Goal: Task Accomplishment & Management: Complete application form

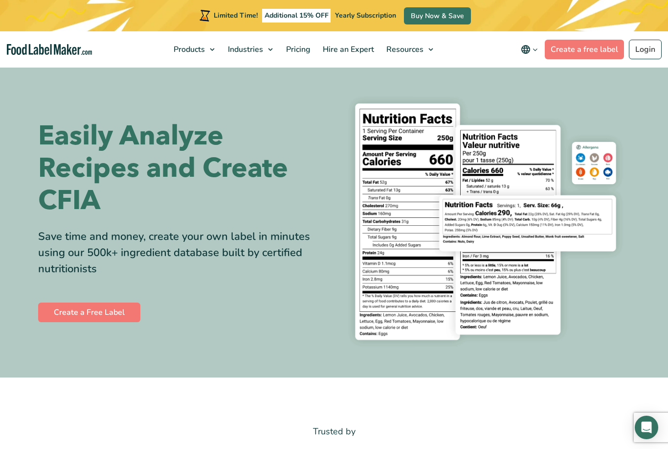
click at [643, 49] on link "Login" at bounding box center [645, 50] width 33 height 20
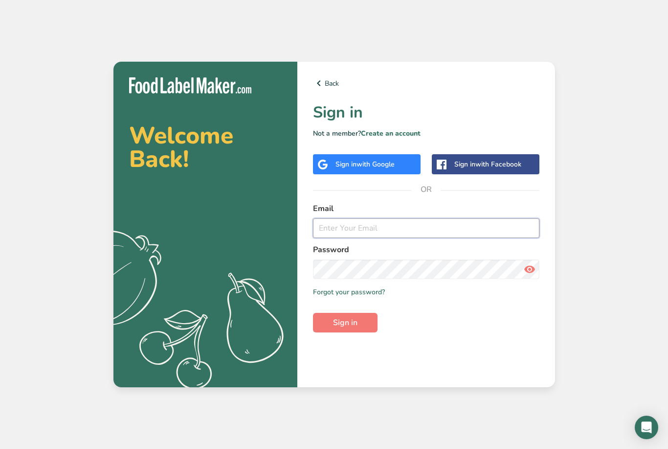
click at [441, 238] on input "email" at bounding box center [426, 228] width 227 height 20
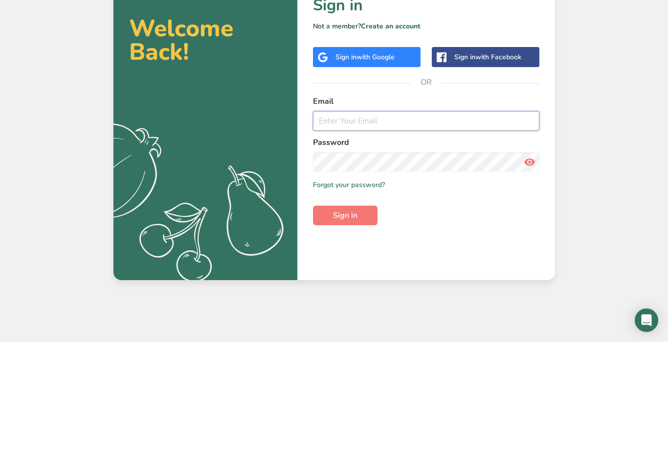
type input "[EMAIL_ADDRESS][DOMAIN_NAME]"
click at [345, 313] on button "Sign in" at bounding box center [345, 323] width 65 height 20
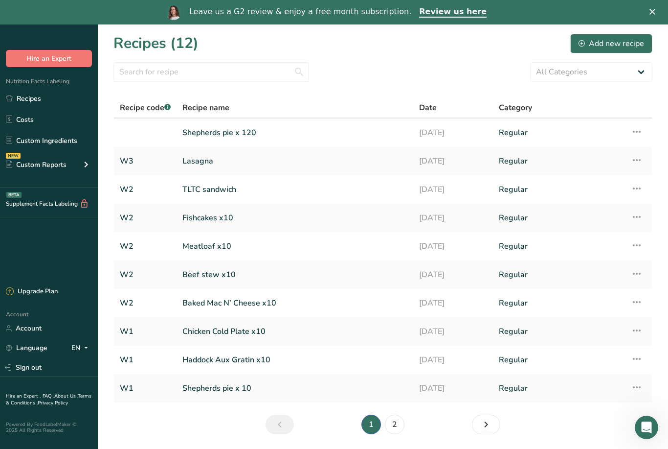
click at [391, 137] on link "Shepherds pie x 120" at bounding box center [294, 132] width 225 height 21
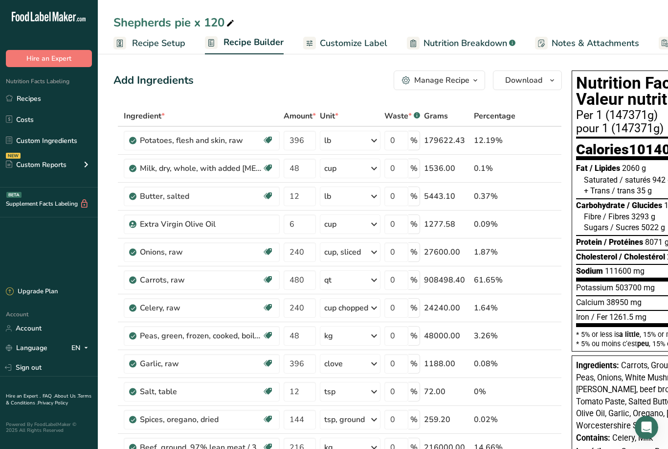
click at [158, 78] on div "Add Ingredients" at bounding box center [154, 80] width 80 height 16
click at [153, 75] on div "Add Ingredients" at bounding box center [154, 80] width 80 height 16
click at [151, 81] on div "Add Ingredients" at bounding box center [154, 80] width 80 height 16
click at [173, 83] on div "Add Ingredients" at bounding box center [154, 80] width 80 height 16
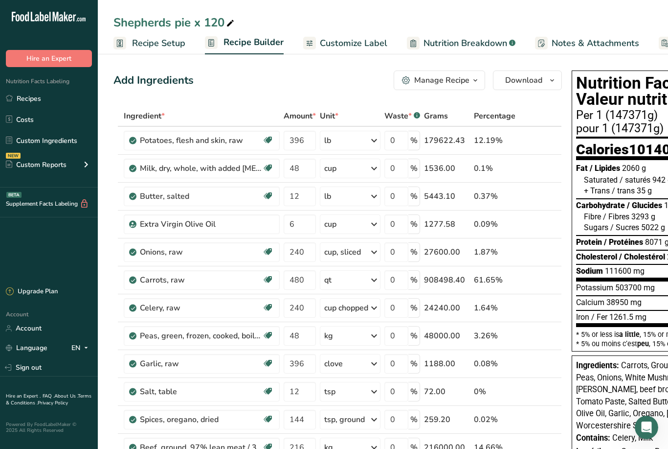
click at [160, 81] on div "Add Ingredients" at bounding box center [154, 80] width 80 height 16
click at [161, 77] on div "Add Ingredients" at bounding box center [154, 80] width 80 height 16
click at [152, 47] on span "Recipe Setup" at bounding box center [158, 43] width 53 height 13
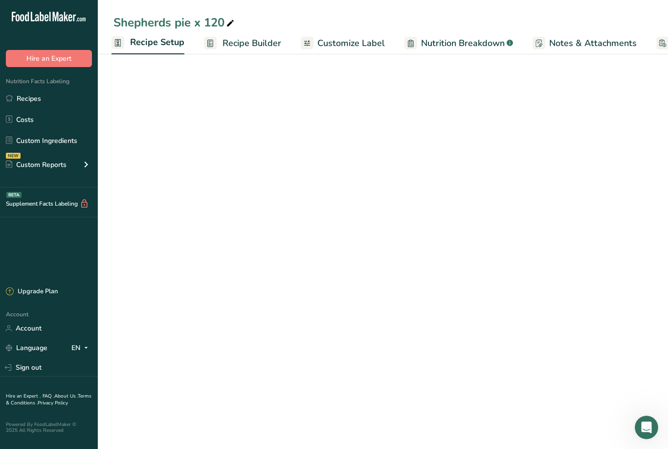
scroll to position [0, 3]
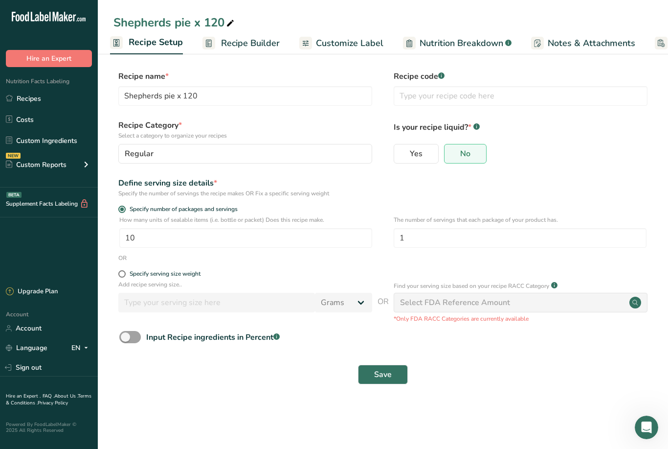
click at [236, 46] on span "Recipe Builder" at bounding box center [250, 43] width 59 height 13
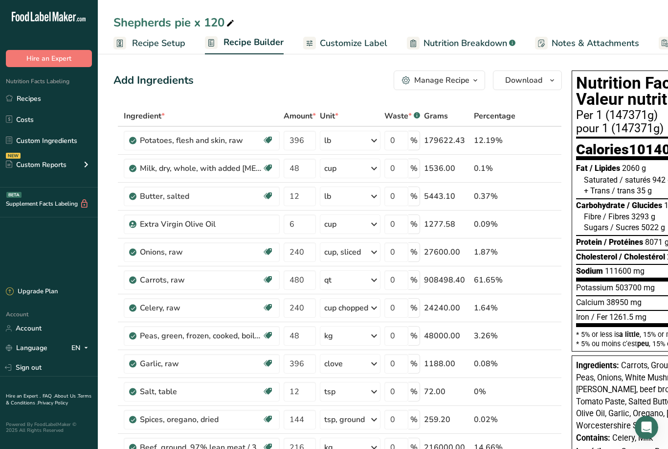
click at [22, 97] on link "Recipes" at bounding box center [49, 98] width 98 height 19
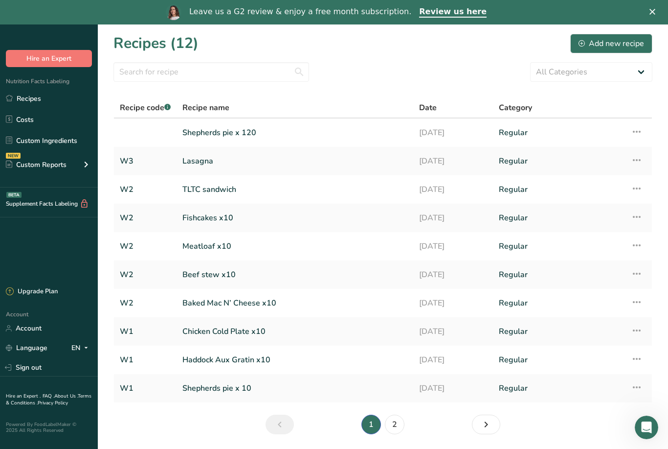
click at [632, 130] on icon at bounding box center [637, 132] width 12 height 18
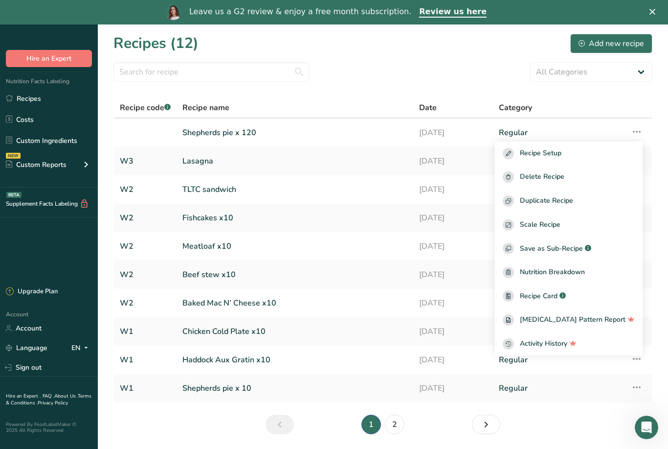
click at [591, 179] on div "Delete Recipe" at bounding box center [569, 176] width 132 height 11
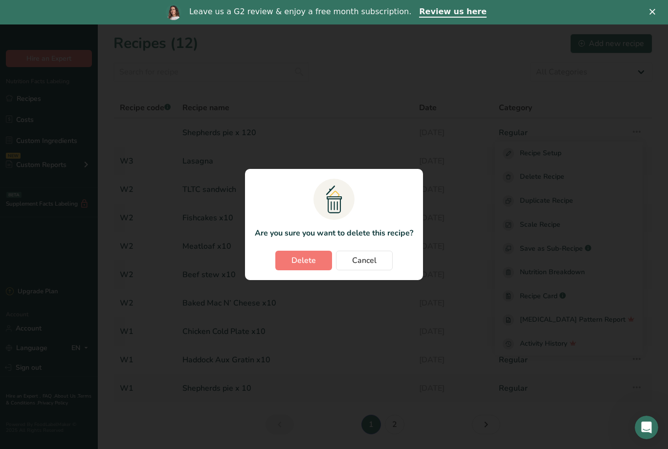
click at [302, 266] on span "Delete" at bounding box center [304, 260] width 24 height 12
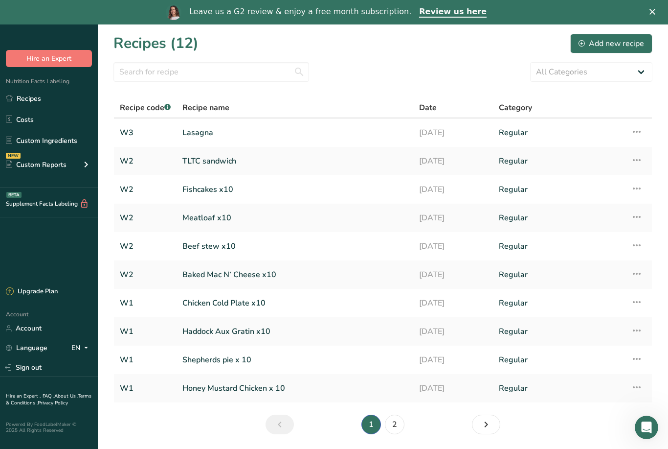
click at [201, 142] on link "Lasagna" at bounding box center [294, 132] width 225 height 21
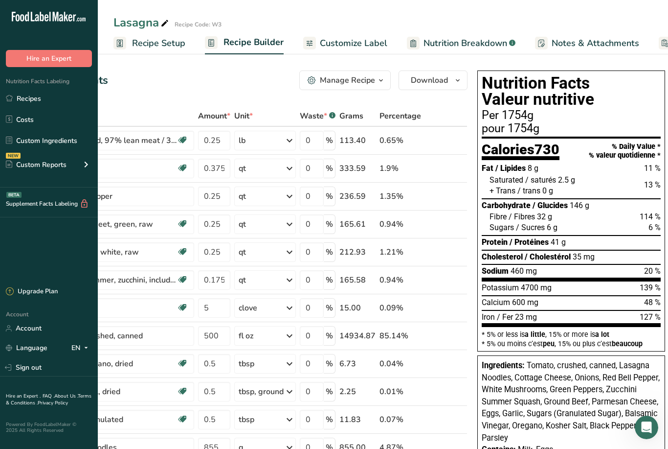
scroll to position [0, 85]
click at [162, 48] on span "Recipe Setup" at bounding box center [158, 43] width 53 height 13
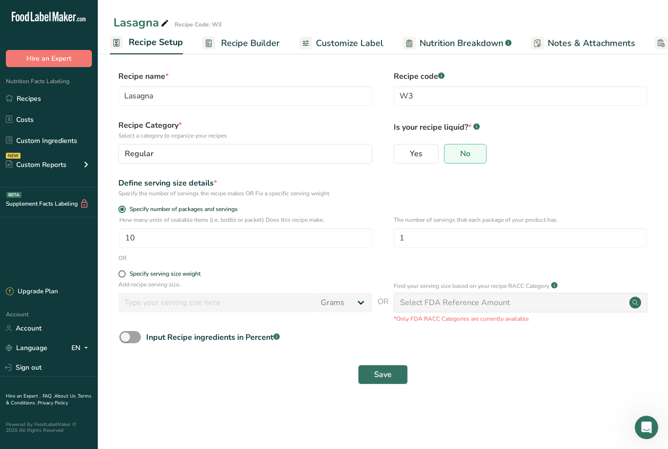
click at [20, 91] on link "Recipes" at bounding box center [49, 98] width 98 height 19
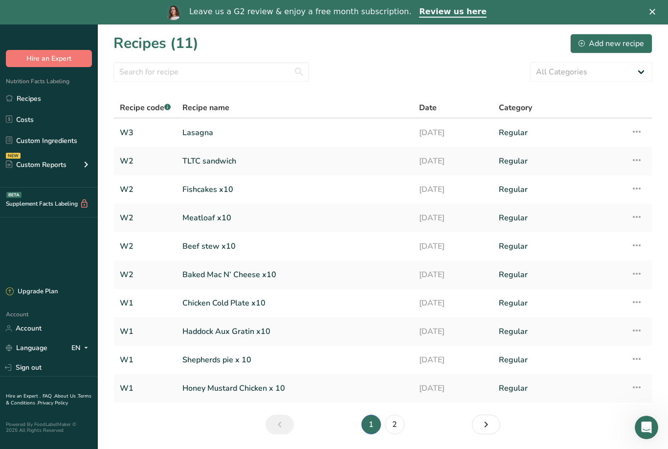
click at [607, 44] on div "Add new recipe" at bounding box center [612, 44] width 66 height 12
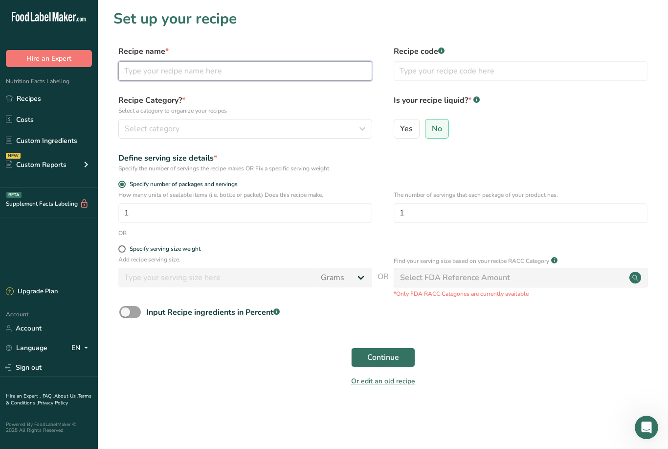
click at [315, 64] on input "text" at bounding box center [245, 71] width 254 height 20
type input "Shepherds Pie"
click at [355, 129] on div "Select category" at bounding box center [242, 129] width 235 height 12
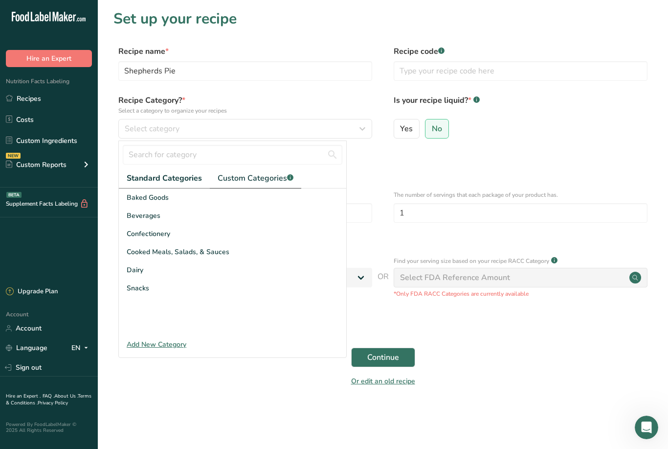
click at [247, 182] on span "Custom Categories .a-a{fill:#347362;}.b-a{fill:#fff;}" at bounding box center [256, 178] width 76 height 12
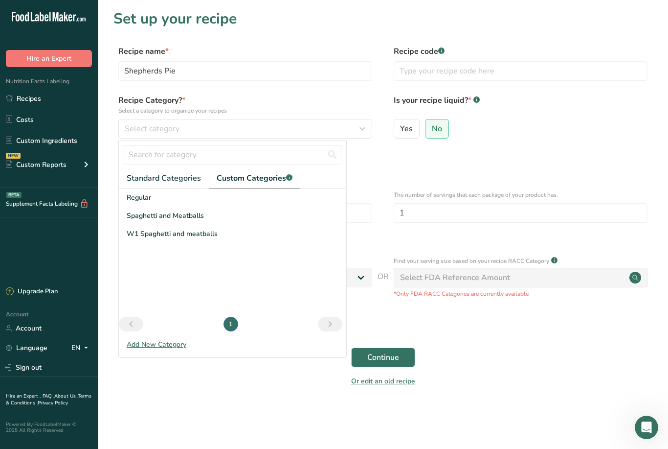
click at [150, 196] on span "Regular" at bounding box center [139, 197] width 24 height 10
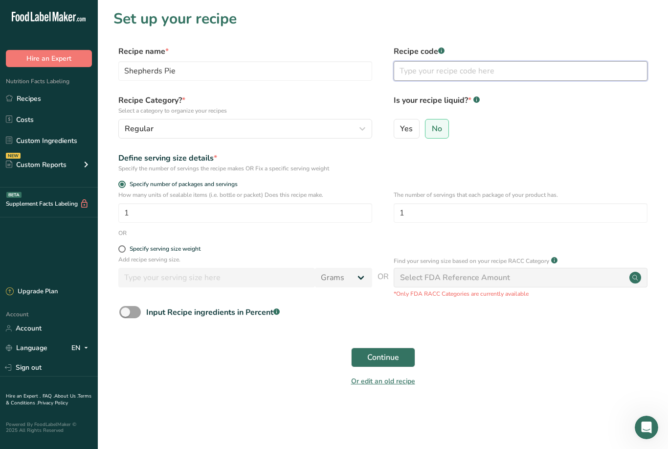
click at [422, 72] on input "text" at bounding box center [521, 71] width 254 height 20
type input "W3"
click at [321, 216] on input "1" at bounding box center [245, 213] width 254 height 20
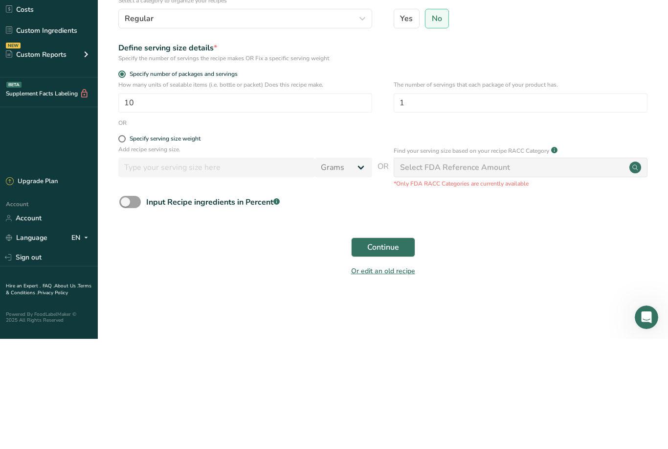
scroll to position [31, 0]
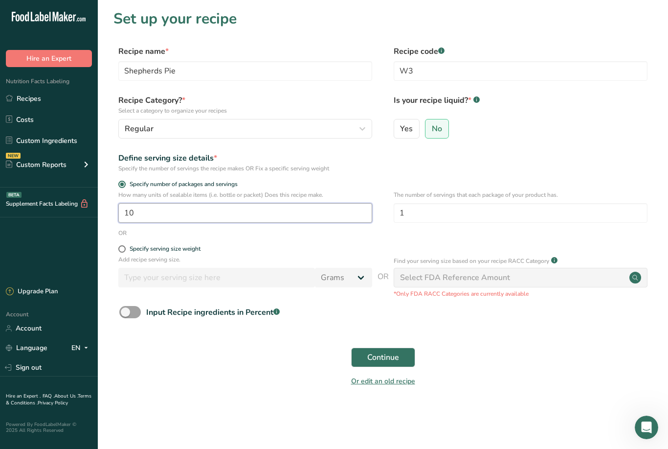
type input "10"
click at [389, 351] on span "Continue" at bounding box center [383, 357] width 32 height 12
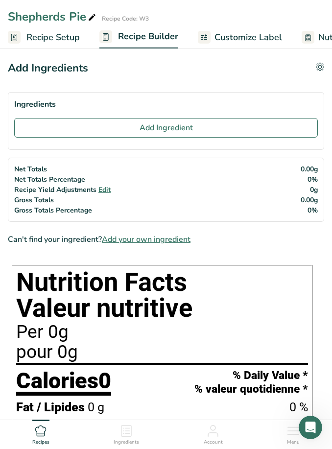
click at [23, 25] on div "Shepherds Pie" at bounding box center [53, 17] width 90 height 18
click at [14, 44] on link "Recipe Setup" at bounding box center [44, 37] width 72 height 22
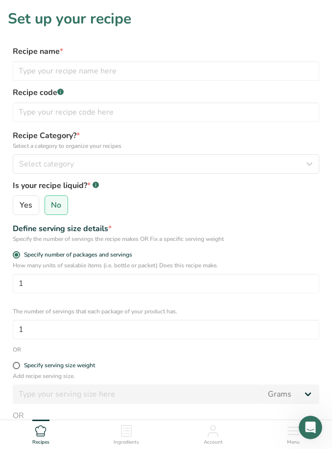
scroll to position [31, 0]
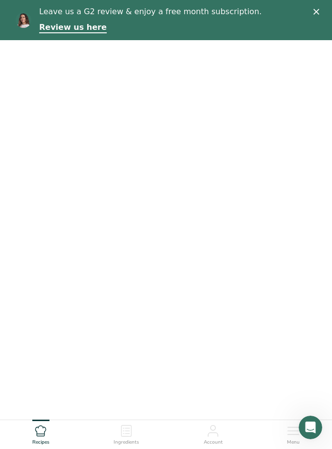
select select
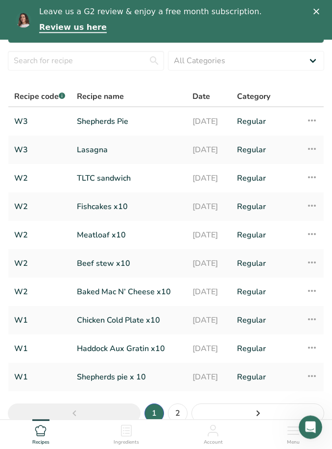
scroll to position [46, 0]
click at [171, 412] on link "2" at bounding box center [178, 413] width 20 height 20
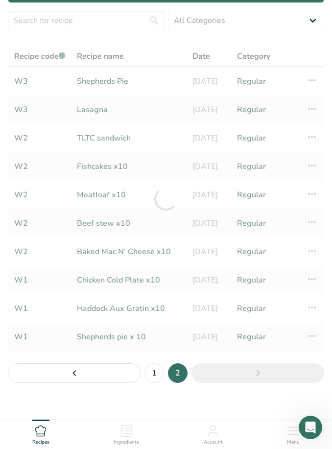
scroll to position [29, 0]
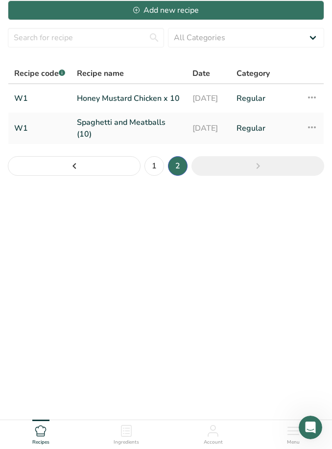
click at [162, 162] on li "1" at bounding box center [153, 165] width 23 height 23
click at [158, 166] on link "1" at bounding box center [154, 166] width 20 height 20
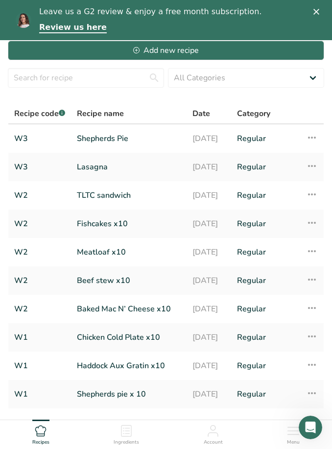
click at [306, 130] on icon at bounding box center [312, 138] width 12 height 18
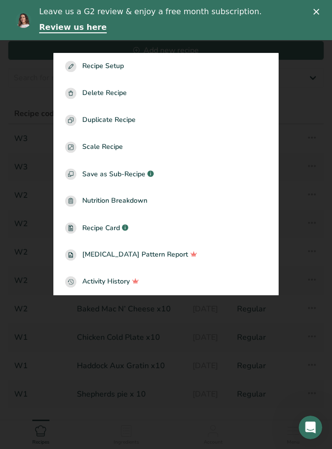
click at [122, 72] on span "Recipe Setup" at bounding box center [103, 66] width 42 height 11
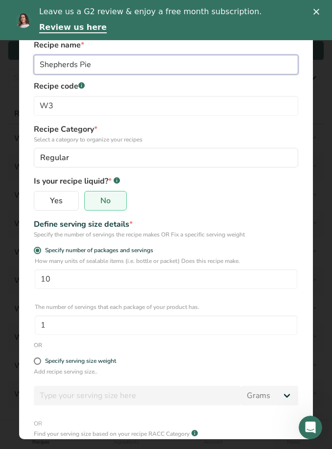
click at [123, 65] on input "Shepherds Pie" at bounding box center [166, 65] width 264 height 20
type input "S"
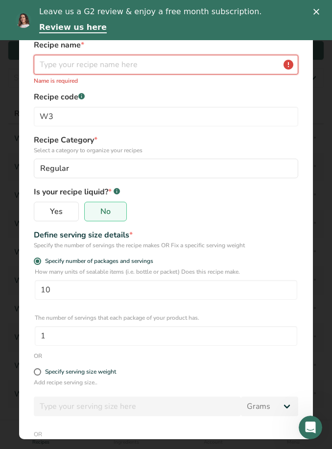
click at [129, 69] on input "Edit Recipe Modal" at bounding box center [166, 65] width 264 height 20
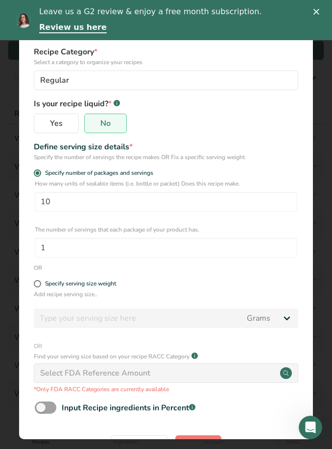
scroll to position [77, 0]
type input "Roasted chicken"
click at [192, 439] on span "Edit" at bounding box center [198, 445] width 14 height 12
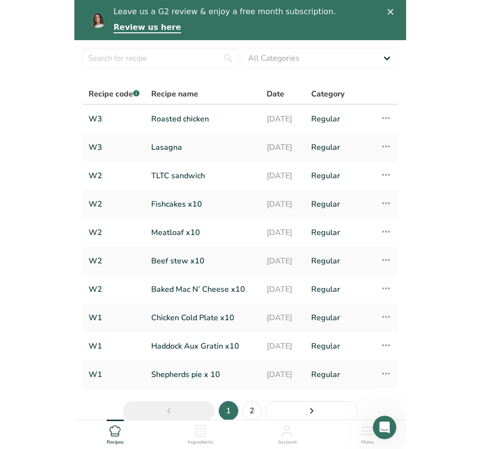
scroll to position [29, 0]
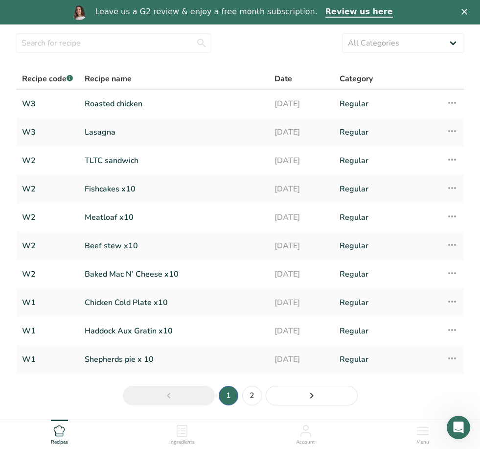
click at [225, 103] on link "Roasted chicken" at bounding box center [174, 103] width 178 height 21
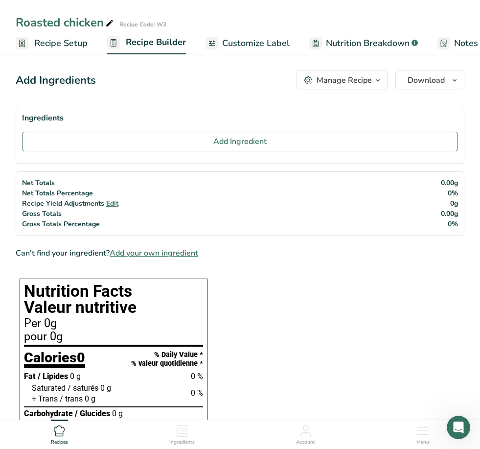
click at [286, 136] on button "Add Ingredient" at bounding box center [240, 142] width 436 height 20
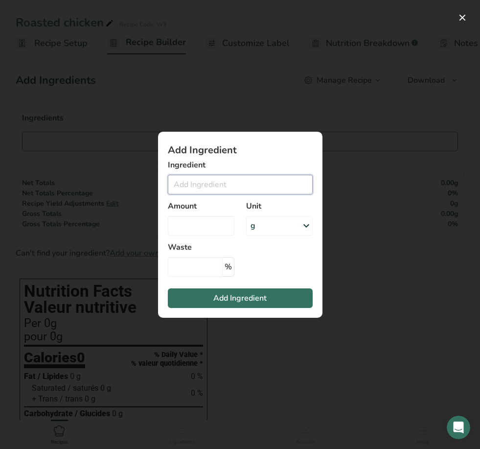
click at [245, 178] on input "Add ingredient modal" at bounding box center [240, 185] width 145 height 20
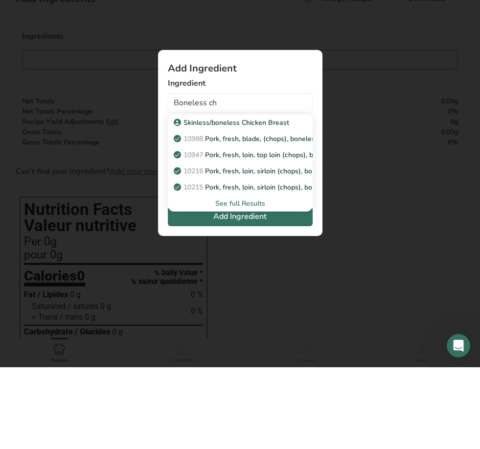
click at [260, 199] on p "Skinless/boneless Chicken Breast" at bounding box center [233, 204] width 114 height 10
type input "Skinless/boneless Chicken Breast"
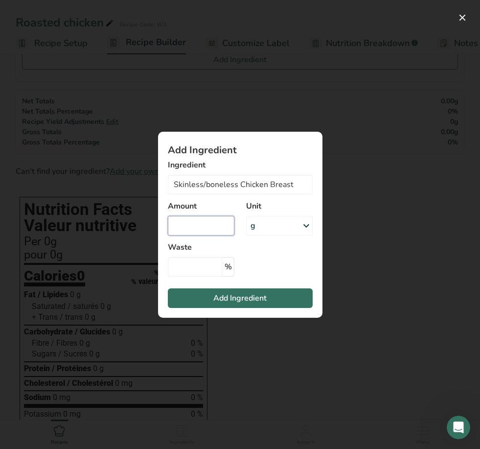
click at [214, 222] on input "Add ingredient modal" at bounding box center [201, 226] width 67 height 20
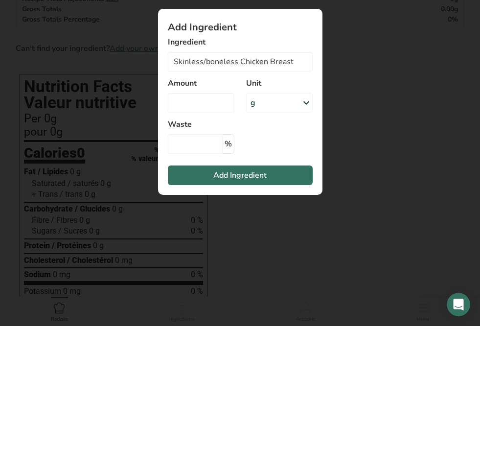
click at [288, 216] on div "g" at bounding box center [279, 226] width 67 height 20
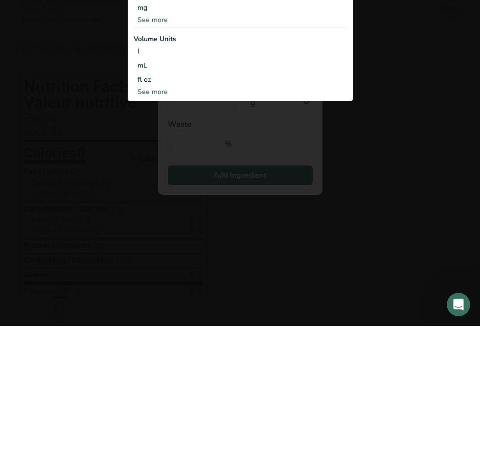
scroll to position [205, 0]
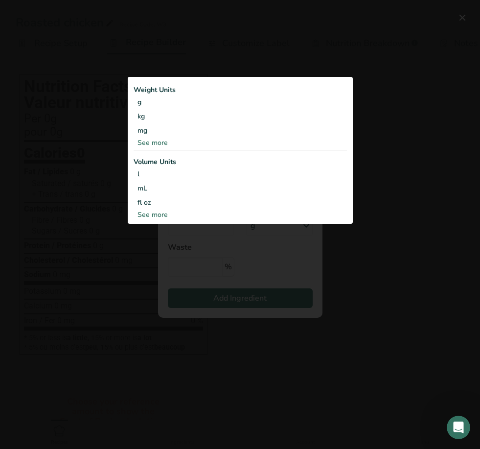
click at [160, 219] on div "See more" at bounding box center [240, 214] width 213 height 10
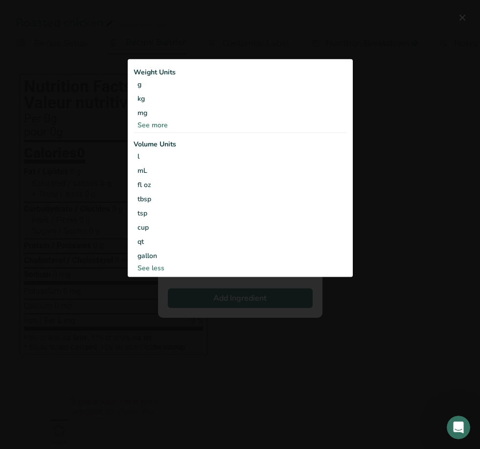
click at [163, 127] on div "See more" at bounding box center [240, 125] width 213 height 10
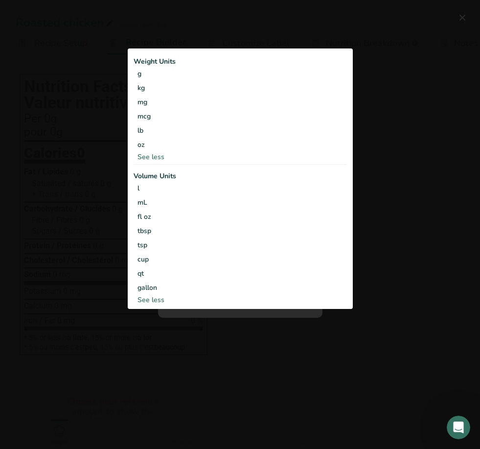
click at [144, 142] on div "oz" at bounding box center [240, 144] width 213 height 14
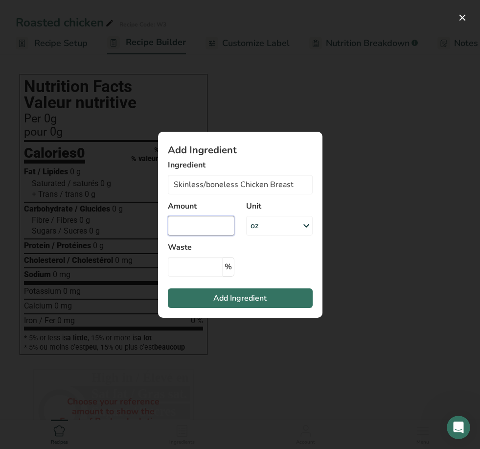
click at [209, 223] on input "Add ingredient modal" at bounding box center [201, 226] width 67 height 20
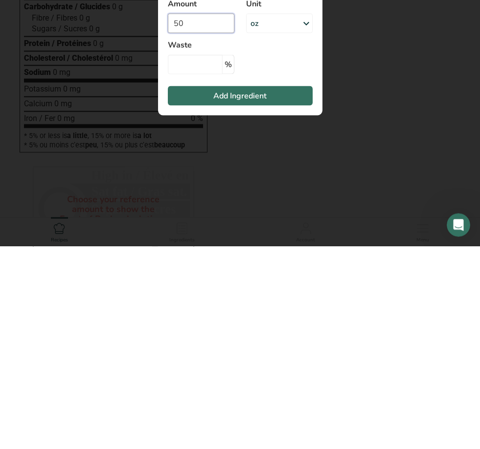
type input "50"
click at [276, 288] on button "Add Ingredient" at bounding box center [240, 298] width 145 height 20
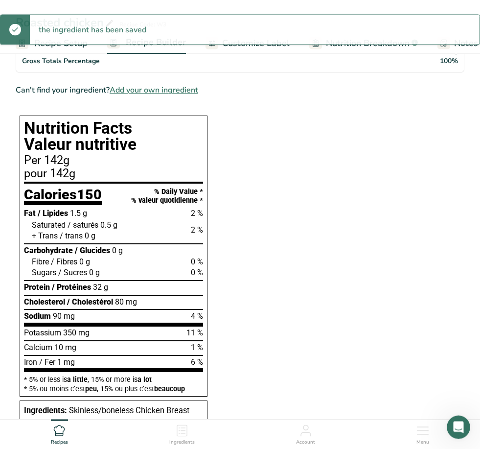
scroll to position [187, 0]
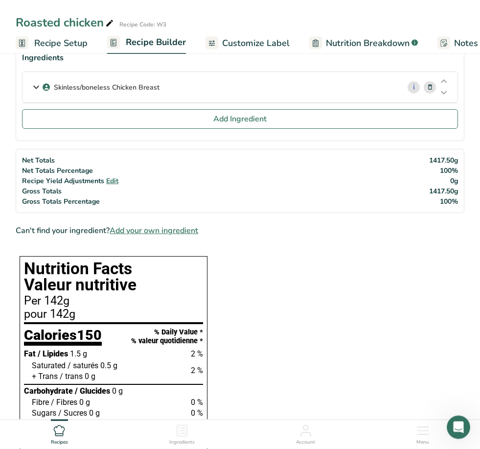
click at [251, 116] on span "Add Ingredient" at bounding box center [239, 120] width 53 height 12
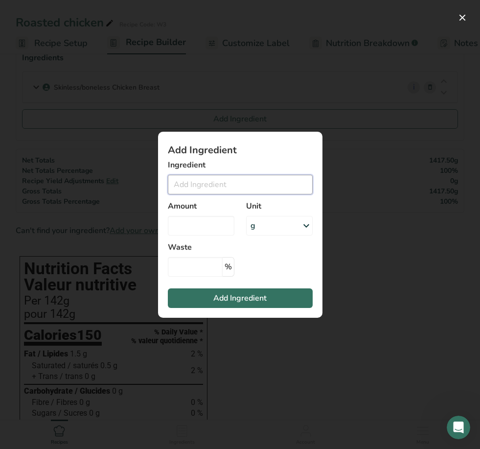
click at [221, 189] on input "Add ingredient modal" at bounding box center [240, 185] width 145 height 20
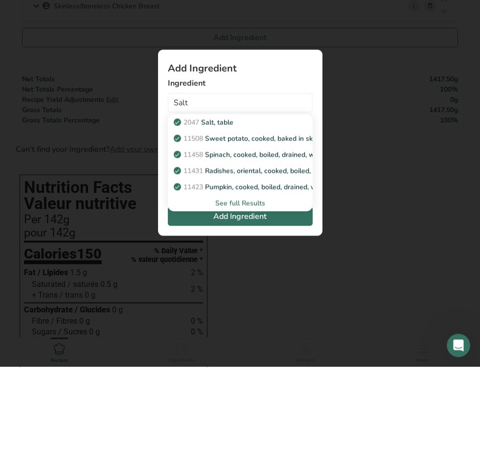
click at [218, 199] on p "2047 Salt, table" at bounding box center [205, 204] width 58 height 10
type input "Salt, table"
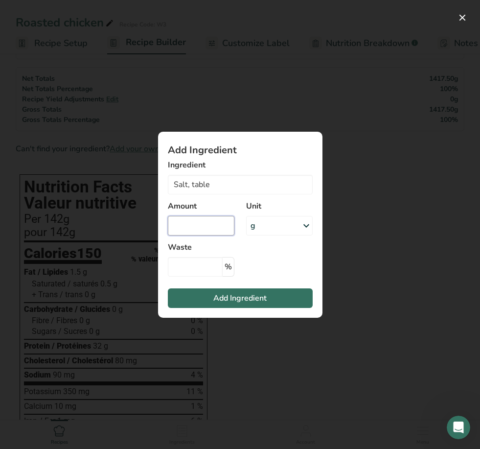
click at [208, 228] on input "Add ingredient modal" at bounding box center [201, 226] width 67 height 20
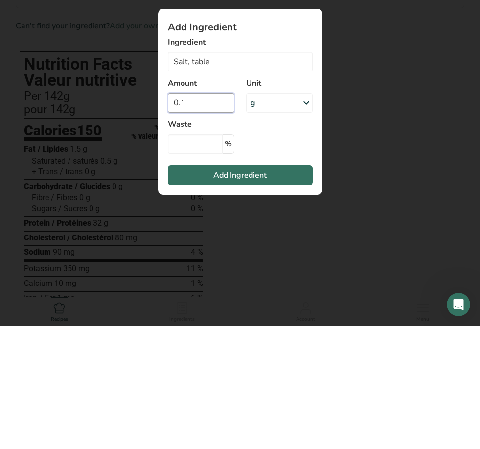
type input "0.1"
click at [284, 216] on div "g" at bounding box center [279, 226] width 67 height 20
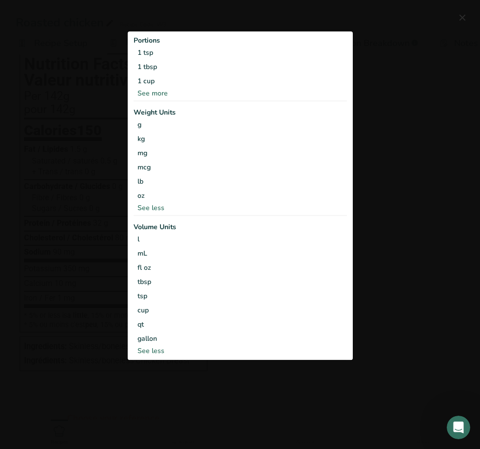
click at [145, 51] on div "1 tsp" at bounding box center [240, 53] width 213 height 14
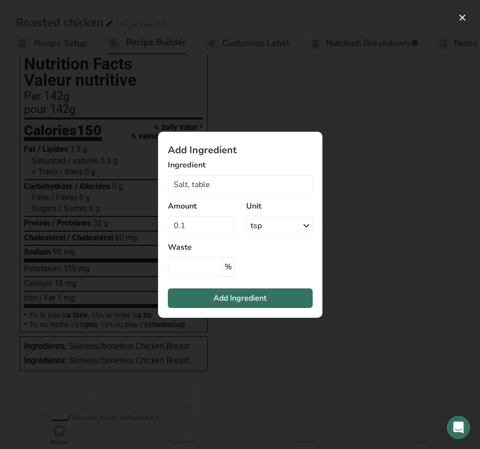
click at [218, 302] on span "Add Ingredient" at bounding box center [239, 298] width 53 height 12
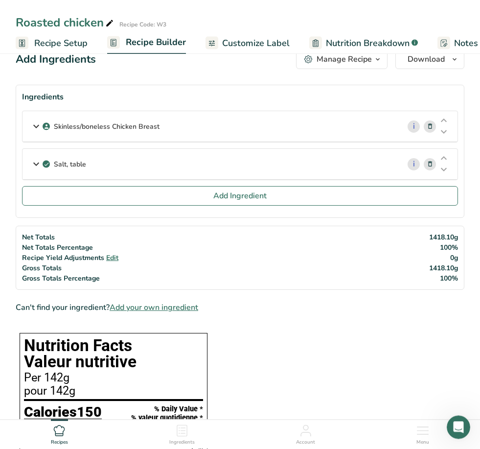
scroll to position [20, 0]
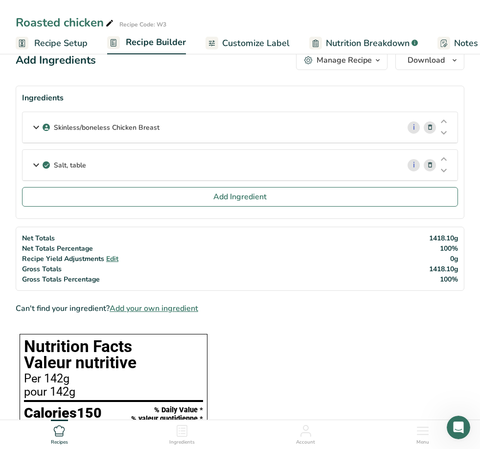
click at [210, 196] on button "Add Ingredient" at bounding box center [240, 197] width 436 height 20
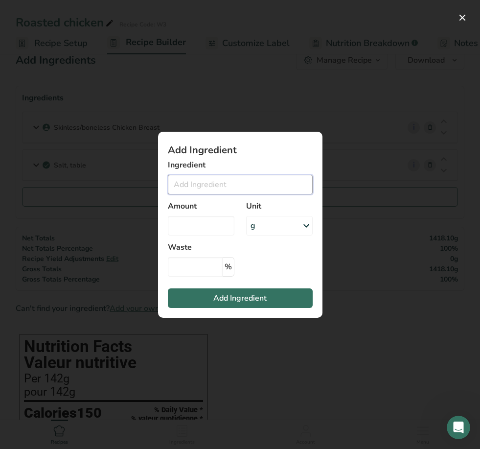
click at [240, 194] on input "Add ingredient modal" at bounding box center [240, 185] width 145 height 20
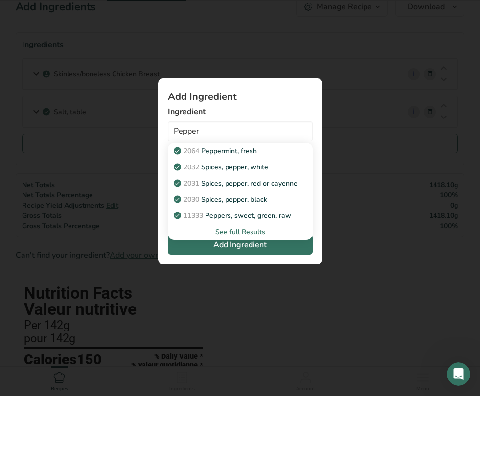
click at [253, 248] on p "2030 Spices, pepper, black" at bounding box center [221, 253] width 91 height 10
type input "Spices, pepper, black"
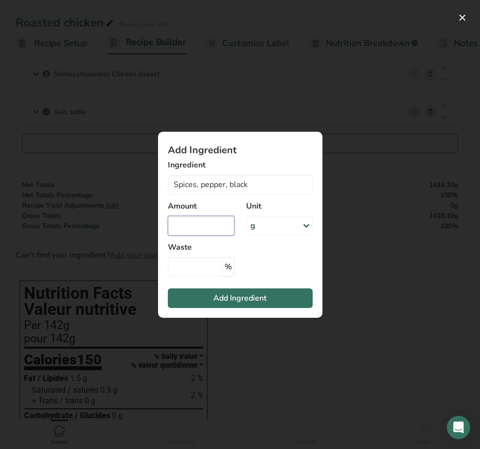
click at [207, 235] on input "Add ingredient modal" at bounding box center [201, 226] width 67 height 20
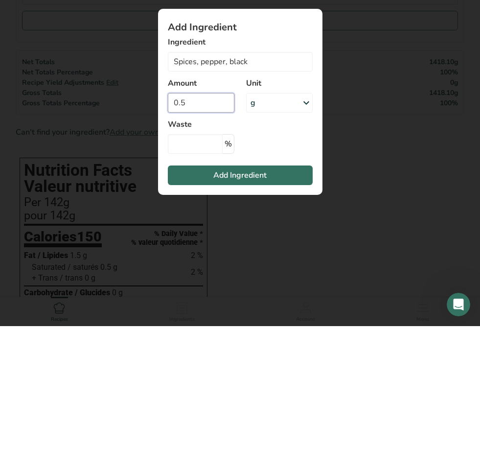
type input "0.5"
click at [287, 216] on div "g" at bounding box center [279, 226] width 67 height 20
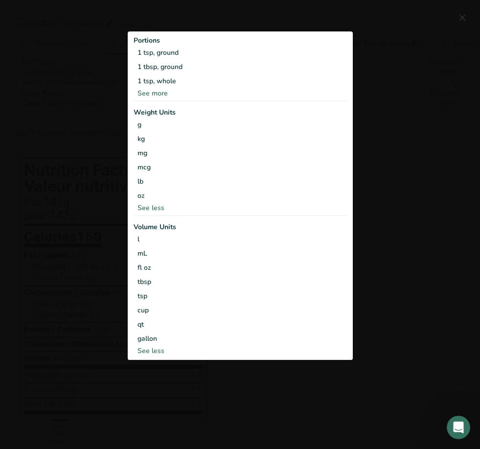
click at [161, 59] on div "1 tsp, ground" at bounding box center [240, 53] width 213 height 14
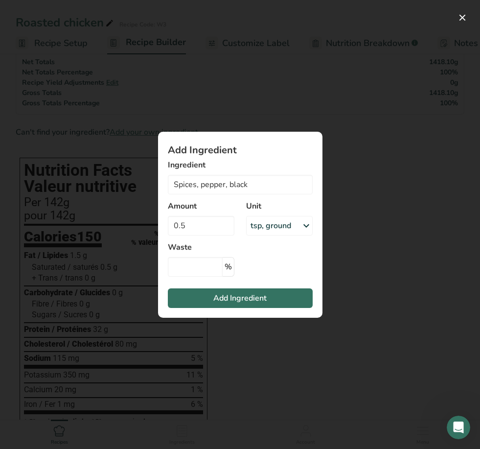
click at [193, 308] on button "Add Ingredient" at bounding box center [240, 298] width 145 height 20
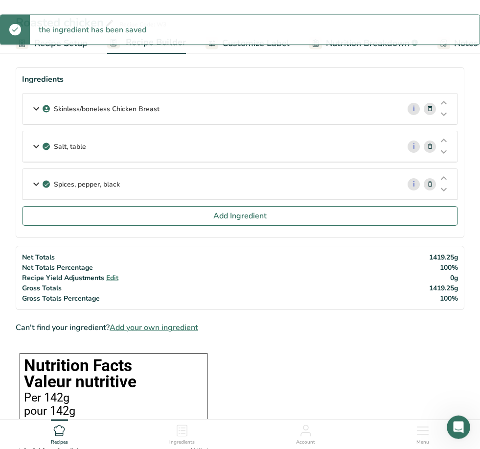
click at [183, 214] on button "Add Ingredient" at bounding box center [240, 216] width 436 height 20
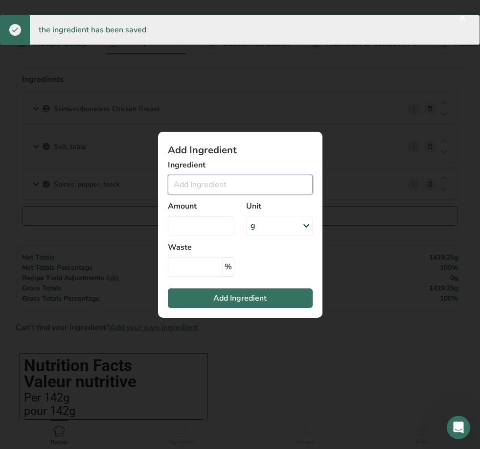
click at [214, 194] on input "Add ingredient modal" at bounding box center [240, 185] width 145 height 20
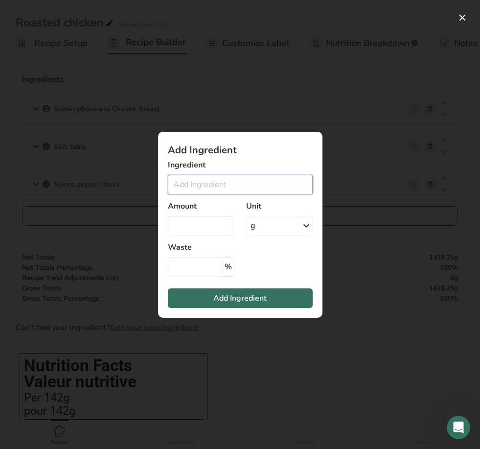
scroll to position [38, 0]
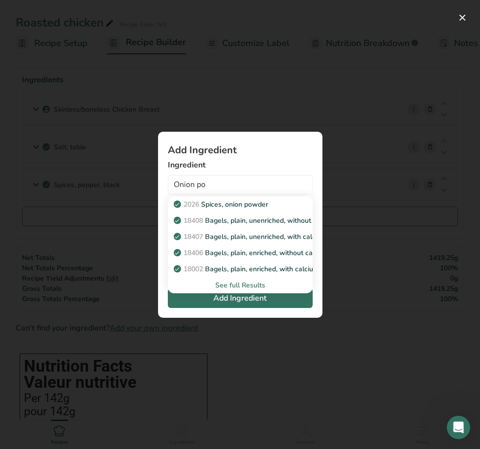
click at [260, 209] on p "2026 Spices, onion powder" at bounding box center [222, 204] width 92 height 10
type input "Spices, onion powder"
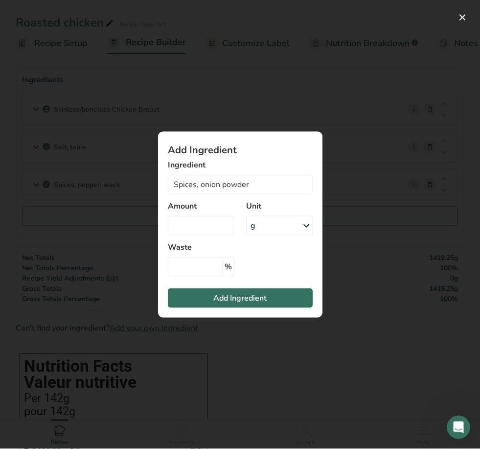
scroll to position [39, 0]
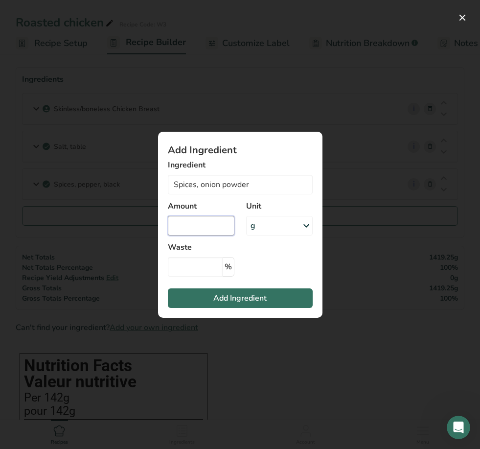
click at [214, 235] on input "Add ingredient modal" at bounding box center [201, 226] width 67 height 20
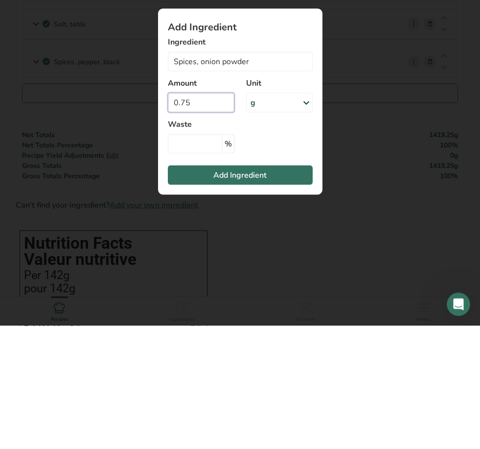
type input "0.75"
click at [280, 216] on div "g" at bounding box center [279, 226] width 67 height 20
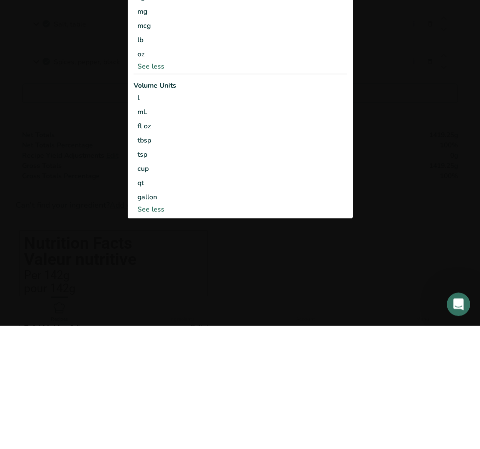
scroll to position [161, 0]
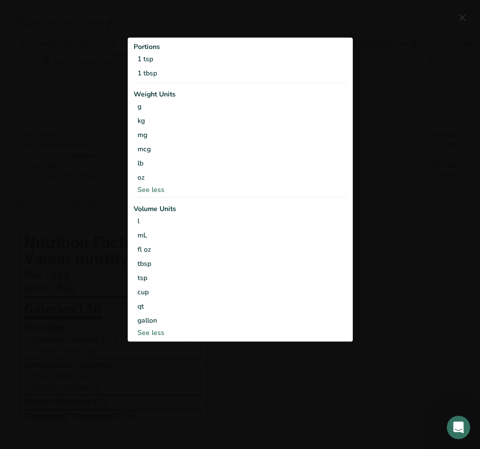
click at [160, 66] on div "1 tsp" at bounding box center [240, 59] width 213 height 14
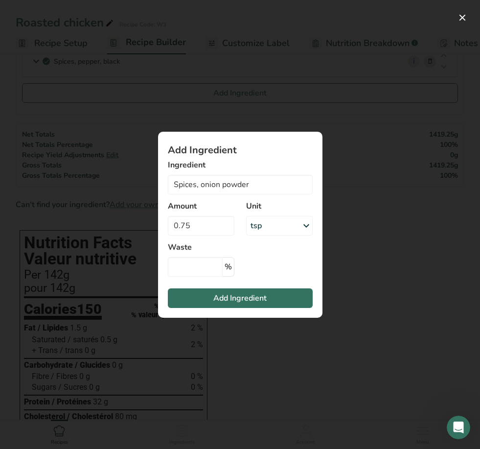
click at [219, 304] on span "Add Ingredient" at bounding box center [239, 298] width 53 height 12
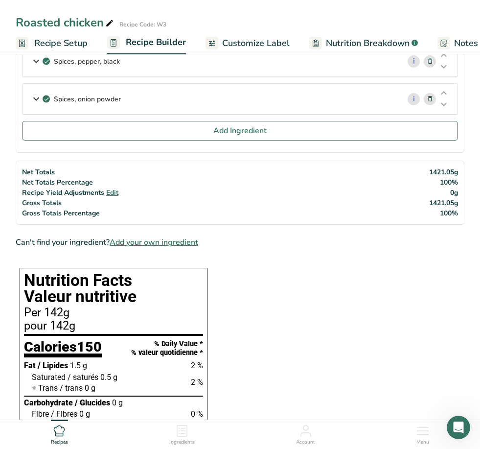
click at [222, 130] on span "Add Ingredient" at bounding box center [239, 131] width 53 height 12
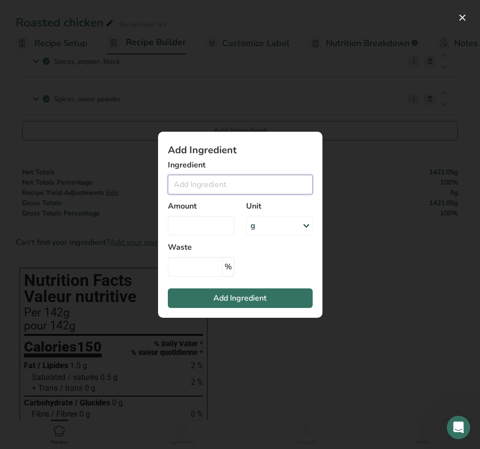
click at [223, 194] on input "Add ingredient modal" at bounding box center [240, 185] width 145 height 20
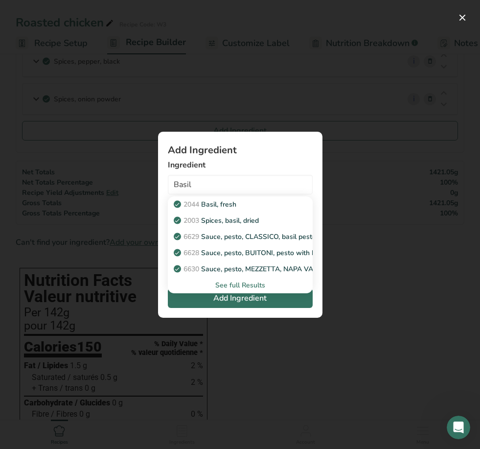
click at [242, 226] on p "2003 Spices, basil, dried" at bounding box center [217, 220] width 83 height 10
type input "Spices, basil, dried"
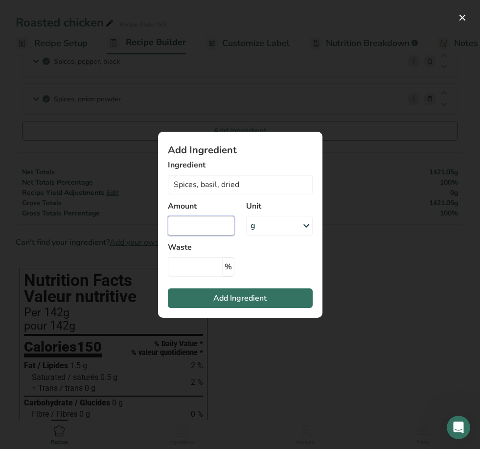
click at [216, 235] on input "Add ingredient modal" at bounding box center [201, 226] width 67 height 20
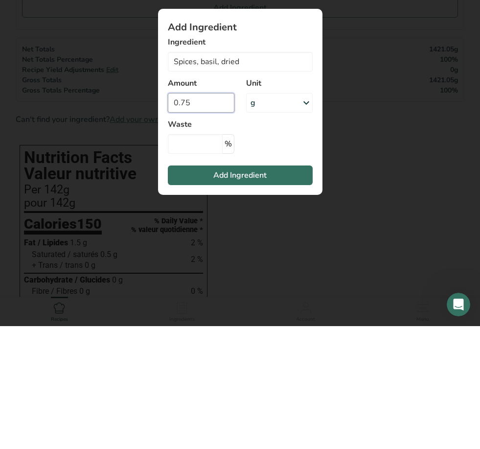
type input "0.75"
click at [282, 216] on div "g" at bounding box center [279, 226] width 67 height 20
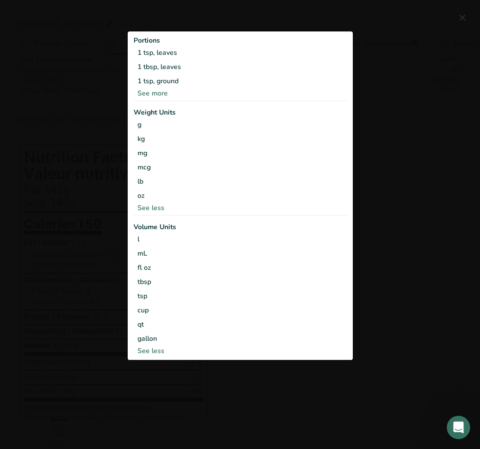
click at [177, 60] on div "1 tsp, leaves" at bounding box center [240, 53] width 213 height 14
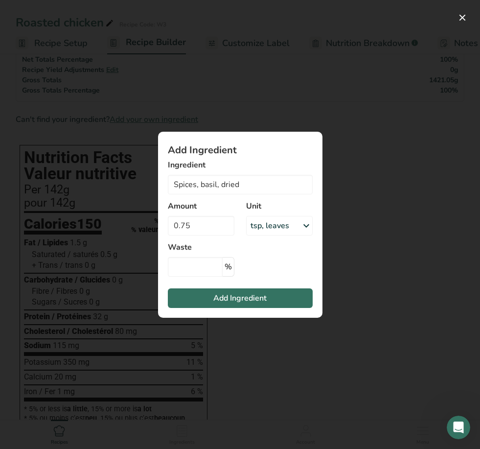
click at [189, 308] on button "Add Ingredient" at bounding box center [240, 298] width 145 height 20
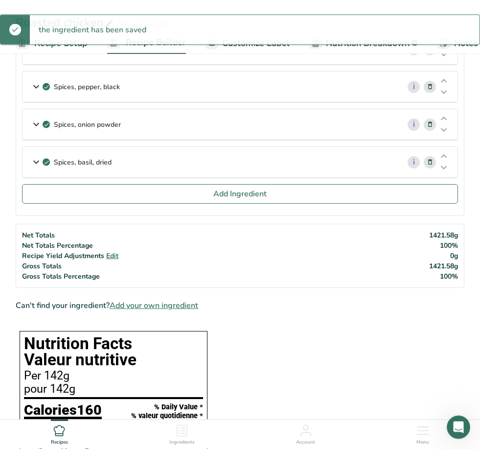
scroll to position [136, 0]
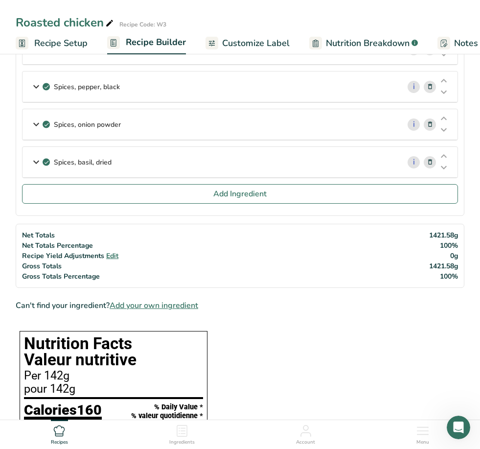
click at [139, 195] on button "Add Ingredient" at bounding box center [240, 194] width 436 height 20
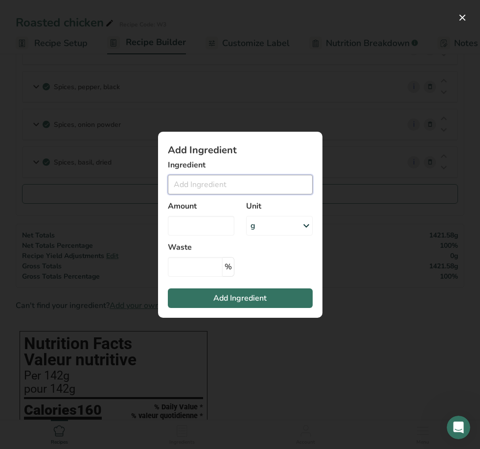
click at [218, 190] on input "Add ingredient modal" at bounding box center [240, 185] width 145 height 20
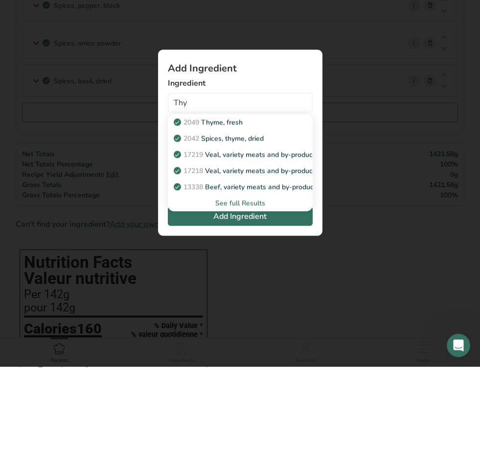
click at [244, 215] on p "2042 Spices, thyme, dried" at bounding box center [220, 220] width 88 height 10
type input "Spices, thyme, dried"
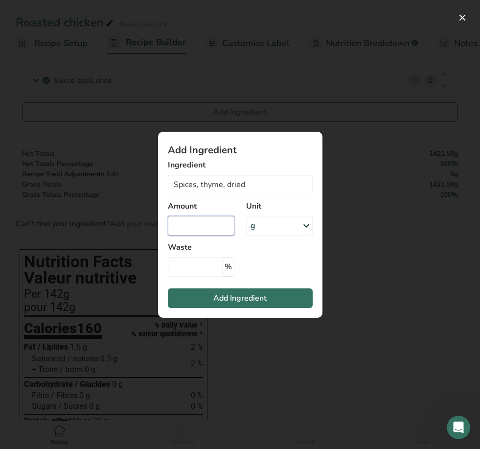
click at [207, 233] on input "Add ingredient modal" at bounding box center [201, 226] width 67 height 20
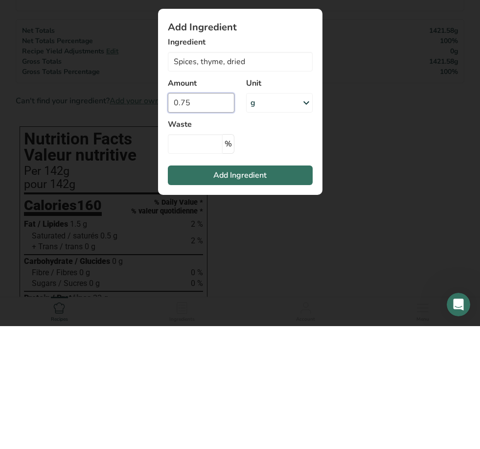
type input "0.75"
click at [285, 216] on div "g" at bounding box center [279, 226] width 67 height 20
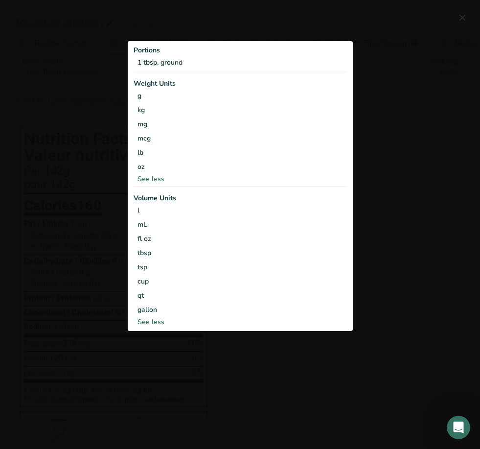
click at [186, 65] on div "1 tbsp, ground" at bounding box center [240, 62] width 213 height 14
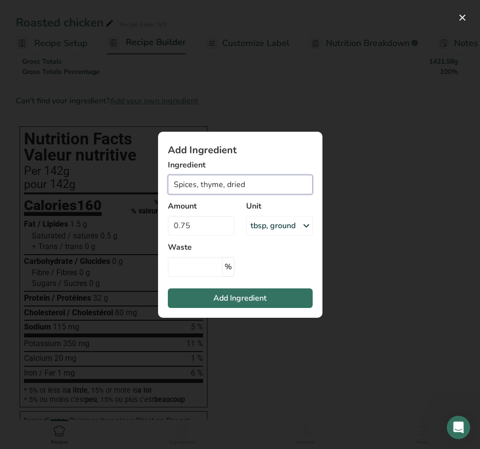
click at [252, 181] on input "Spices, thyme, dried" at bounding box center [240, 185] width 145 height 20
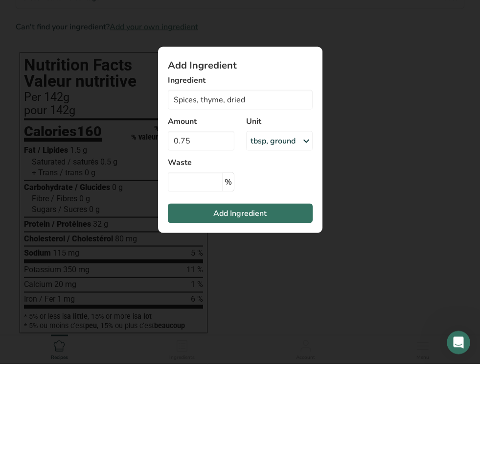
click at [274, 220] on div "tbsp, ground" at bounding box center [273, 226] width 45 height 12
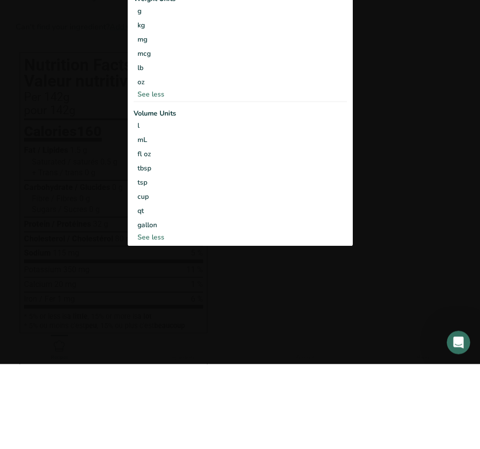
scroll to position [415, 0]
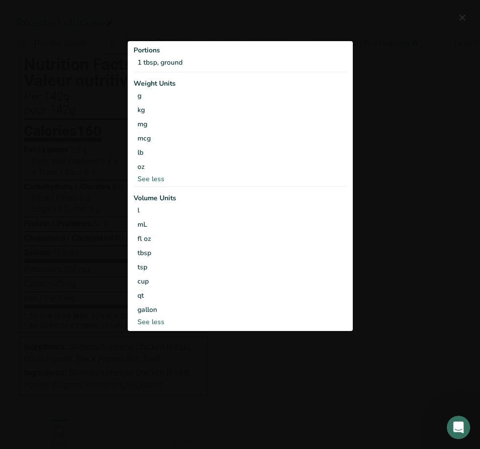
click at [149, 327] on div "See less" at bounding box center [240, 322] width 213 height 10
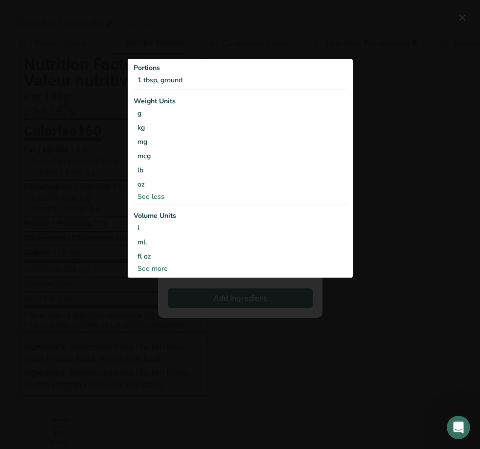
click at [149, 202] on div "See less" at bounding box center [240, 197] width 213 height 10
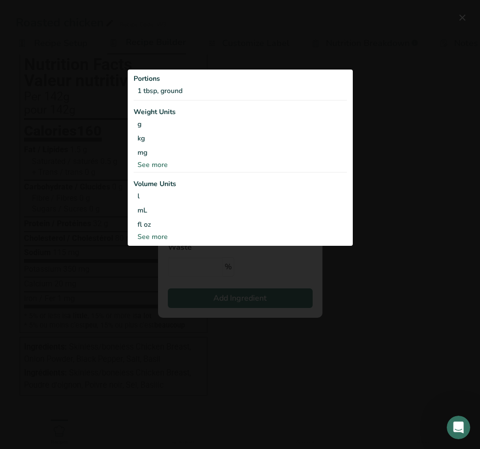
click at [156, 242] on div "See more" at bounding box center [240, 236] width 213 height 10
select select "22"
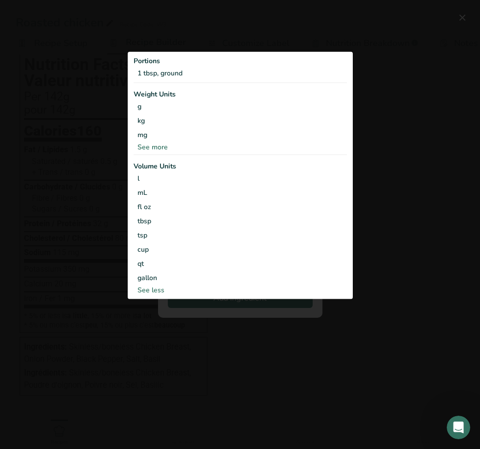
click at [145, 240] on div "tsp" at bounding box center [239, 235] width 205 height 10
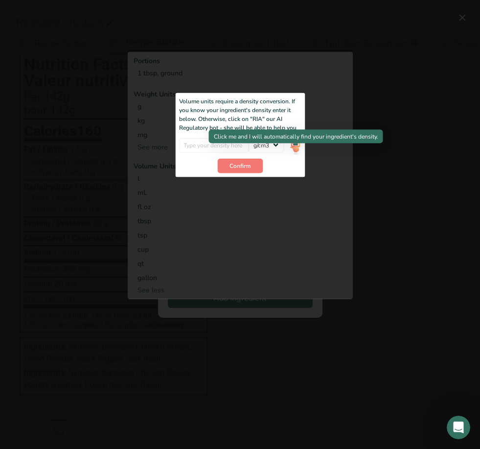
click at [295, 155] on img "Add ingredient modal" at bounding box center [295, 145] width 11 height 17
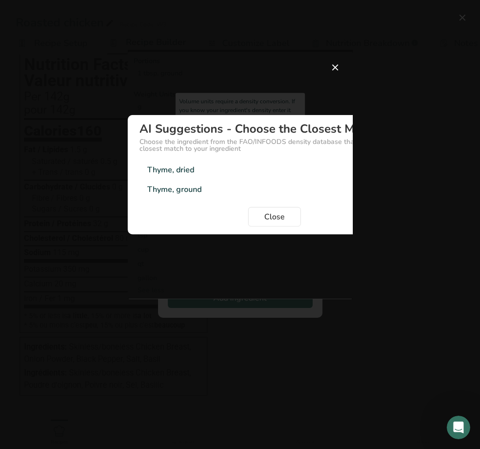
click at [186, 176] on div "Thyme, dried" at bounding box center [170, 170] width 47 height 12
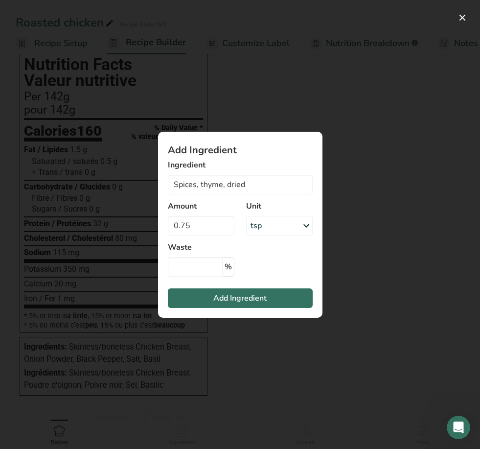
click at [266, 304] on span "Add Ingredient" at bounding box center [239, 298] width 53 height 12
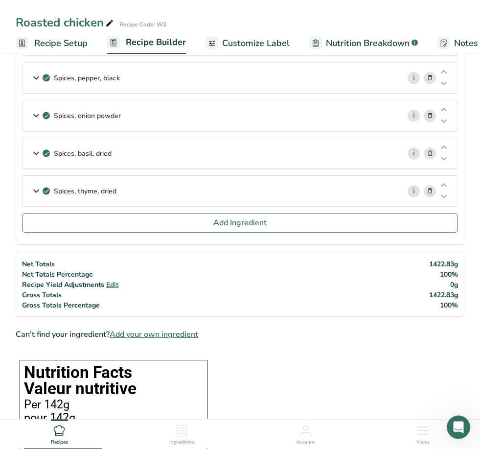
click at [242, 229] on button "Add Ingredient" at bounding box center [240, 223] width 436 height 20
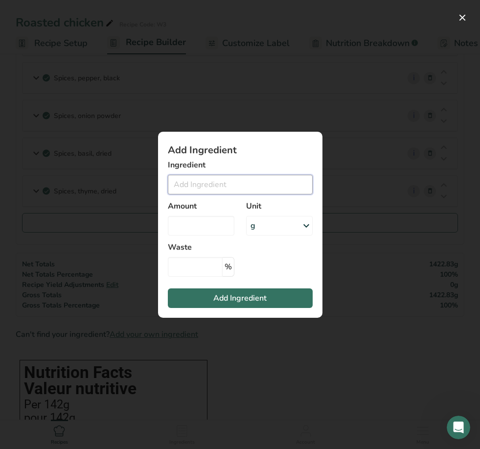
click at [258, 186] on input "Add ingredient modal" at bounding box center [240, 185] width 145 height 20
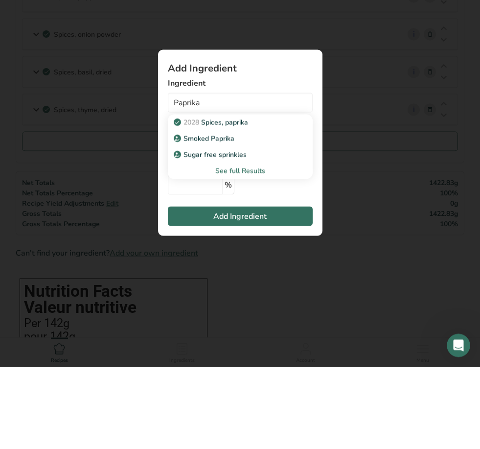
click at [237, 199] on p "2028 Spices, paprika" at bounding box center [212, 204] width 72 height 10
type input "Spices, paprika"
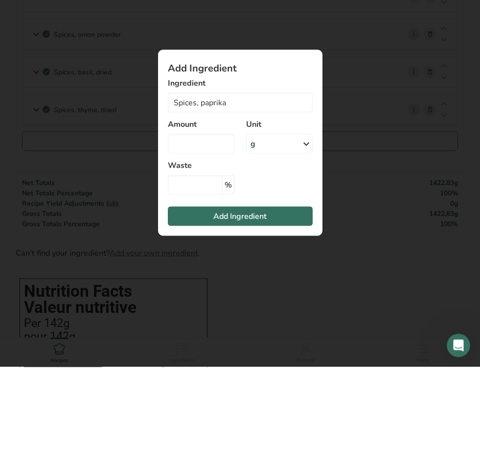
scroll to position [227, 0]
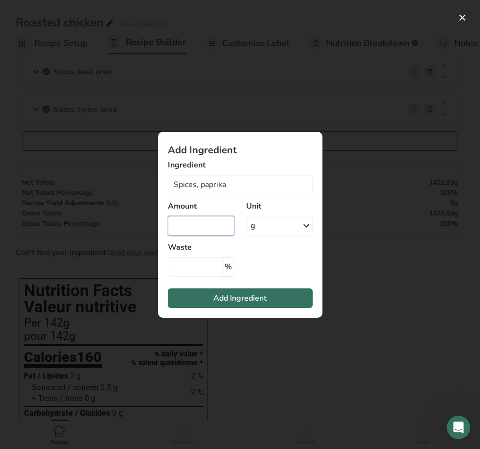
click at [205, 224] on input "Add ingredient modal" at bounding box center [201, 226] width 67 height 20
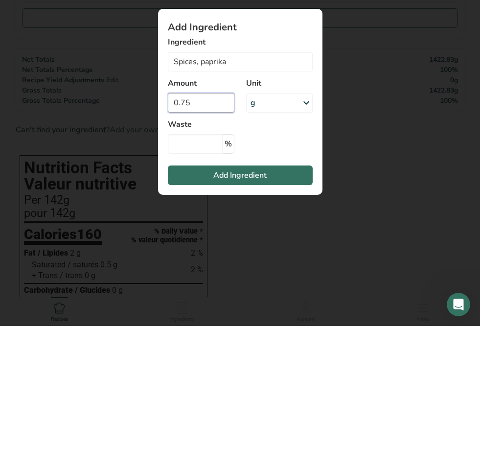
type input "0.75"
click at [276, 216] on div "g" at bounding box center [279, 226] width 67 height 20
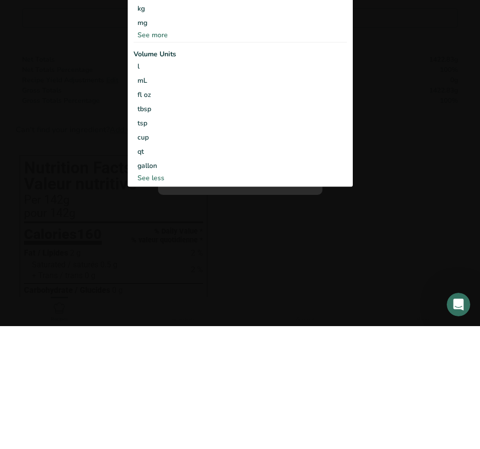
scroll to position [349, 0]
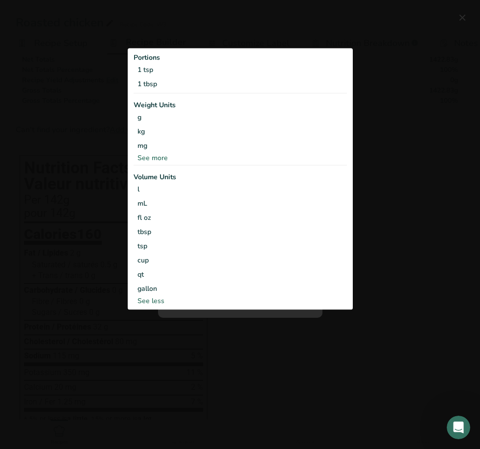
click at [151, 71] on div "1 tsp" at bounding box center [240, 70] width 213 height 14
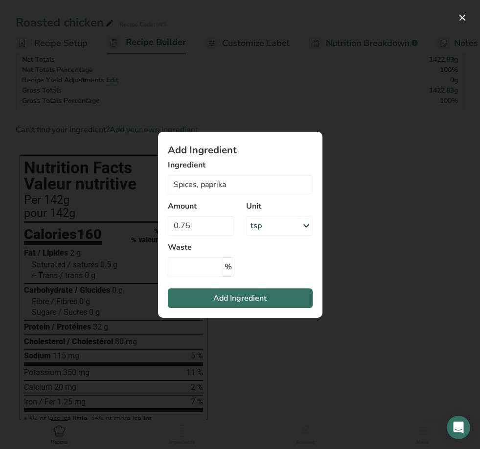
click at [222, 304] on button "Add Ingredient" at bounding box center [240, 298] width 145 height 20
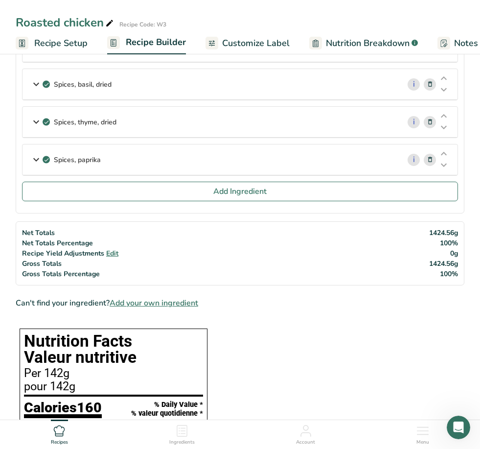
scroll to position [212, 0]
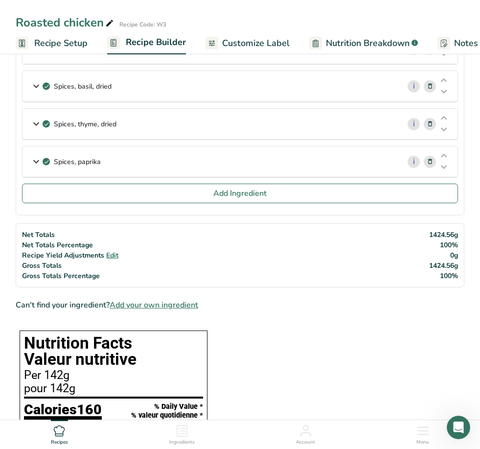
click at [141, 196] on button "Add Ingredient" at bounding box center [240, 193] width 436 height 20
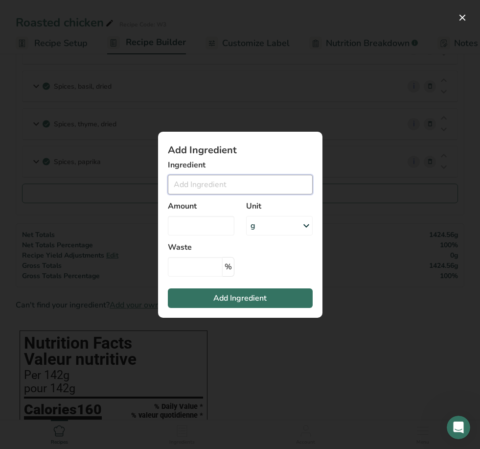
click at [206, 188] on input "Add ingredient modal" at bounding box center [240, 185] width 145 height 20
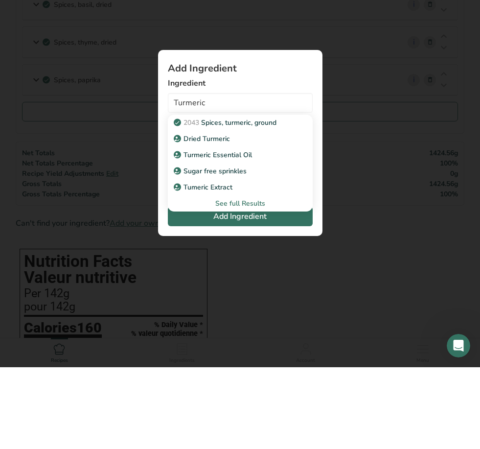
click at [254, 199] on p "2043 Spices, turmeric, ground" at bounding box center [226, 204] width 101 height 10
type input "Spices, turmeric, ground"
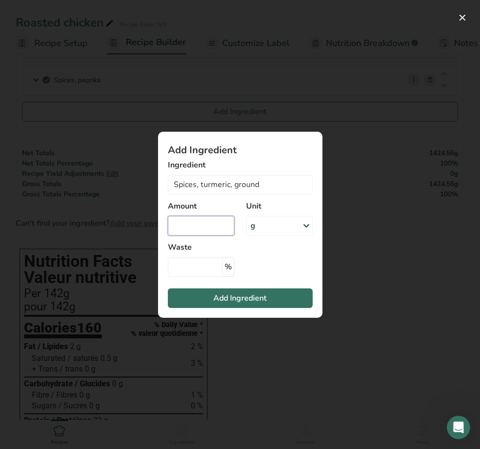
click at [214, 224] on input "Add ingredient modal" at bounding box center [201, 226] width 67 height 20
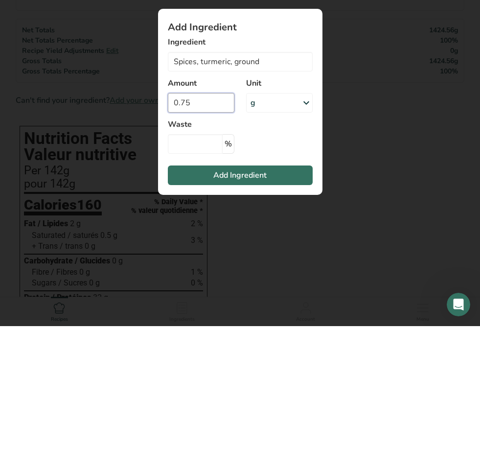
type input "0.75"
click at [279, 216] on div "g" at bounding box center [279, 226] width 67 height 20
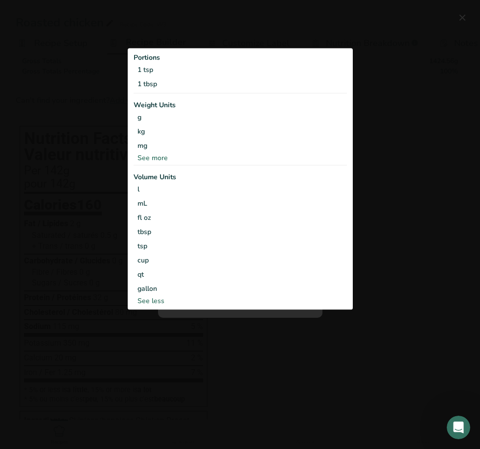
click at [150, 68] on div "1 tsp" at bounding box center [240, 70] width 213 height 14
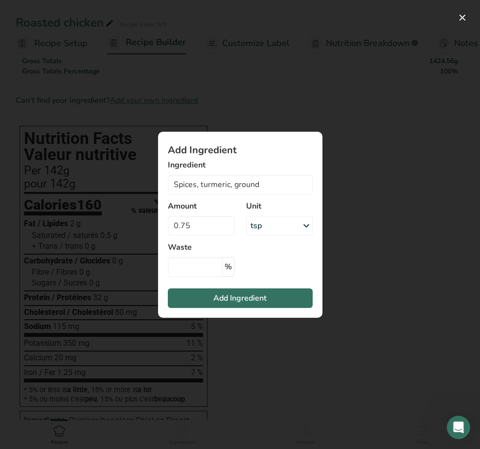
click at [226, 298] on span "Add Ingredient" at bounding box center [239, 298] width 53 height 12
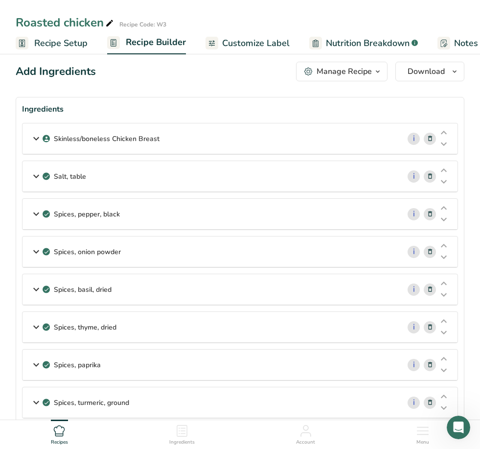
scroll to position [0, 0]
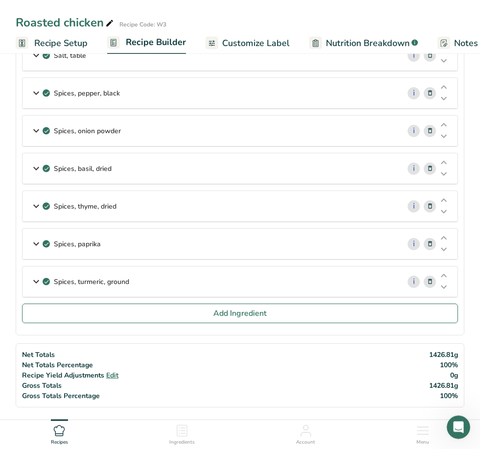
click at [331, 309] on button "Add Ingredient" at bounding box center [240, 314] width 436 height 20
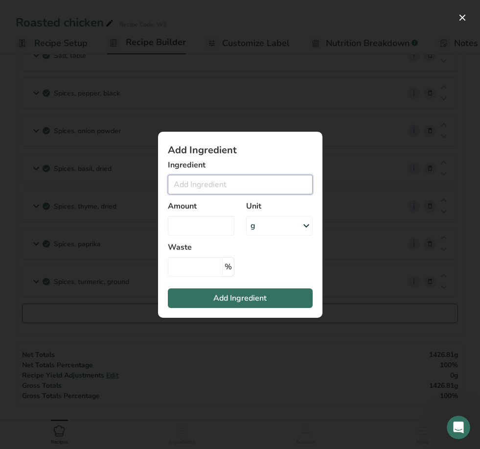
click at [242, 194] on input "Add ingredient modal" at bounding box center [240, 185] width 145 height 20
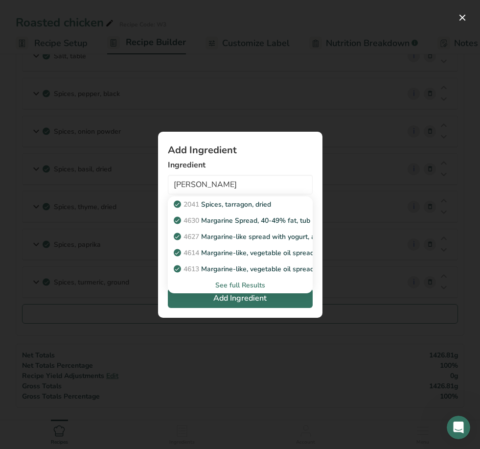
click at [259, 209] on p "2041 Spices, tarragon, dried" at bounding box center [223, 204] width 95 height 10
type input "Spices, tarragon, dried"
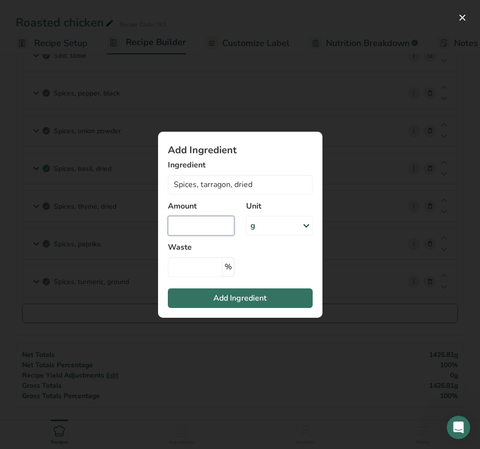
click at [206, 235] on input "Add ingredient modal" at bounding box center [201, 226] width 67 height 20
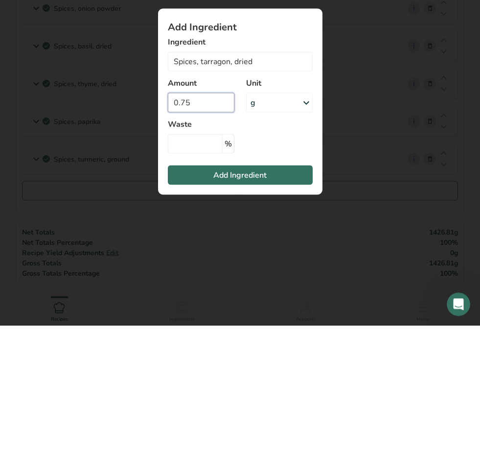
type input "0.75"
click at [292, 216] on div "g" at bounding box center [279, 226] width 67 height 20
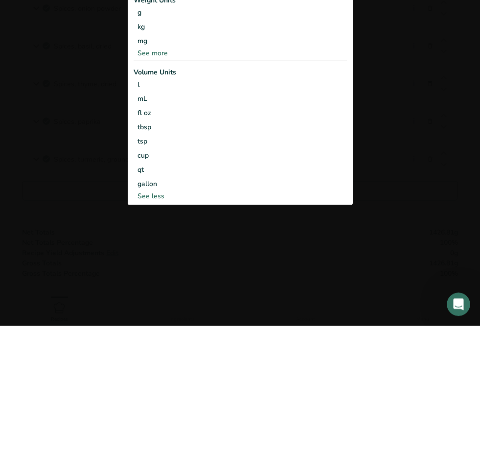
scroll to position [252, 0]
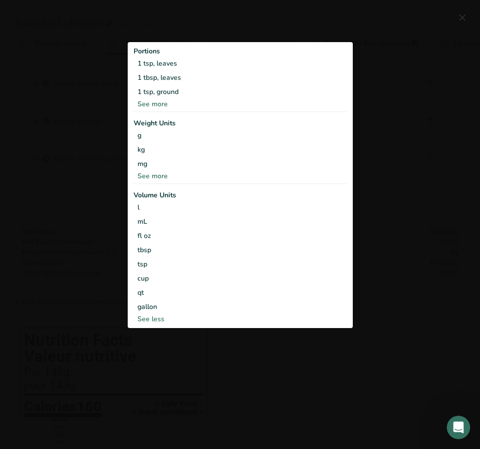
click at [171, 70] on div "1 tsp, leaves" at bounding box center [240, 63] width 213 height 14
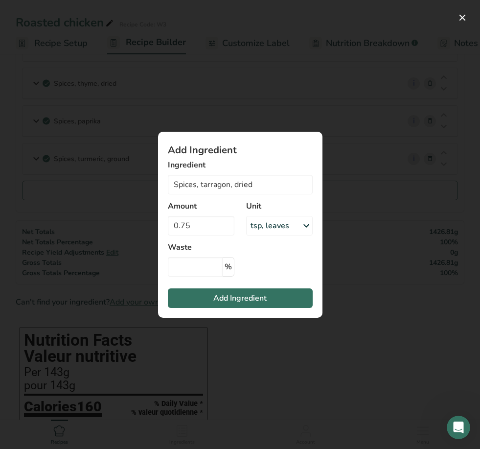
click at [249, 304] on span "Add Ingredient" at bounding box center [239, 298] width 53 height 12
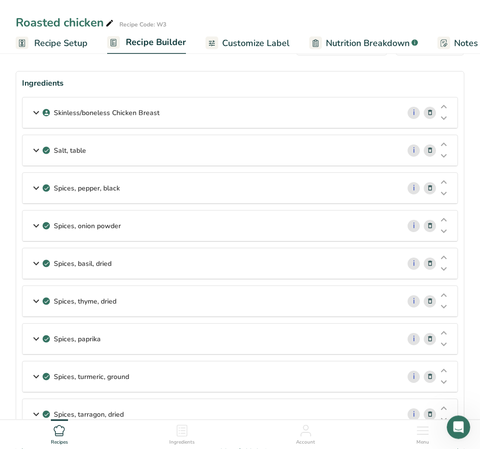
scroll to position [0, 0]
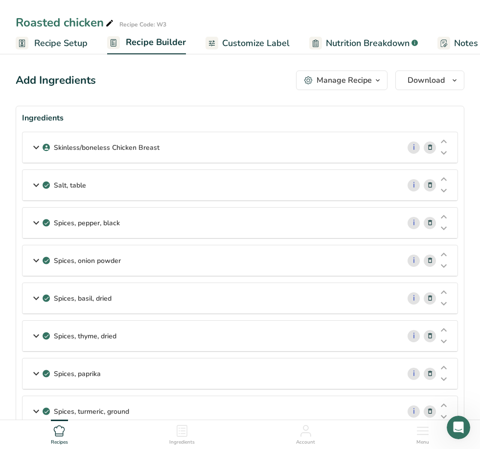
click at [63, 45] on span "Recipe Setup" at bounding box center [60, 43] width 53 height 13
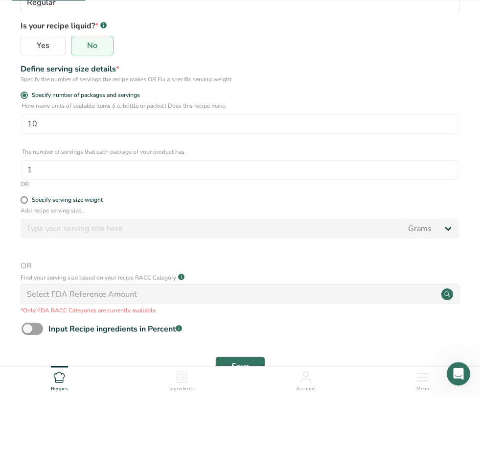
scroll to position [133, 0]
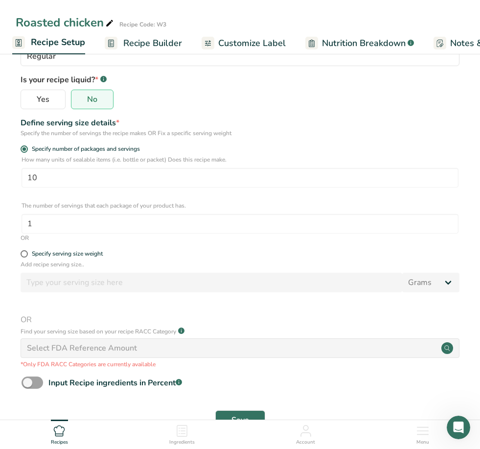
click at [248, 422] on span "Save" at bounding box center [240, 420] width 18 height 12
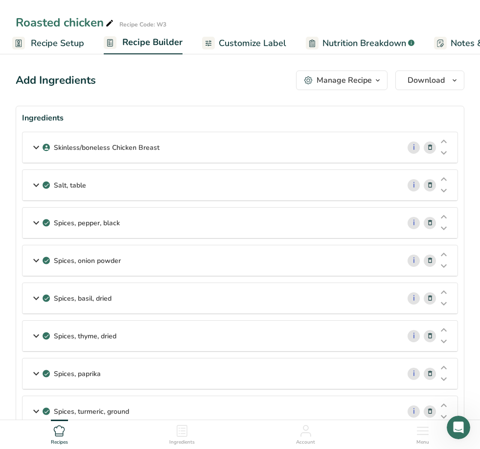
click at [46, 24] on div "Roasted chicken" at bounding box center [66, 23] width 100 height 18
click at [19, 33] on link "Recipe Setup" at bounding box center [48, 43] width 72 height 22
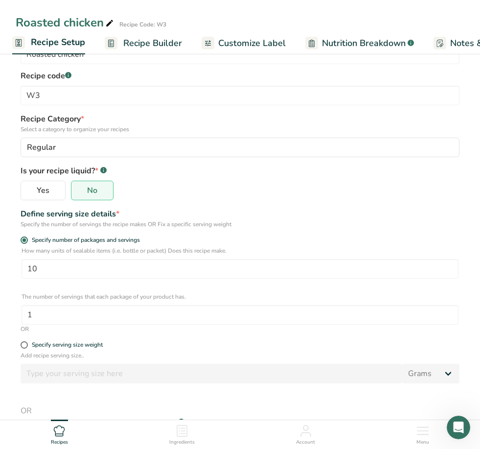
scroll to position [133, 0]
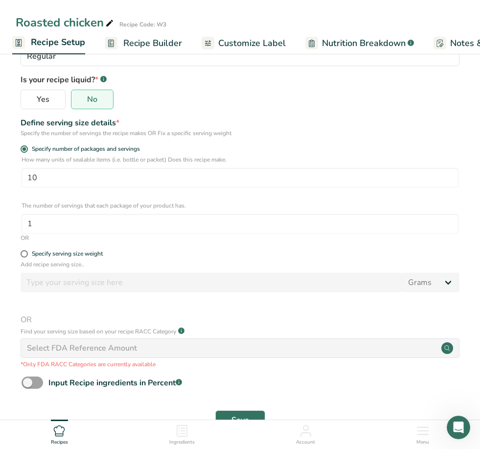
click at [174, 446] on div "Ingredients" at bounding box center [181, 432] width 25 height 26
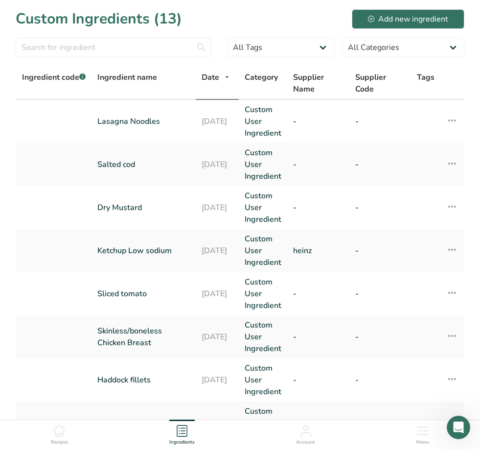
click at [306, 436] on icon at bounding box center [306, 434] width 10 height 3
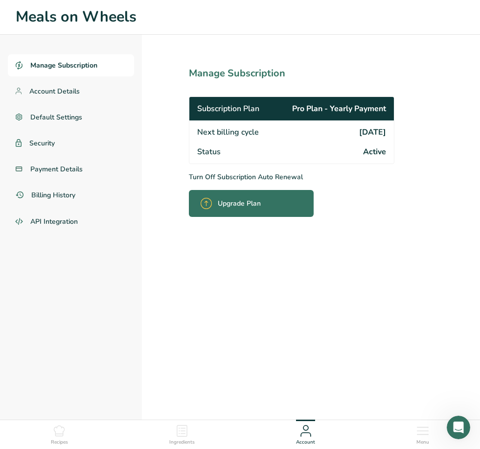
click at [331, 436] on icon at bounding box center [423, 431] width 12 height 12
click at [105, 18] on h1 "Meals on Wheels" at bounding box center [240, 17] width 449 height 23
click at [75, 93] on span "Account Details" at bounding box center [54, 91] width 50 height 10
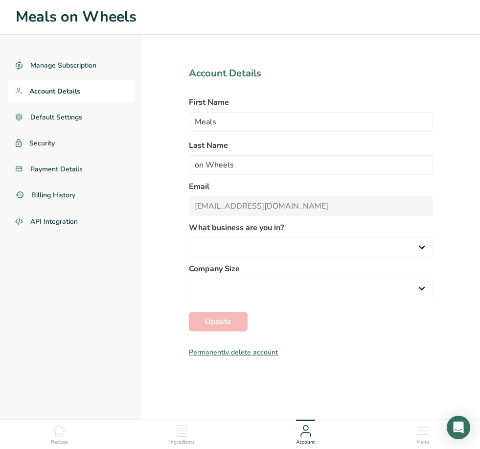
select select
select select "4"
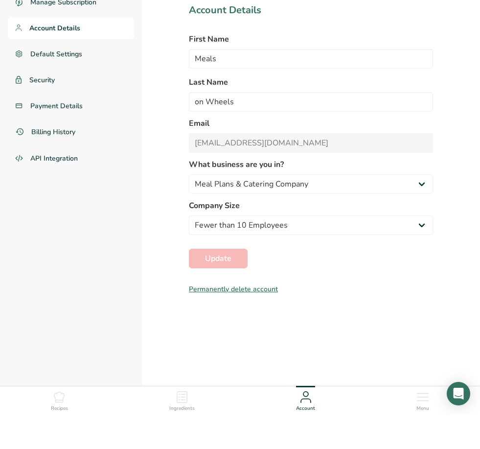
scroll to position [29, 0]
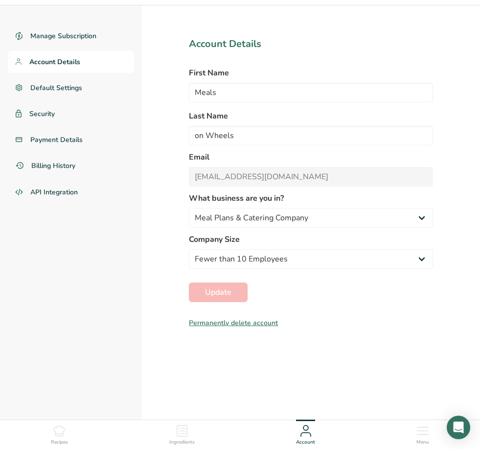
click at [47, 446] on ul "Recipes Ingredients Account Menu" at bounding box center [240, 433] width 480 height 26
click at [52, 446] on div "Recipes" at bounding box center [59, 432] width 17 height 26
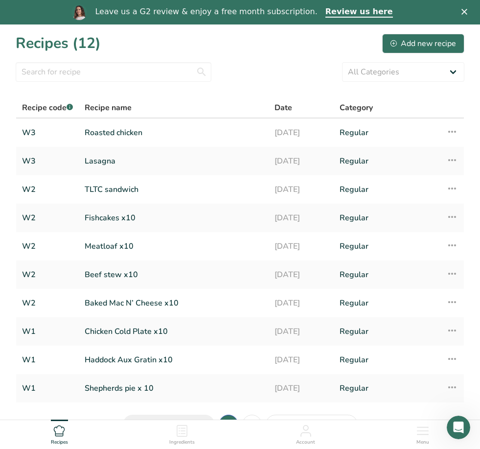
click at [405, 45] on div "Add new recipe" at bounding box center [423, 44] width 66 height 12
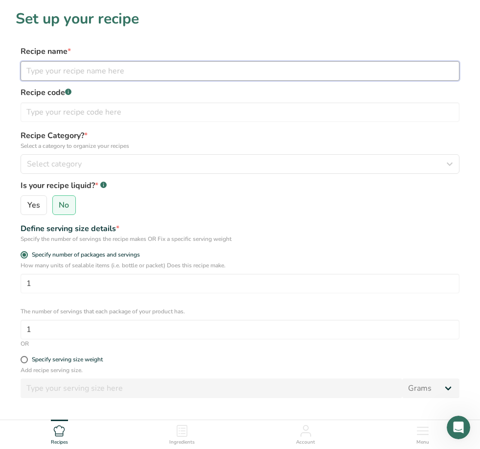
click at [241, 74] on input "text" at bounding box center [240, 71] width 439 height 20
type input "Curry honey mustard chicken"
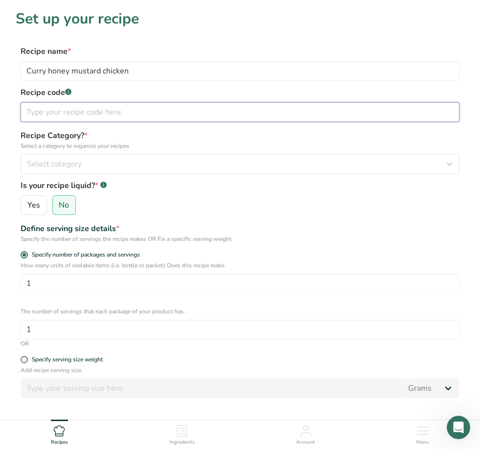
click at [207, 111] on input "text" at bounding box center [240, 112] width 439 height 20
type input "W3"
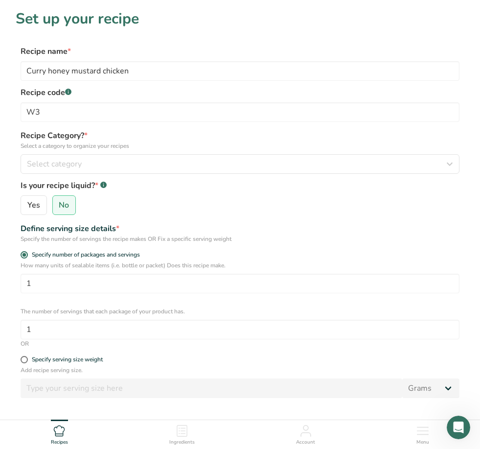
click at [217, 164] on div "Select category" at bounding box center [237, 164] width 420 height 12
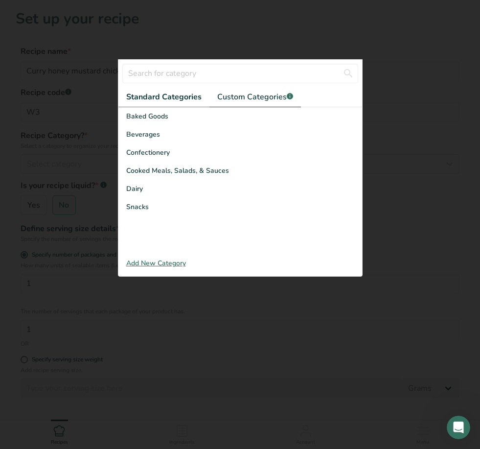
click at [235, 103] on span "Custom Categories .a-a{fill:#347362;}.b-a{fill:#fff;}" at bounding box center [255, 97] width 76 height 12
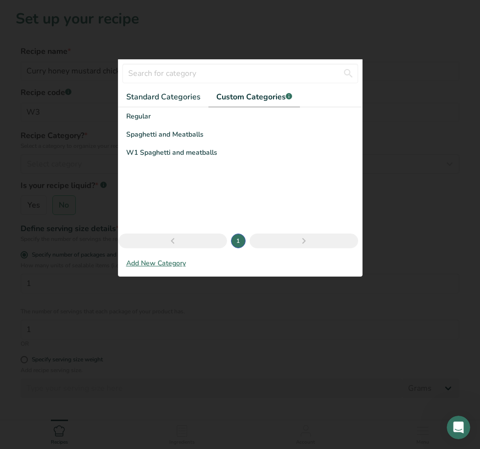
click at [139, 118] on div "Regular" at bounding box center [240, 116] width 244 height 18
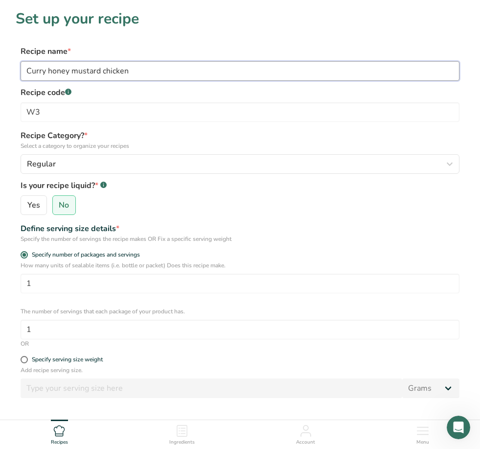
click at [260, 69] on input "Curry honey mustard chicken" at bounding box center [240, 71] width 439 height 20
click at [261, 64] on input "Curry honey mustard chicken- option 2" at bounding box center [240, 71] width 439 height 20
click at [340, 79] on input "Curry honey mustard chicken- option 2" at bounding box center [240, 71] width 439 height 20
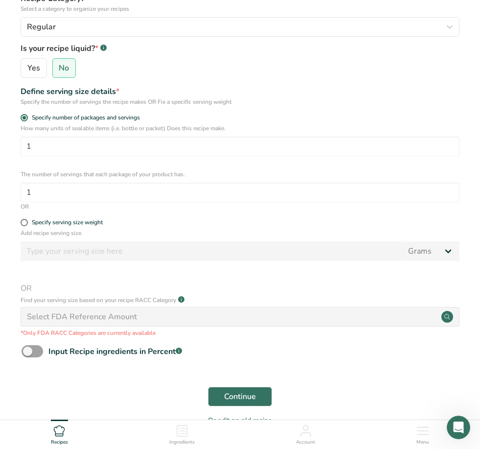
scroll to position [164, 0]
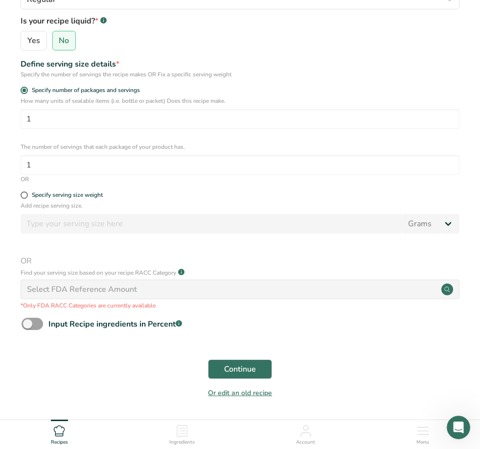
type input "Curry honey mustard chicken"
click at [247, 365] on span "Continue" at bounding box center [240, 369] width 32 height 12
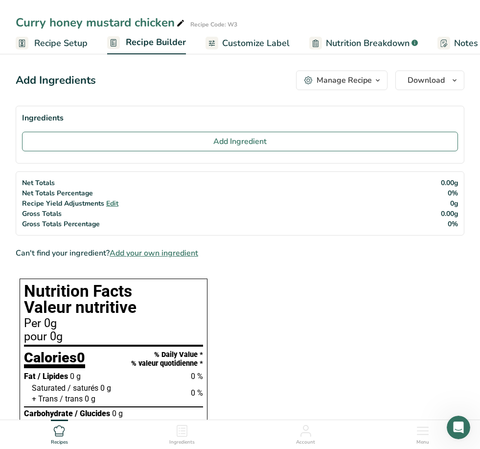
click at [188, 137] on button "Add Ingredient" at bounding box center [240, 142] width 436 height 20
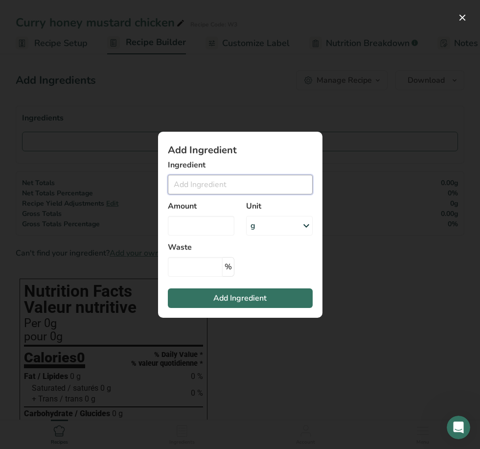
click at [207, 189] on input "Add ingredient modal" at bounding box center [240, 185] width 145 height 20
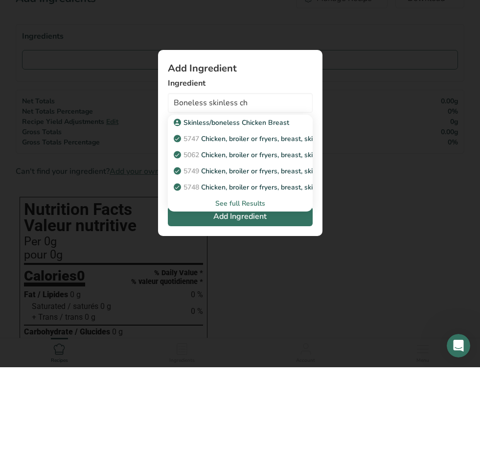
click at [259, 199] on p "Skinless/boneless Chicken Breast" at bounding box center [233, 204] width 114 height 10
type input "Skinless/boneless Chicken Breast"
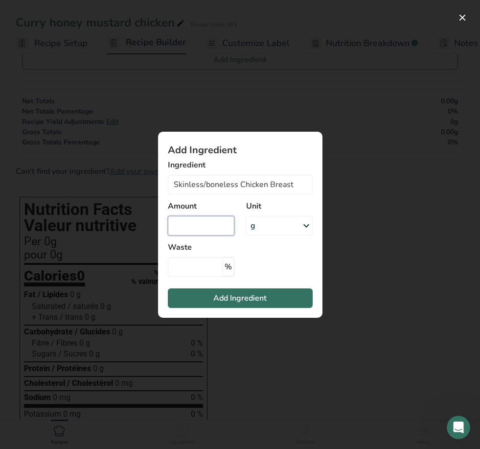
click at [223, 226] on input "Add ingredient modal" at bounding box center [201, 226] width 67 height 20
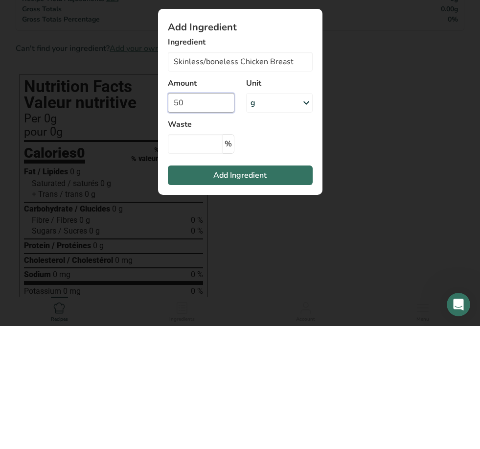
type input "50"
click at [295, 216] on div "g" at bounding box center [279, 226] width 67 height 20
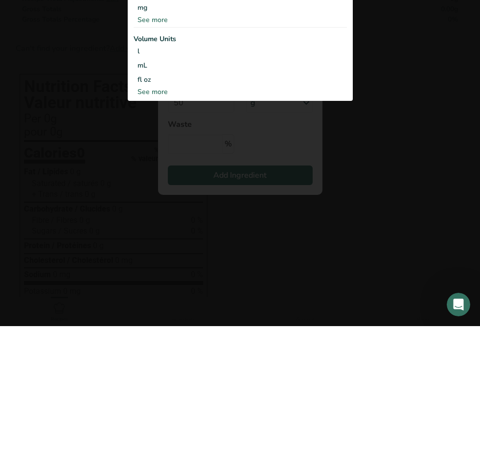
scroll to position [205, 0]
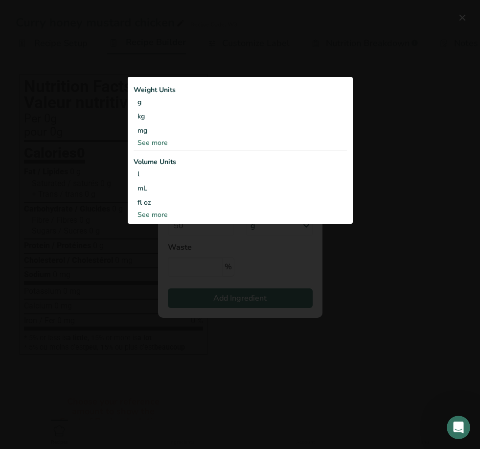
click at [158, 143] on div "See more" at bounding box center [240, 142] width 213 height 10
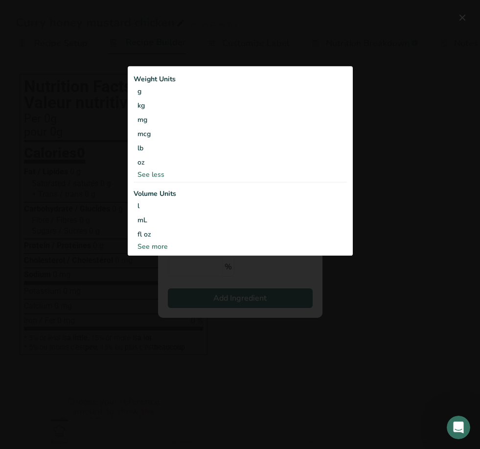
click at [145, 165] on div "oz" at bounding box center [240, 163] width 213 height 14
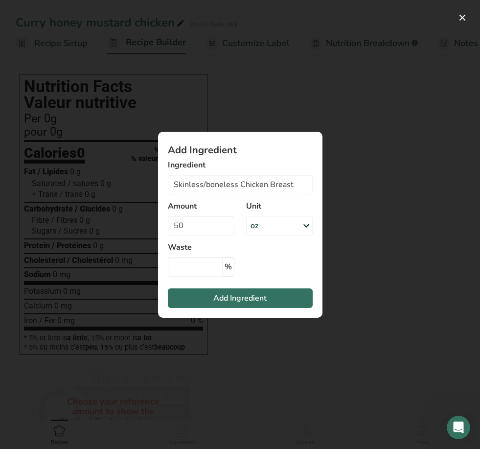
click at [197, 303] on button "Add Ingredient" at bounding box center [240, 298] width 145 height 20
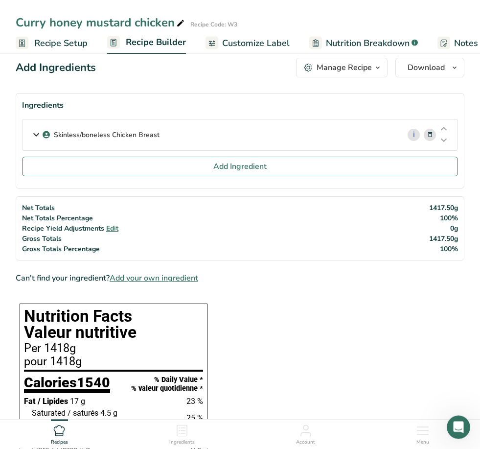
scroll to position [0, 0]
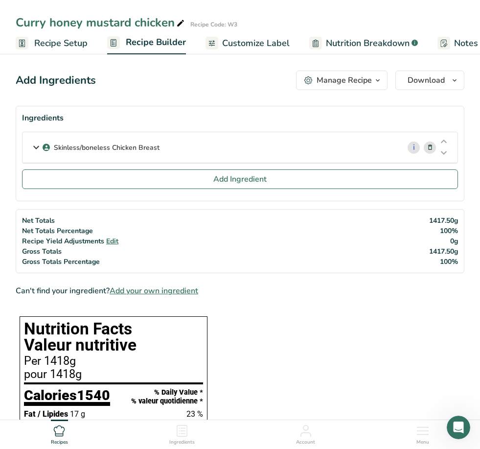
click at [63, 40] on span "Recipe Setup" at bounding box center [60, 43] width 53 height 13
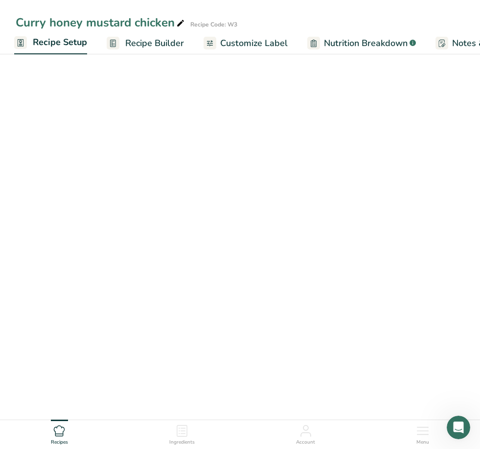
scroll to position [0, 3]
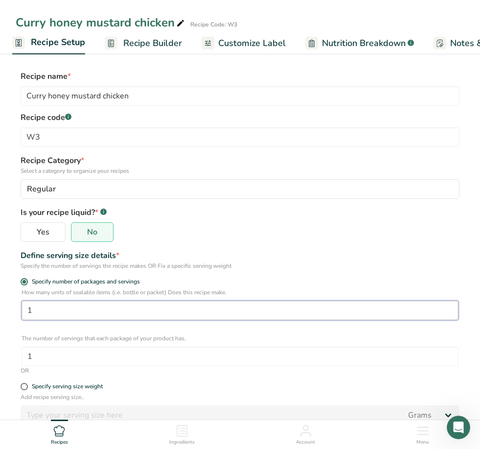
click at [84, 319] on input "1" at bounding box center [240, 310] width 437 height 20
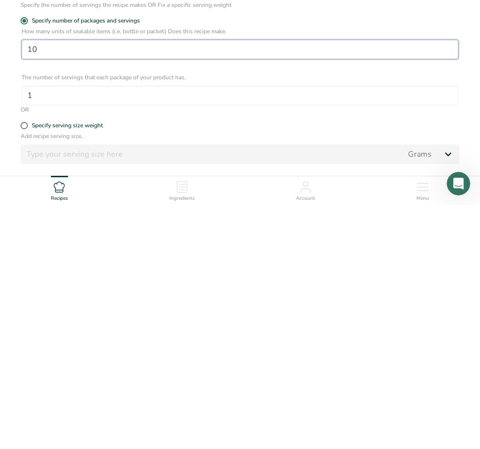
scroll to position [164, 0]
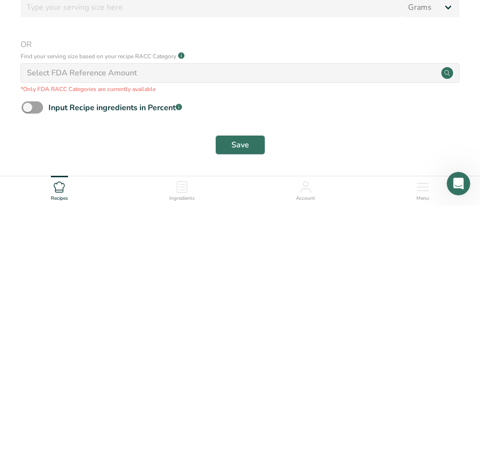
type input "10"
click at [235, 383] on span "Save" at bounding box center [240, 389] width 18 height 12
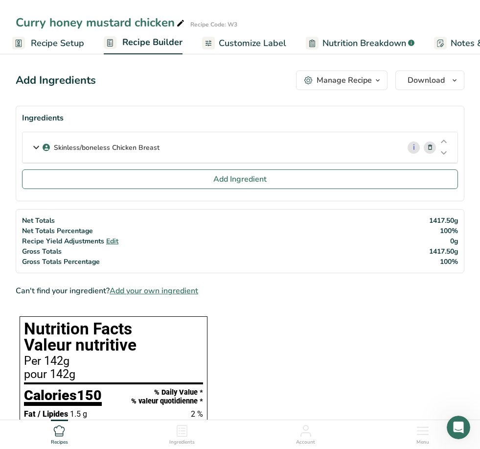
click at [173, 177] on button "Add Ingredient" at bounding box center [240, 179] width 436 height 20
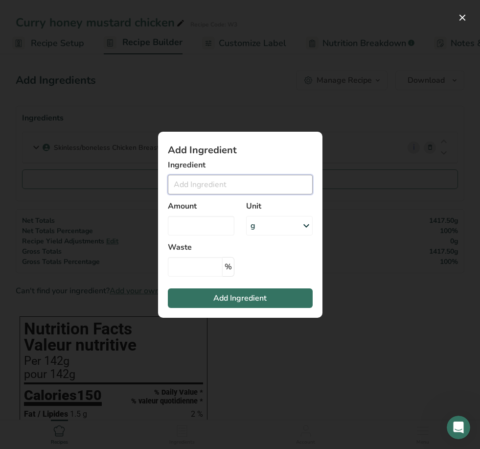
click at [231, 181] on input "Add ingredient modal" at bounding box center [240, 185] width 145 height 20
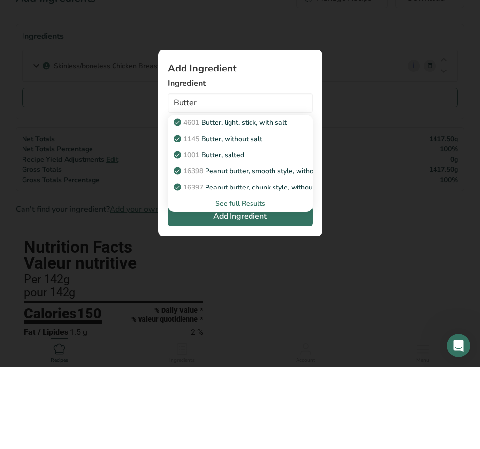
click at [247, 215] on p "1145 Butter, without salt" at bounding box center [219, 220] width 87 height 10
type input "Butter, without salt"
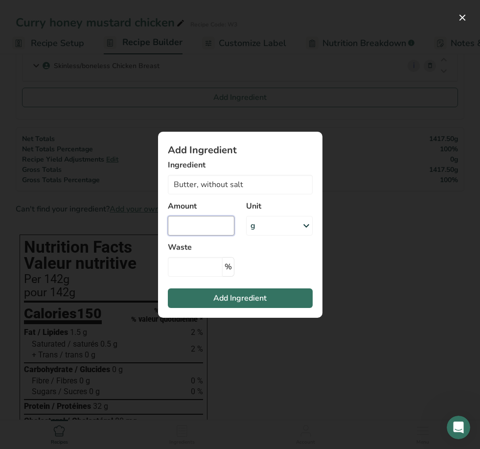
click at [217, 223] on input "Add ingredient modal" at bounding box center [201, 226] width 67 height 20
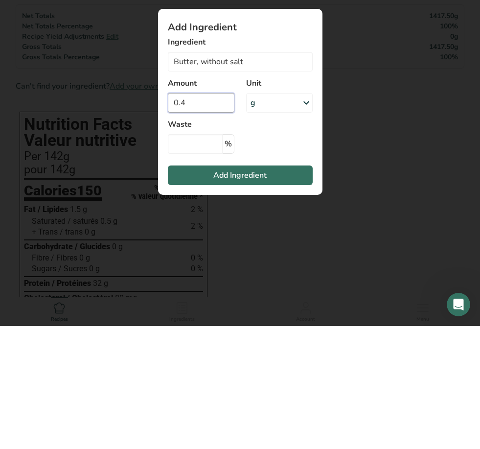
type input "0.4"
click at [286, 216] on div "g" at bounding box center [279, 226] width 67 height 20
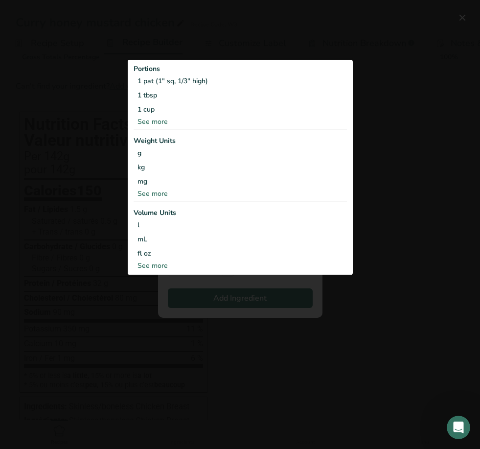
click at [156, 258] on div "fl oz" at bounding box center [239, 254] width 205 height 10
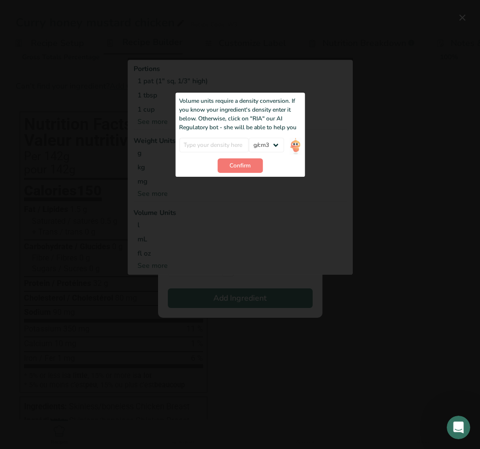
click at [319, 55] on div "Add ingredient modal" at bounding box center [240, 224] width 480 height 449
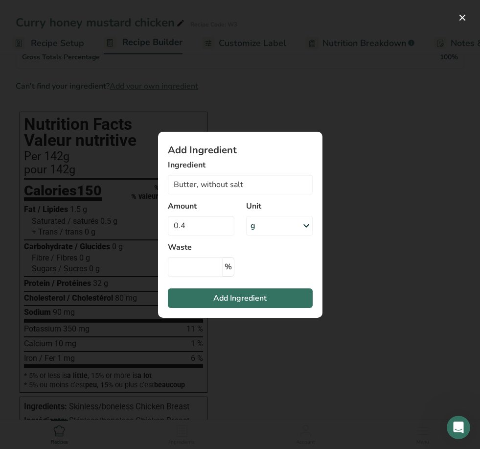
click at [259, 235] on div "g" at bounding box center [279, 226] width 67 height 20
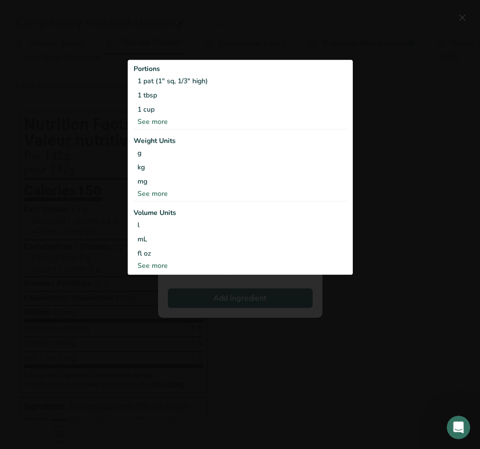
click at [160, 269] on div "See more" at bounding box center [240, 266] width 213 height 10
select select "22"
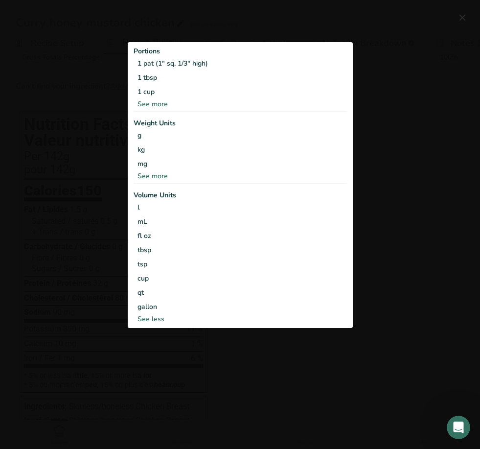
click at [148, 275] on div "cup" at bounding box center [239, 278] width 205 height 10
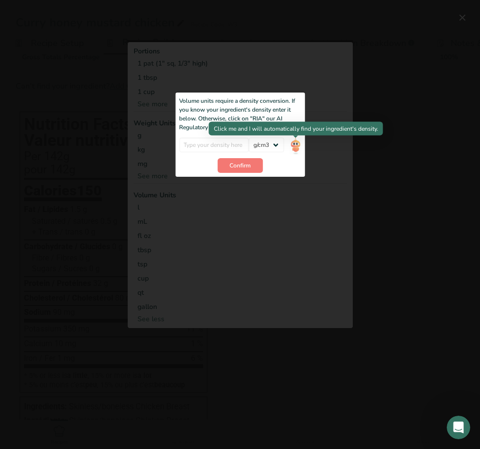
click at [293, 148] on img "Add ingredient modal" at bounding box center [295, 145] width 11 height 17
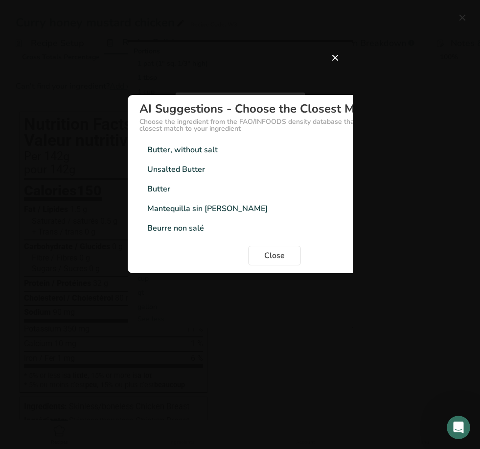
click at [195, 156] on div "Butter, without salt" at bounding box center [182, 150] width 70 height 12
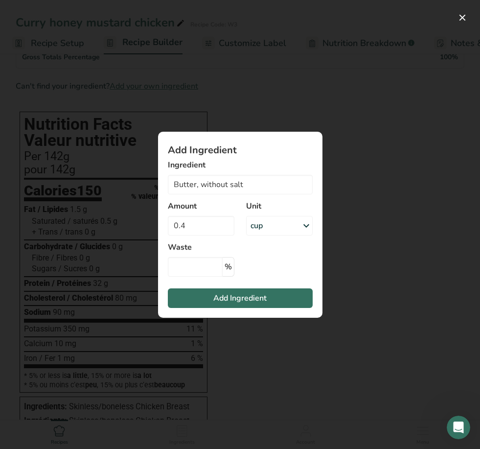
click at [192, 304] on button "Add Ingredient" at bounding box center [240, 298] width 145 height 20
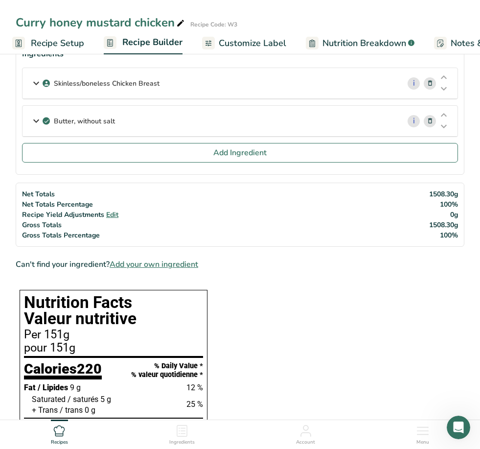
scroll to position [0, 0]
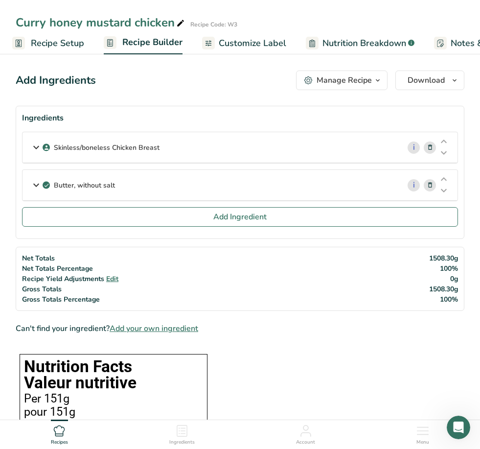
click at [159, 214] on button "Add Ingredient" at bounding box center [240, 217] width 436 height 20
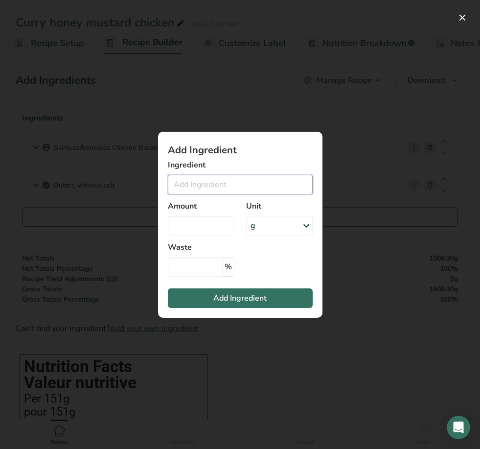
click at [213, 189] on input "Add ingredient modal" at bounding box center [240, 185] width 145 height 20
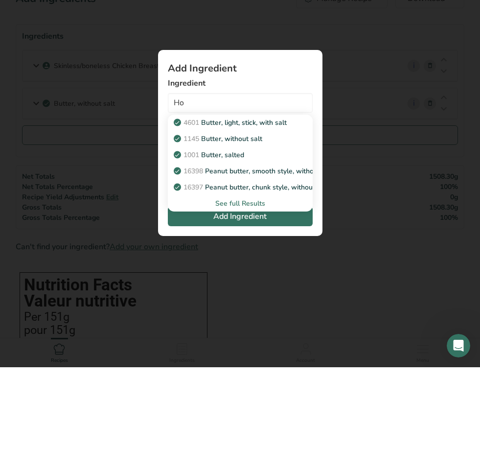
click at [295, 264] on p "16397 Peanut butter, chunk style, without salt" at bounding box center [252, 269] width 153 height 10
type input "Peanut butter, chunk style, without salt"
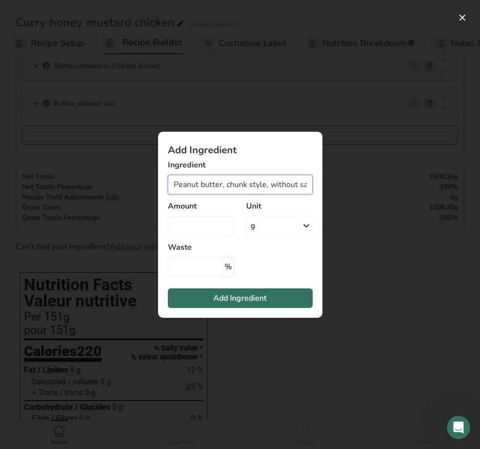
click at [235, 184] on input "Peanut butter, chunk style, without salt" at bounding box center [240, 185] width 145 height 20
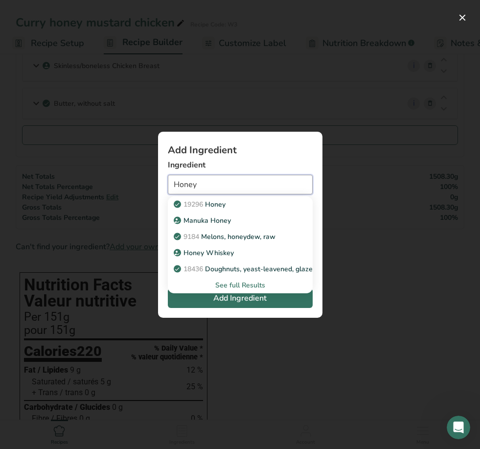
scroll to position [71, 0]
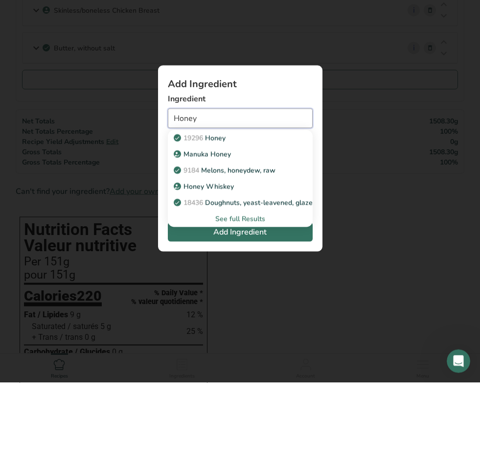
type input "Honey"
click at [251, 199] on div "19296 Honey" at bounding box center [233, 204] width 114 height 10
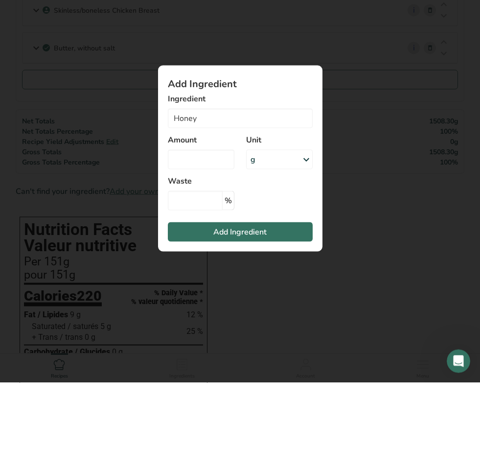
scroll to position [137, 0]
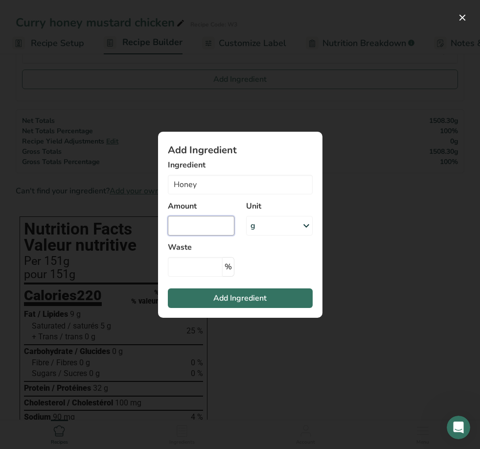
click at [191, 235] on input "Add ingredient modal" at bounding box center [201, 226] width 67 height 20
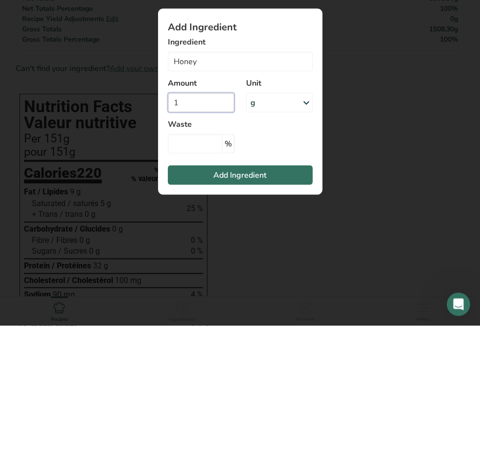
type input "0"
type input "1.2"
click at [274, 216] on div "g" at bounding box center [279, 226] width 67 height 20
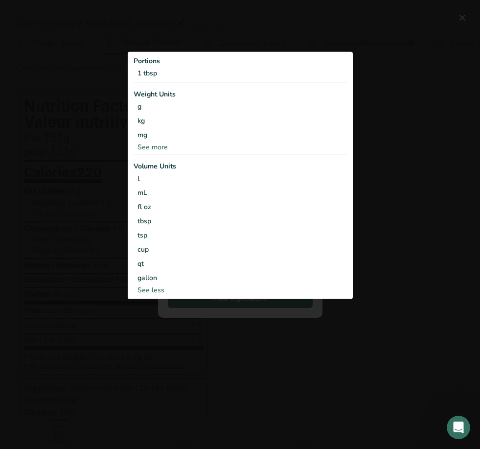
click at [140, 254] on div "cup" at bounding box center [239, 249] width 205 height 10
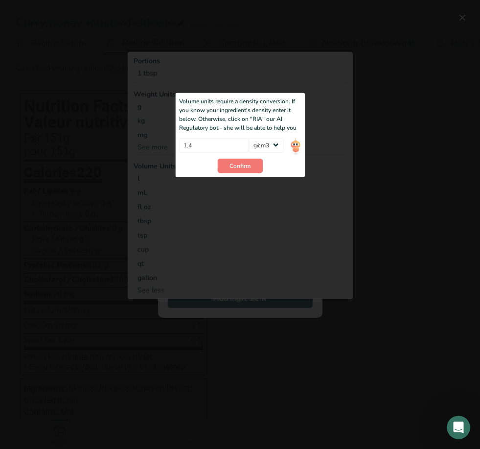
click at [300, 154] on img "Add ingredient modal" at bounding box center [295, 145] width 11 height 17
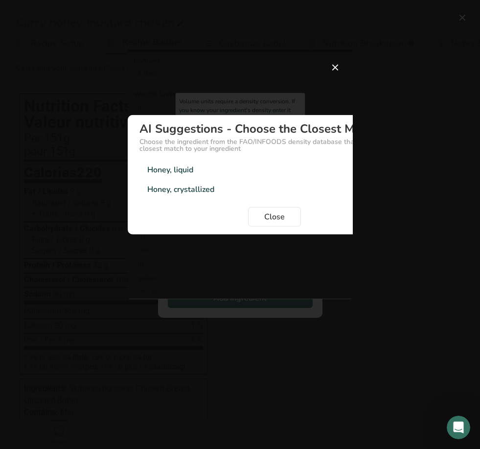
click at [224, 175] on div "Honey, liquid 1.42g/cm3" at bounding box center [274, 170] width 270 height 20
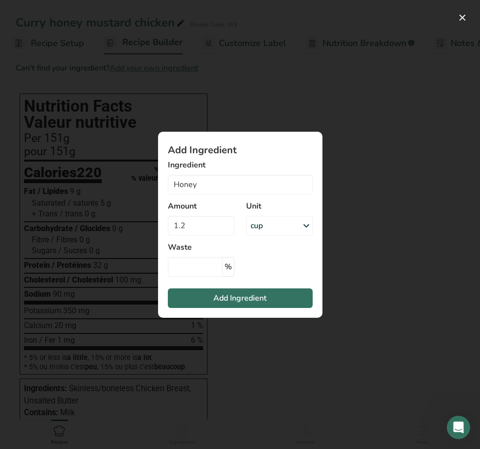
click at [244, 304] on span "Add Ingredient" at bounding box center [239, 298] width 53 height 12
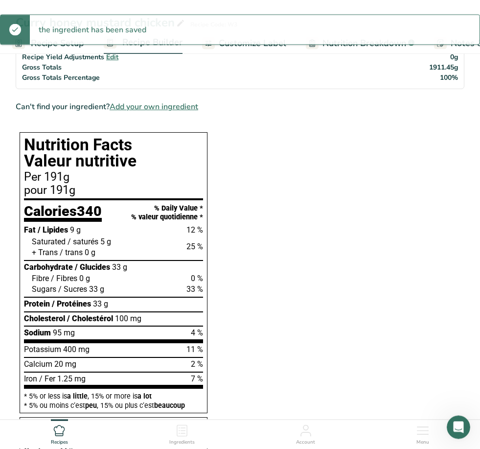
scroll to position [258, 0]
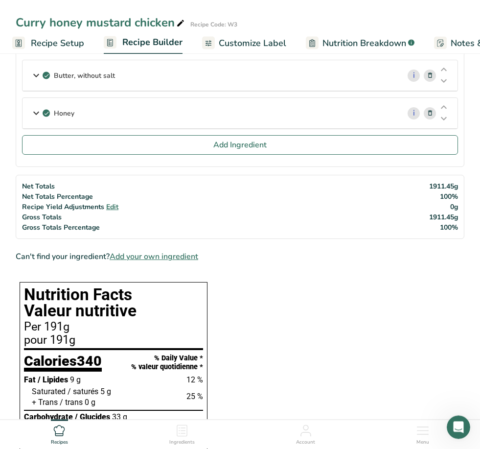
click at [130, 140] on button "Add Ingredient" at bounding box center [240, 146] width 436 height 20
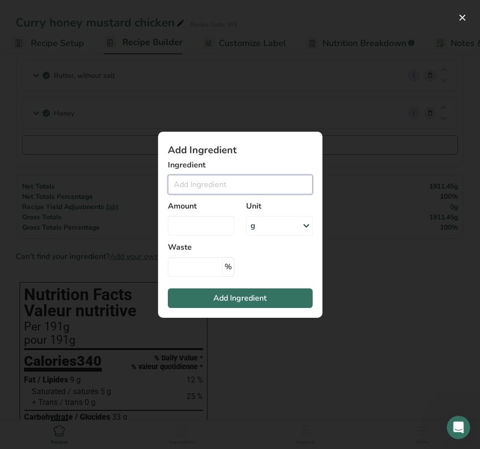
click at [234, 187] on input "Add ingredient modal" at bounding box center [240, 185] width 145 height 20
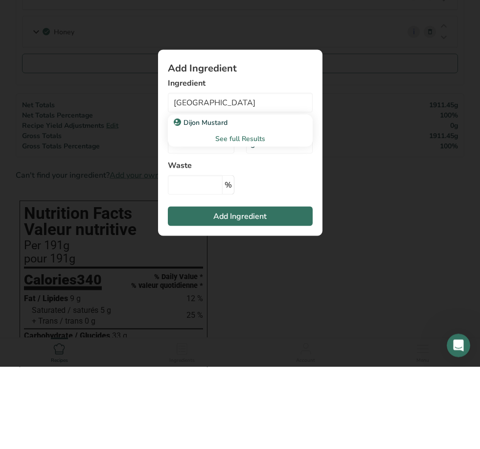
click at [237, 199] on div "Dijon Mustard" at bounding box center [233, 204] width 114 height 10
type input "Dijon Mustard"
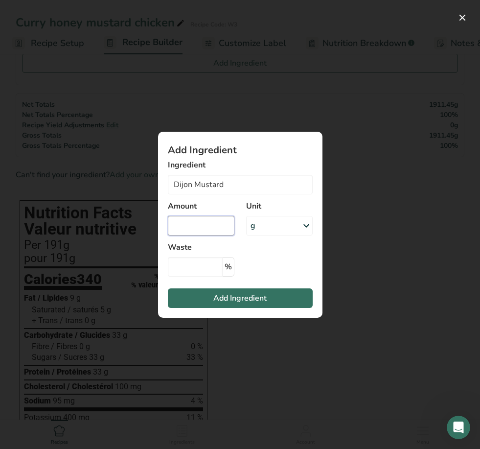
click at [220, 227] on input "Add ingredient modal" at bounding box center [201, 226] width 67 height 20
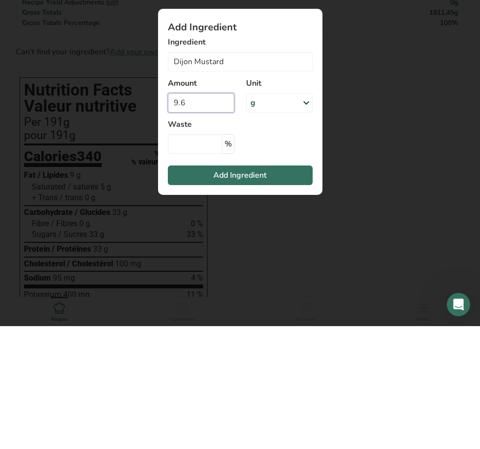
type input "9.6"
click at [281, 216] on div "g" at bounding box center [279, 226] width 67 height 20
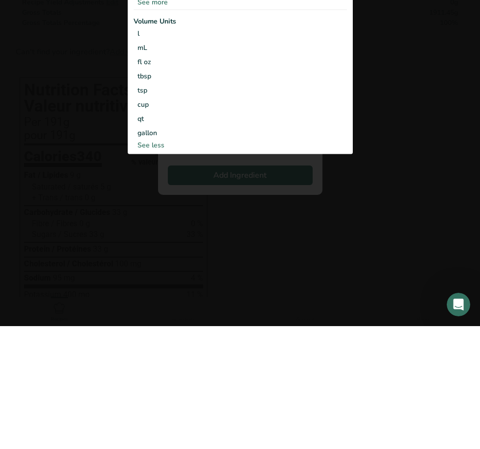
scroll to position [314, 0]
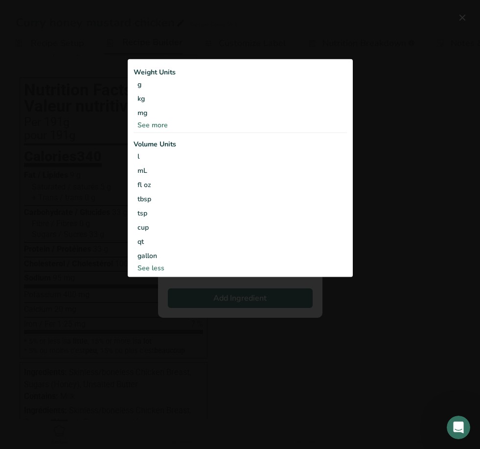
click at [159, 122] on div "See more" at bounding box center [240, 125] width 213 height 10
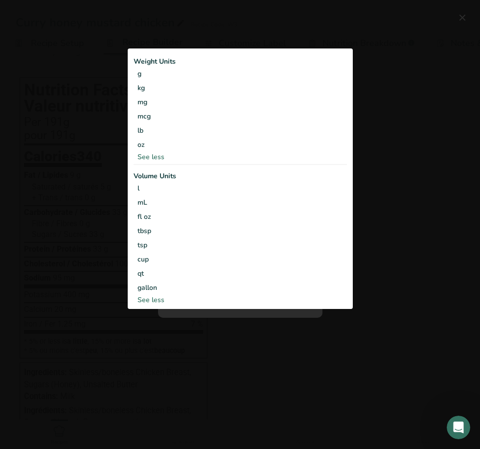
click at [146, 231] on div "tbsp" at bounding box center [239, 231] width 205 height 10
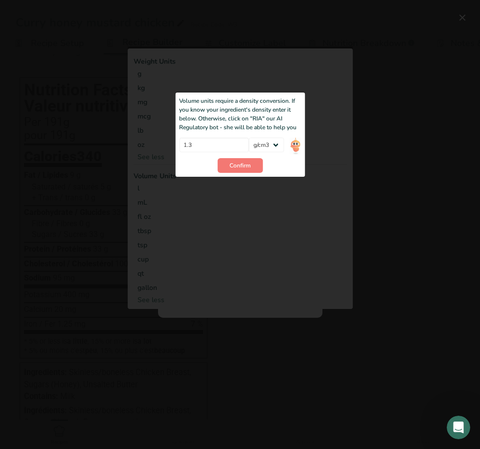
click at [241, 164] on span "Confirm" at bounding box center [239, 165] width 21 height 9
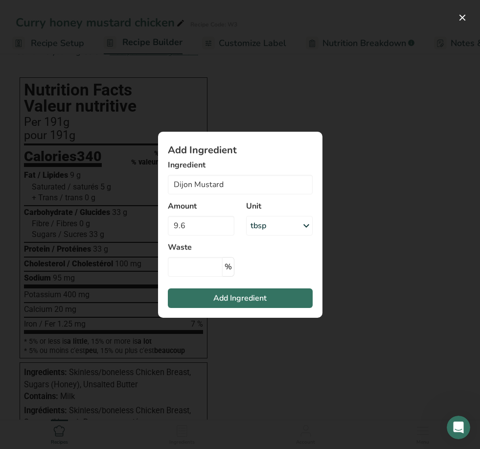
click at [193, 299] on button "Add Ingredient" at bounding box center [240, 298] width 145 height 20
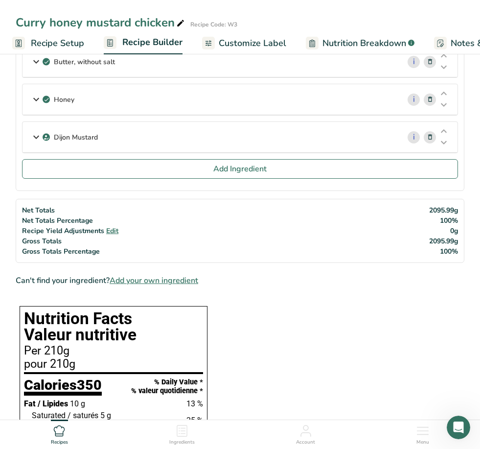
scroll to position [124, 0]
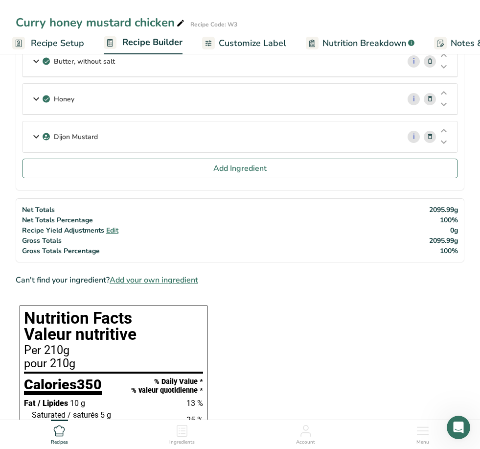
click at [166, 177] on button "Add Ingredient" at bounding box center [240, 169] width 436 height 20
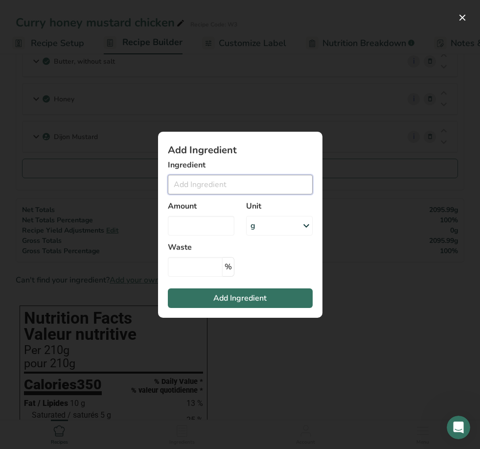
click at [239, 184] on input "Add ingredient modal" at bounding box center [240, 185] width 145 height 20
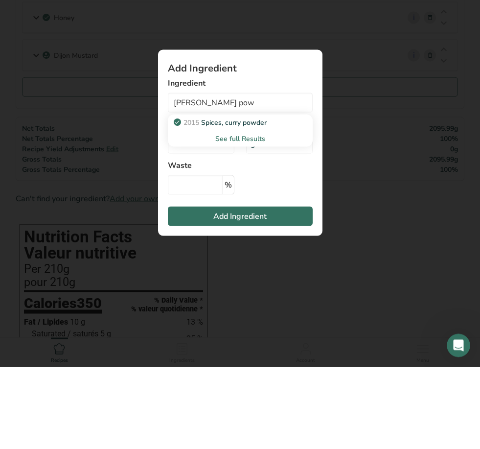
click at [265, 199] on p "2015 Spices, curry powder" at bounding box center [221, 204] width 91 height 10
type input "Spices, curry powder"
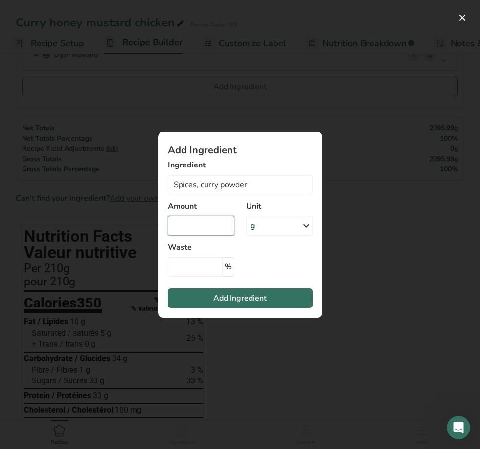
click at [213, 225] on input "Add ingredient modal" at bounding box center [201, 226] width 67 height 20
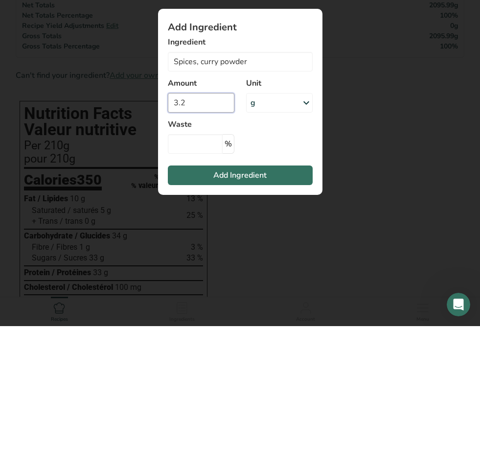
type input "3.2"
click at [288, 216] on div "g" at bounding box center [279, 226] width 67 height 20
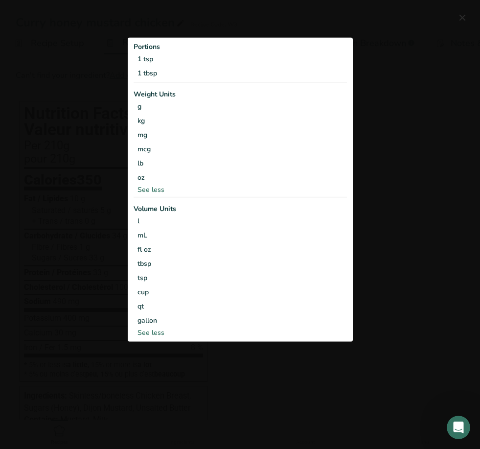
click at [152, 66] on div "1 tbsp" at bounding box center [240, 73] width 213 height 14
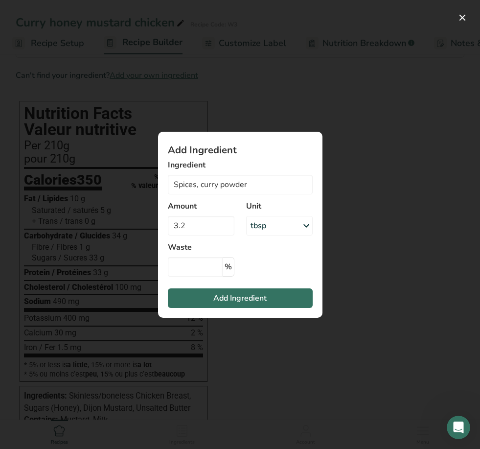
click at [263, 228] on div "tbsp" at bounding box center [259, 226] width 16 height 12
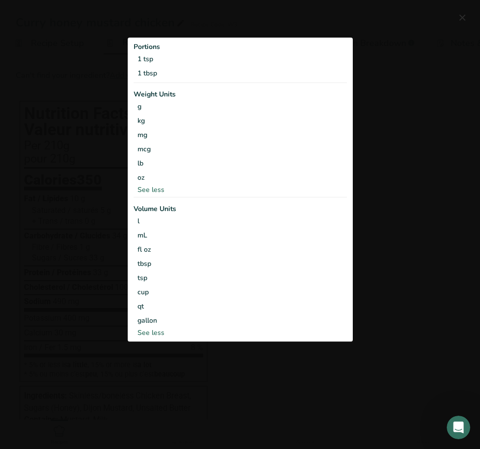
click at [156, 63] on div "1 tsp" at bounding box center [240, 59] width 213 height 14
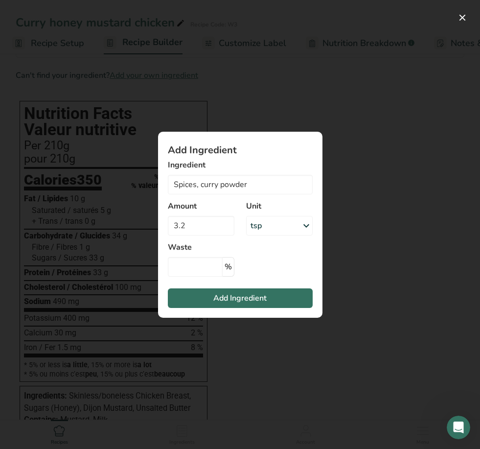
click at [211, 298] on button "Add Ingredient" at bounding box center [240, 298] width 145 height 20
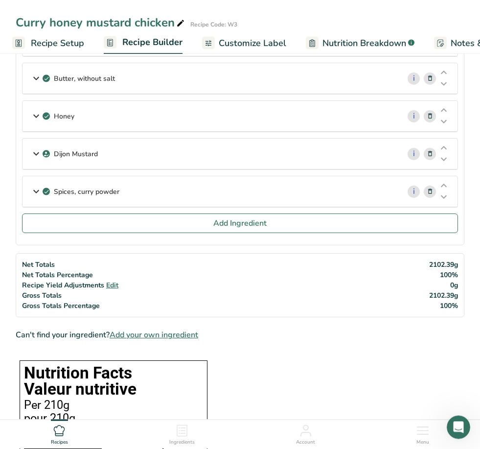
click at [213, 218] on span "Add Ingredient" at bounding box center [239, 224] width 53 height 12
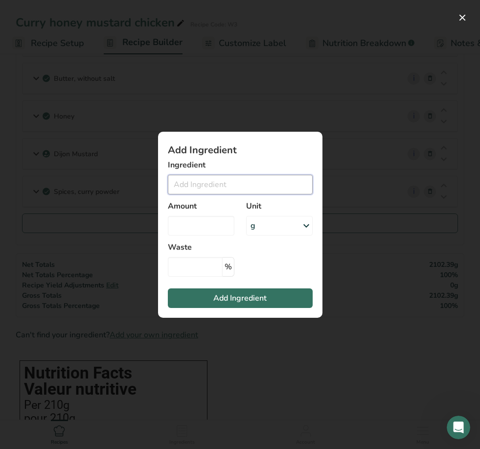
click at [253, 181] on input "Add ingredient modal" at bounding box center [240, 185] width 145 height 20
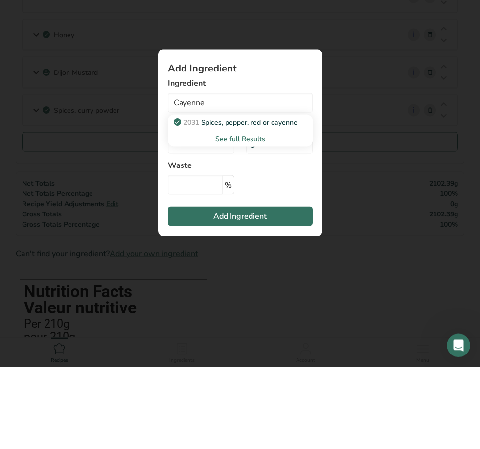
click at [275, 199] on p "2031 Spices, pepper, red or cayenne" at bounding box center [237, 204] width 122 height 10
type input "Spices, pepper, red or cayenne"
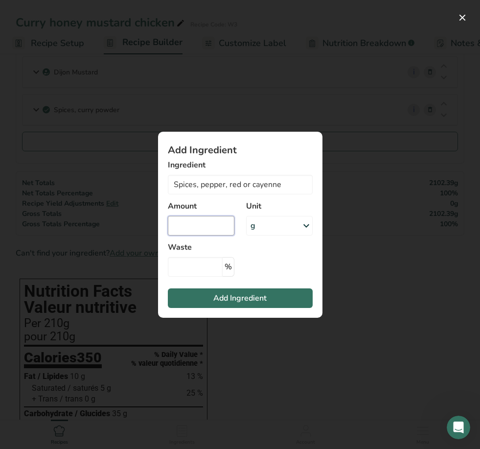
click at [218, 216] on input "Add ingredient modal" at bounding box center [201, 226] width 67 height 20
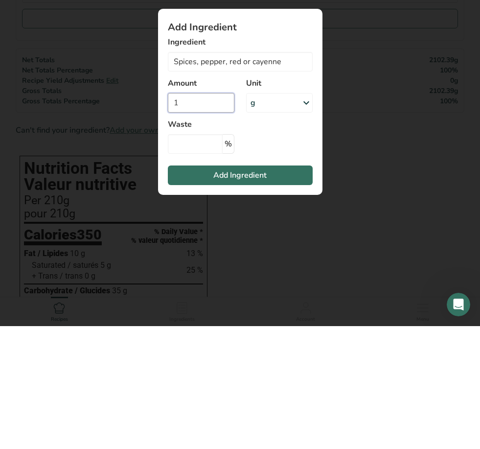
type input "1"
click at [275, 216] on div "g" at bounding box center [279, 226] width 67 height 20
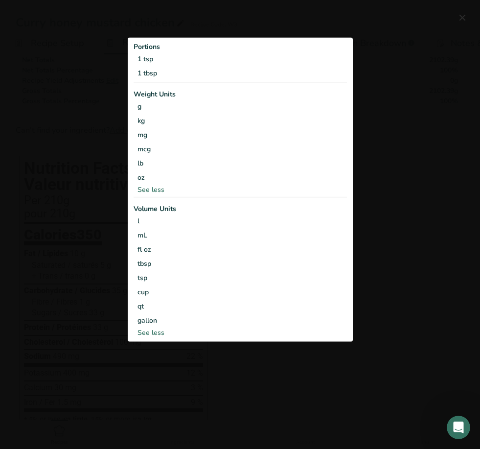
click at [184, 61] on div "1 tsp" at bounding box center [240, 59] width 213 height 14
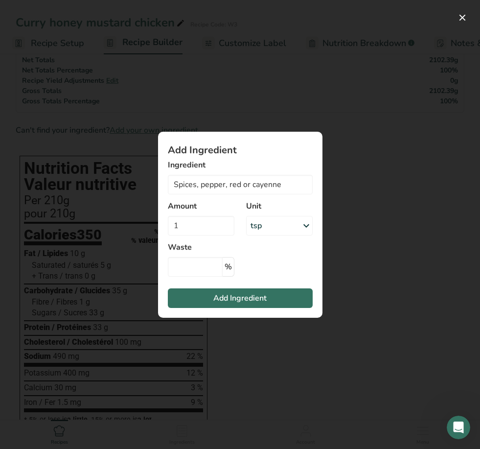
click at [254, 296] on span "Add Ingredient" at bounding box center [239, 298] width 53 height 12
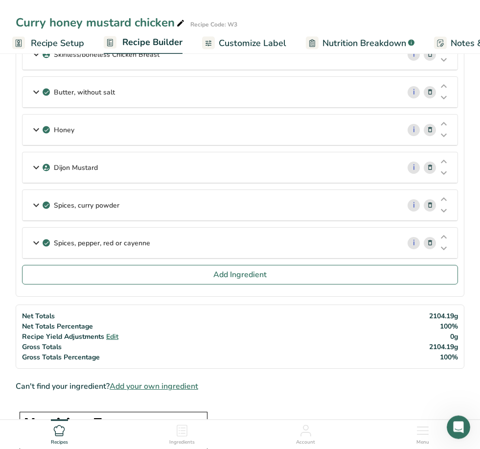
scroll to position [0, 0]
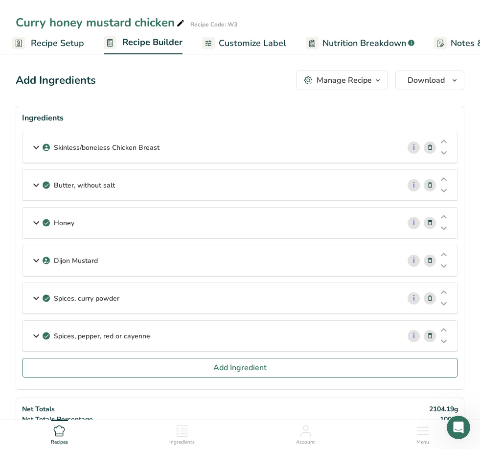
click at [262, 40] on span "Customize Label" at bounding box center [253, 43] width 68 height 13
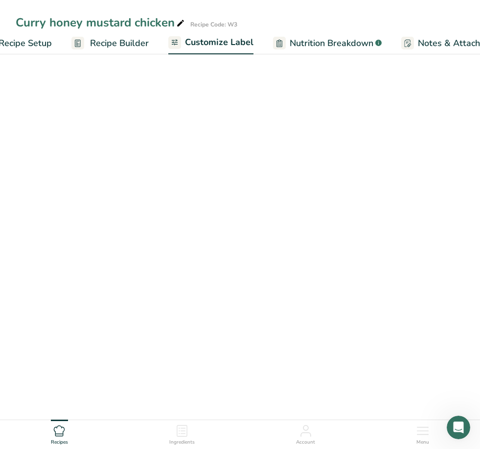
scroll to position [0, 175]
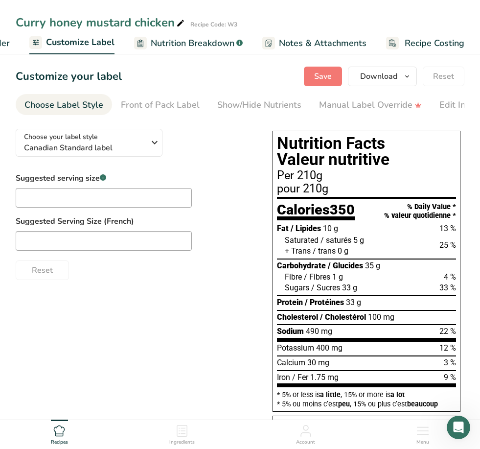
click at [321, 78] on span "Save" at bounding box center [323, 76] width 18 height 12
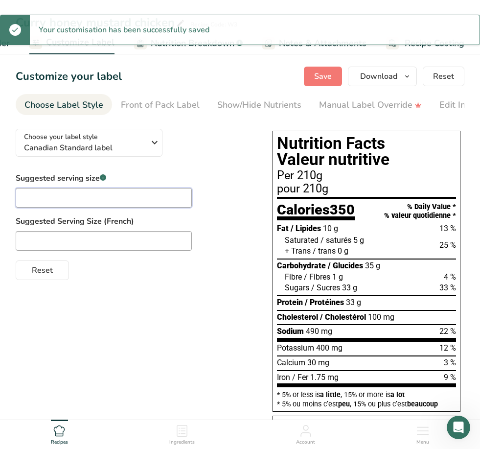
click at [140, 194] on input "text" at bounding box center [104, 198] width 176 height 20
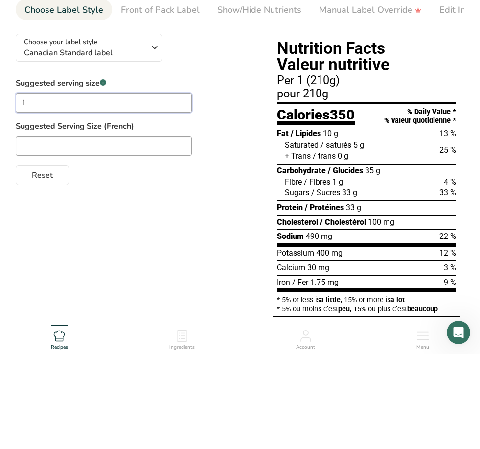
type input "1"
click at [180, 231] on input "text" at bounding box center [104, 241] width 176 height 20
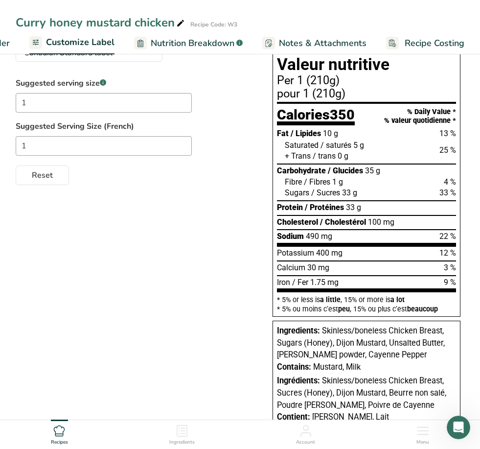
scroll to position [120, 0]
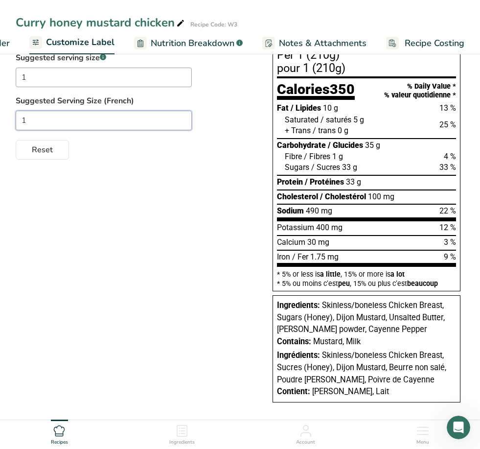
type input "1"
click at [60, 431] on icon at bounding box center [59, 431] width 12 height 12
click at [55, 432] on icon at bounding box center [59, 431] width 12 height 12
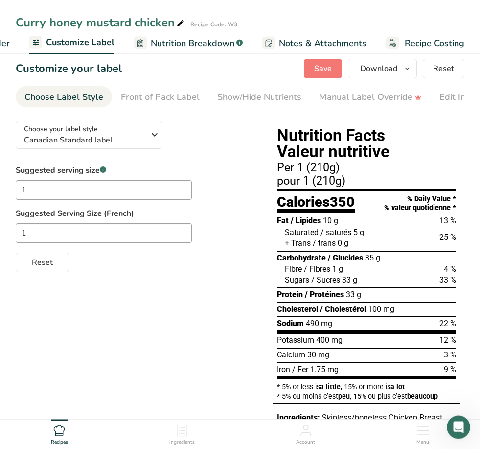
scroll to position [0, 0]
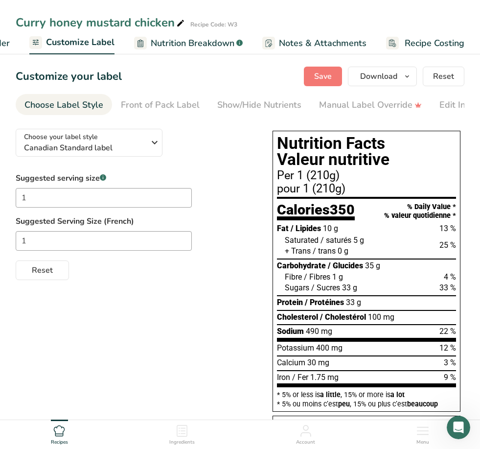
click at [140, 17] on div "Curry honey mustard chicken" at bounding box center [101, 23] width 171 height 18
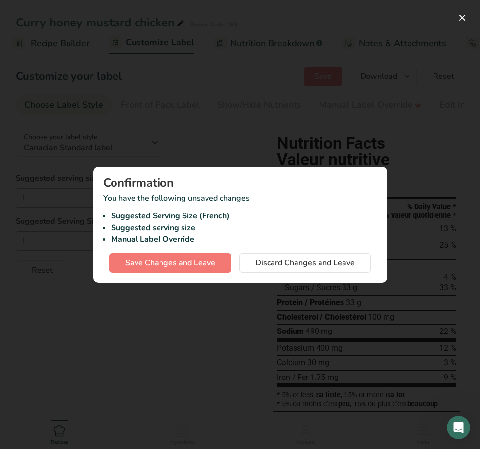
scroll to position [0, 94]
click at [199, 268] on span "Save Changes and Leave" at bounding box center [170, 263] width 90 height 12
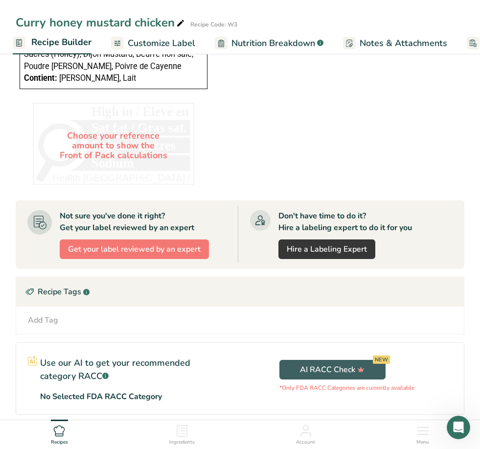
scroll to position [855, 0]
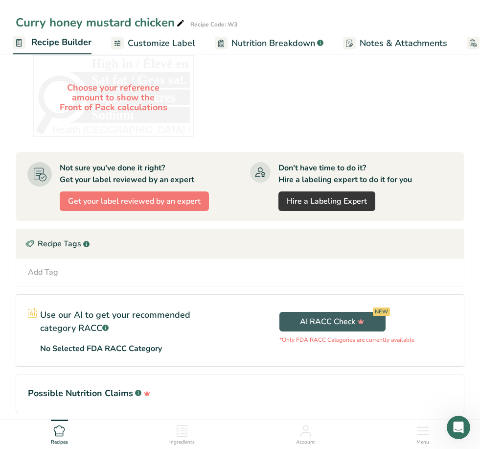
click at [181, 436] on icon at bounding box center [182, 431] width 12 height 12
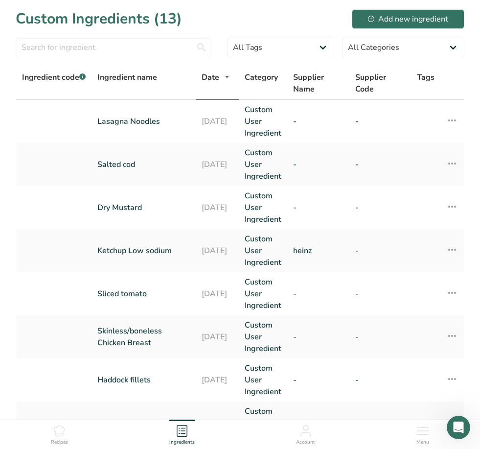
click at [66, 446] on div "Recipes" at bounding box center [59, 432] width 17 height 26
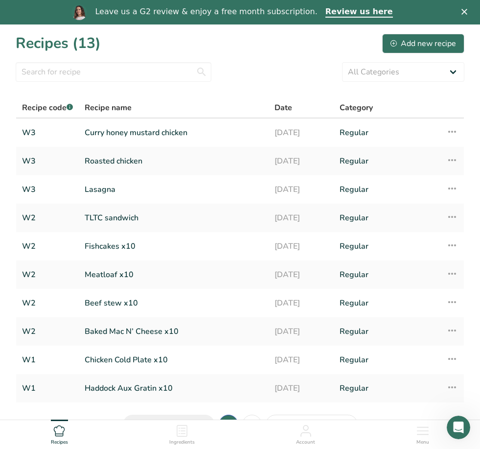
click at [436, 42] on div "Add new recipe" at bounding box center [423, 44] width 66 height 12
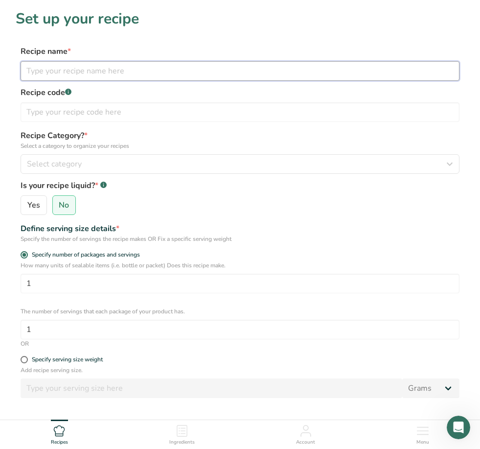
click at [218, 62] on input "text" at bounding box center [240, 71] width 439 height 20
type input "Lemon garlic baked chicken"
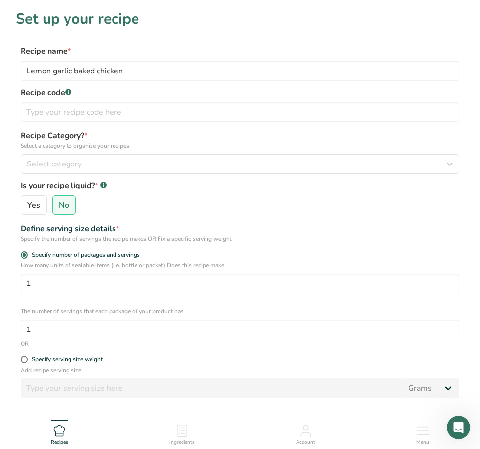
click at [186, 100] on div "Recipe code .a-a{fill:#347362;}.b-a{fill:#fff;}" at bounding box center [240, 104] width 439 height 35
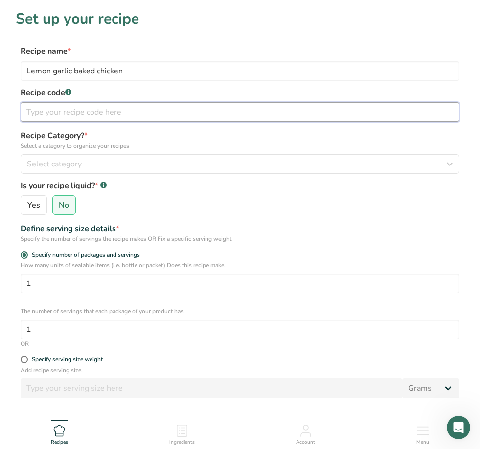
click at [199, 115] on input "text" at bounding box center [240, 112] width 439 height 20
type input "W3"
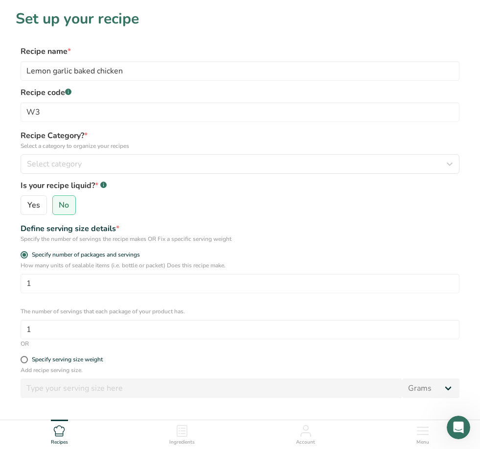
click at [131, 172] on button "Select category" at bounding box center [240, 164] width 439 height 20
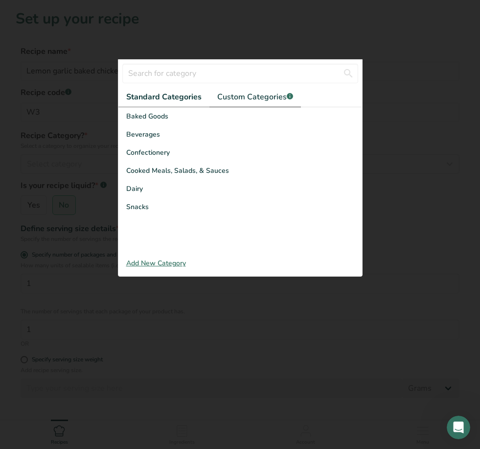
click at [240, 103] on span "Custom Categories .a-a{fill:#347362;}.b-a{fill:#fff;}" at bounding box center [255, 97] width 76 height 12
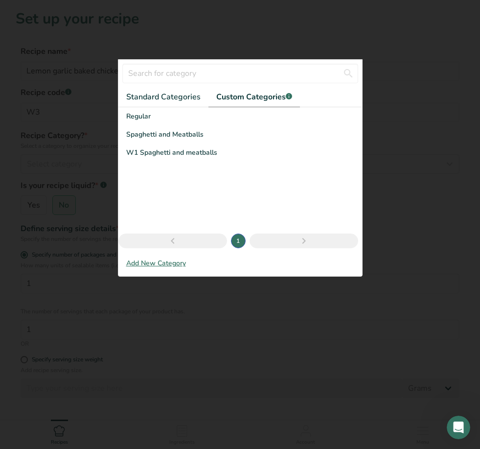
click at [156, 125] on div "Regular" at bounding box center [240, 116] width 244 height 18
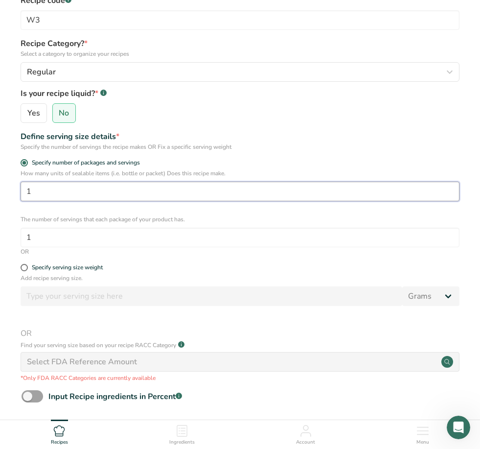
click at [122, 197] on input "1" at bounding box center [240, 192] width 439 height 20
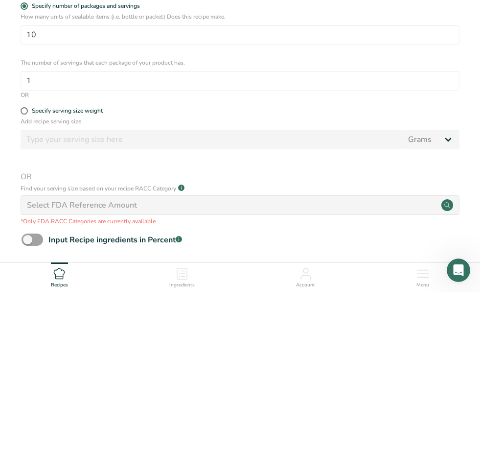
scroll to position [164, 0]
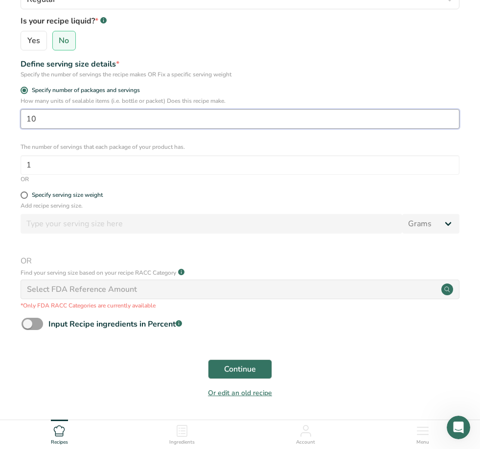
type input "10"
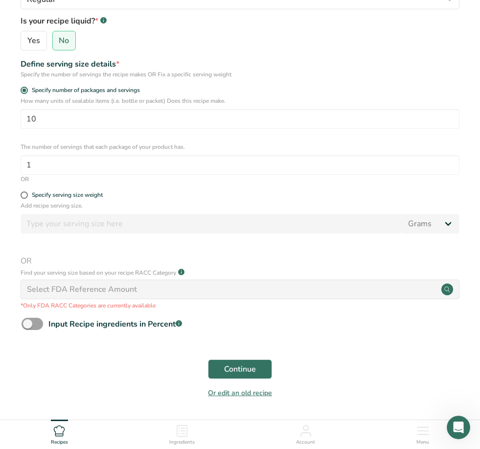
click at [239, 374] on span "Continue" at bounding box center [240, 369] width 32 height 12
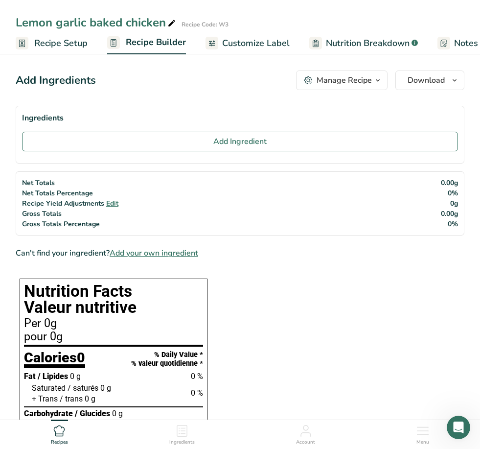
click at [208, 132] on button "Add Ingredient" at bounding box center [240, 142] width 436 height 20
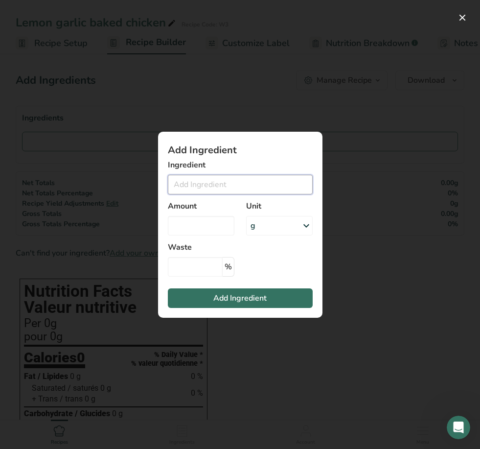
click at [209, 182] on input "Add ingredient modal" at bounding box center [240, 185] width 145 height 20
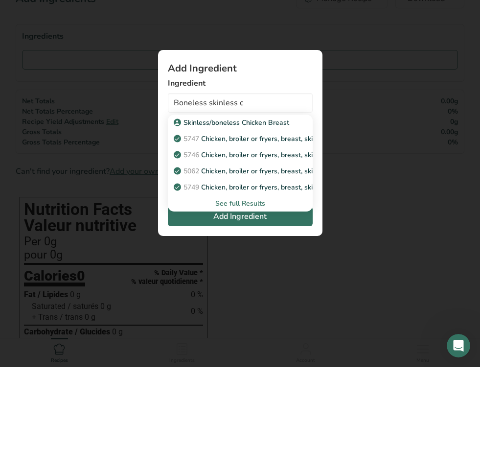
click at [260, 199] on p "Skinless/boneless Chicken Breast" at bounding box center [233, 204] width 114 height 10
type input "Skinless/boneless Chicken Breast"
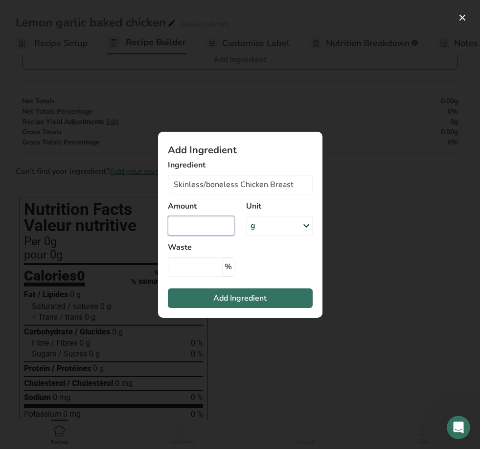
click at [211, 228] on input "Add ingredient modal" at bounding box center [201, 226] width 67 height 20
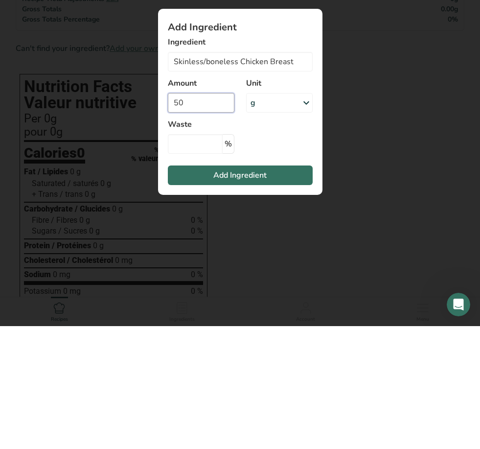
type input "50"
click at [284, 216] on div "g" at bounding box center [279, 226] width 67 height 20
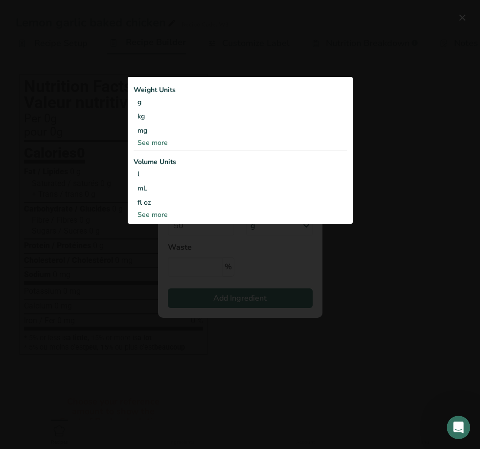
click at [157, 215] on div "See more" at bounding box center [240, 214] width 213 height 10
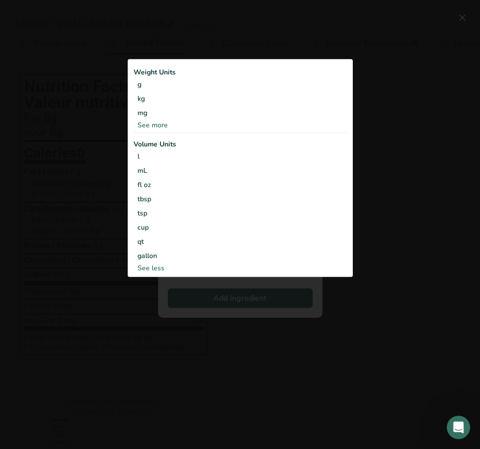
click at [160, 128] on div "See more" at bounding box center [240, 125] width 213 height 10
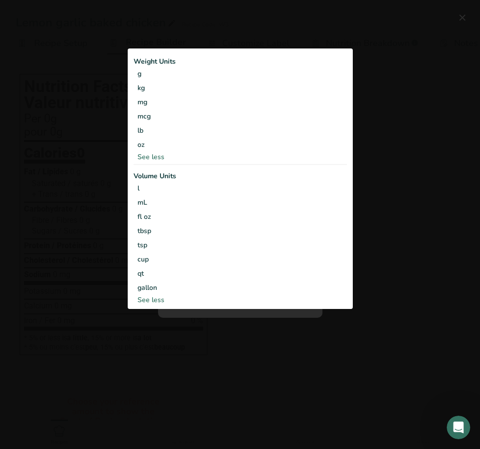
click at [143, 145] on div "oz" at bounding box center [240, 144] width 213 height 14
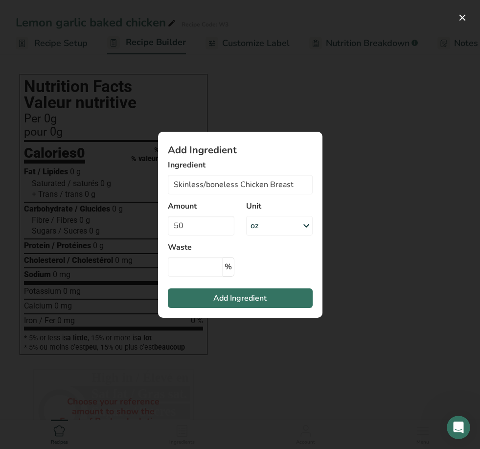
click at [283, 300] on button "Add Ingredient" at bounding box center [240, 298] width 145 height 20
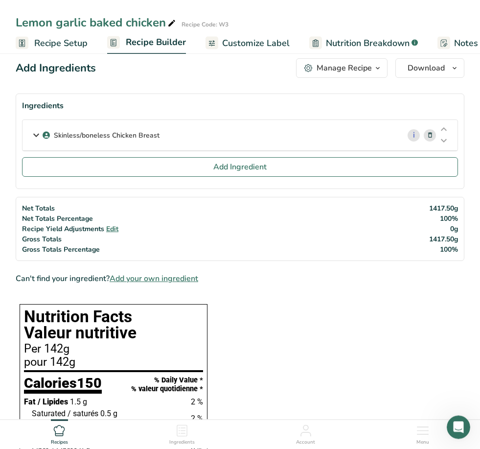
scroll to position [0, 0]
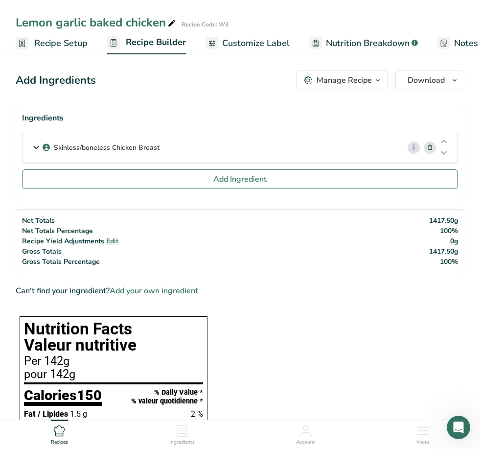
click at [296, 177] on button "Add Ingredient" at bounding box center [240, 179] width 436 height 20
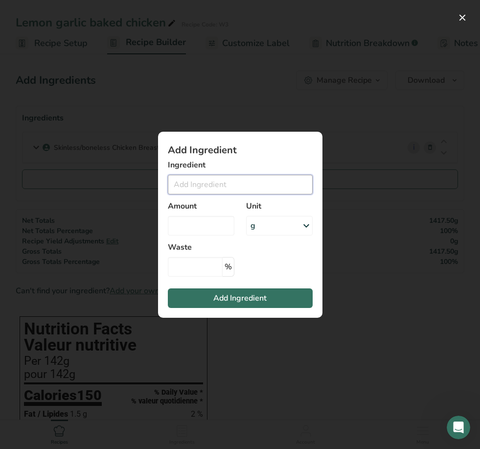
click at [251, 189] on input "Add ingredient modal" at bounding box center [240, 185] width 145 height 20
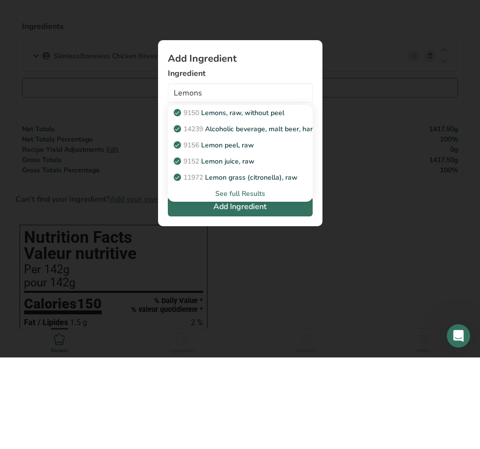
click at [234, 280] on div "See full Results" at bounding box center [240, 285] width 129 height 10
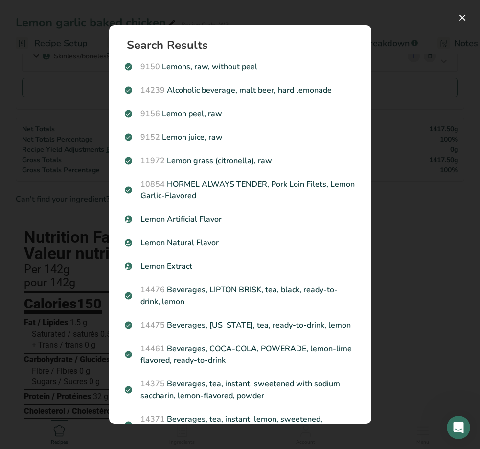
click at [242, 66] on p "9150 Lemons, raw, without peel" at bounding box center [240, 67] width 231 height 12
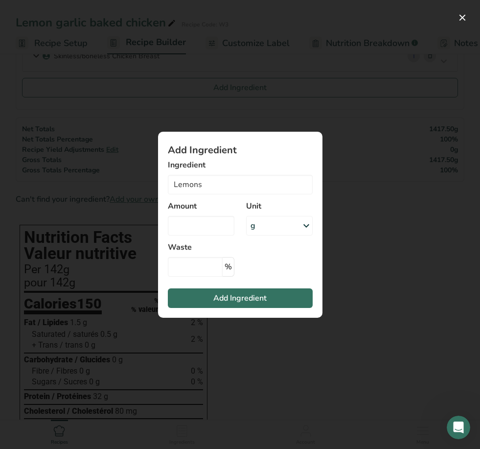
type input "Lemons, raw, without peel"
click at [203, 235] on input "Add ingredient modal" at bounding box center [201, 226] width 67 height 20
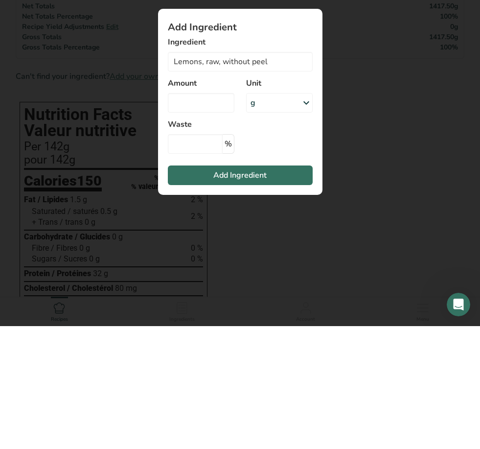
click at [271, 216] on div "g" at bounding box center [279, 226] width 67 height 20
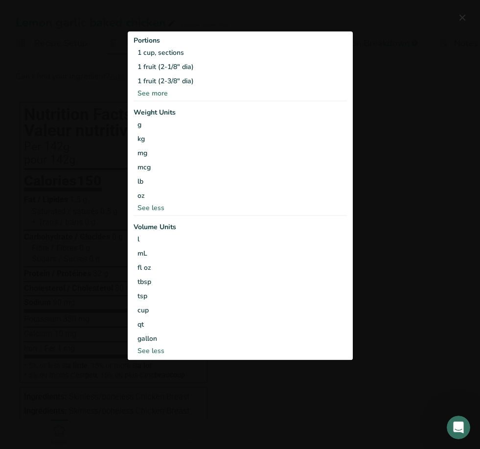
click at [160, 99] on div "See more" at bounding box center [240, 94] width 213 height 10
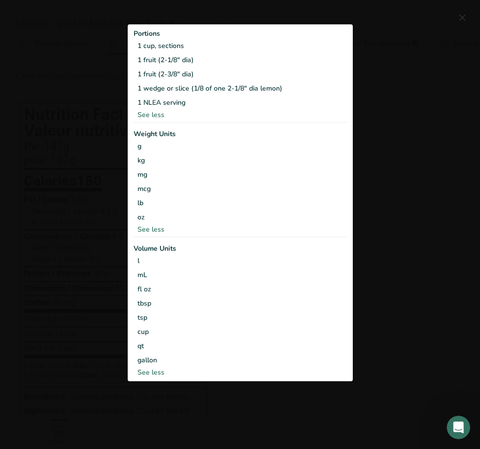
click at [182, 67] on div "1 fruit (2-1/8" dia)" at bounding box center [240, 60] width 213 height 14
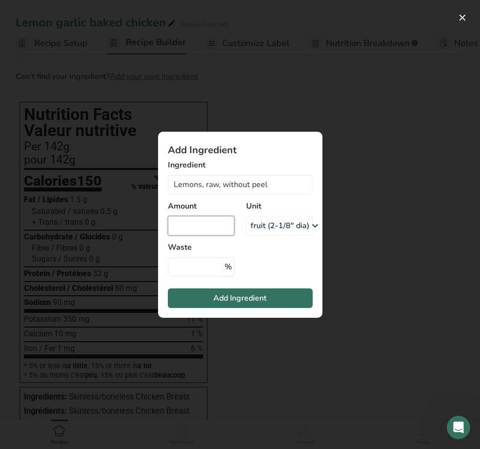
click at [212, 235] on input "Add ingredient modal" at bounding box center [201, 226] width 67 height 20
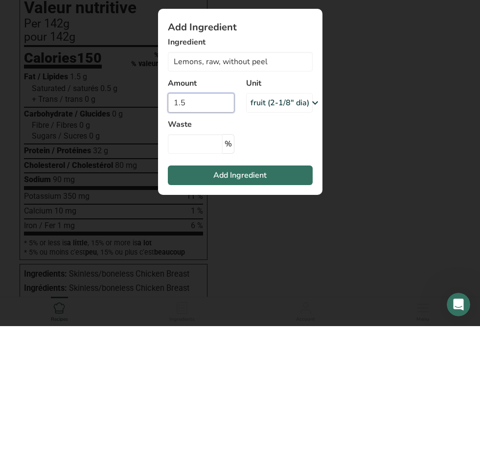
type input "1.5"
click at [270, 288] on button "Add Ingredient" at bounding box center [240, 298] width 145 height 20
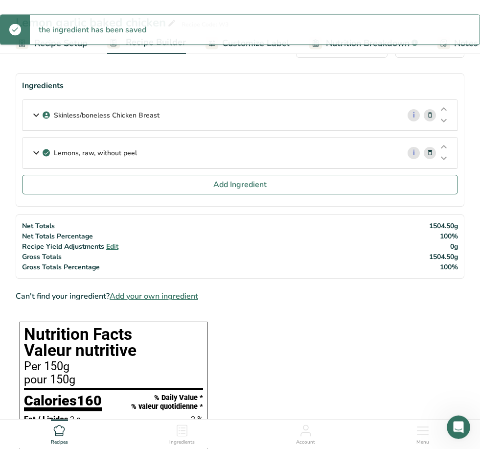
scroll to position [0, 0]
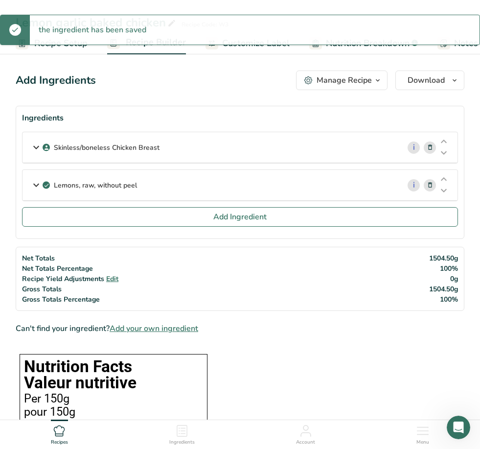
click at [152, 214] on button "Add Ingredient" at bounding box center [240, 217] width 436 height 20
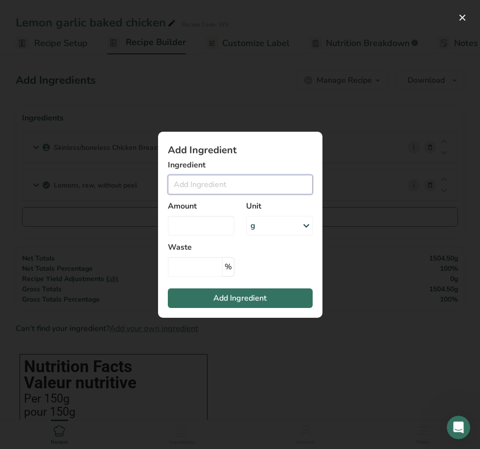
click at [222, 175] on input "Add ingredient modal" at bounding box center [240, 185] width 145 height 20
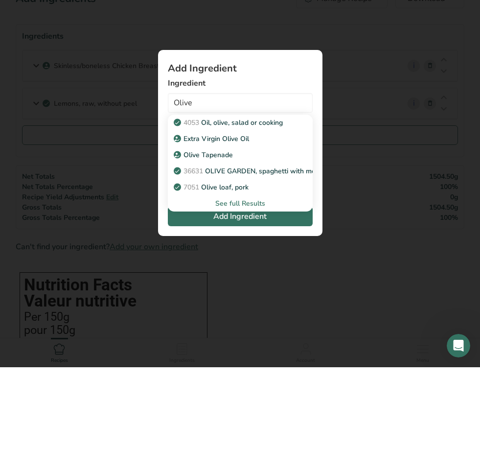
click at [276, 196] on link "4053 Oil, olive, salad or cooking" at bounding box center [240, 204] width 145 height 16
type input "Oil, olive, salad or cooking"
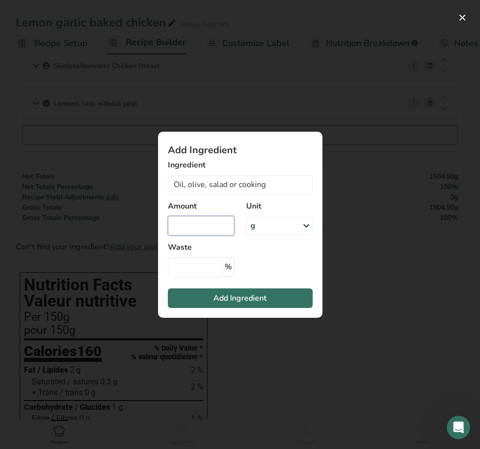
click at [209, 224] on input "Add ingredient modal" at bounding box center [201, 226] width 67 height 20
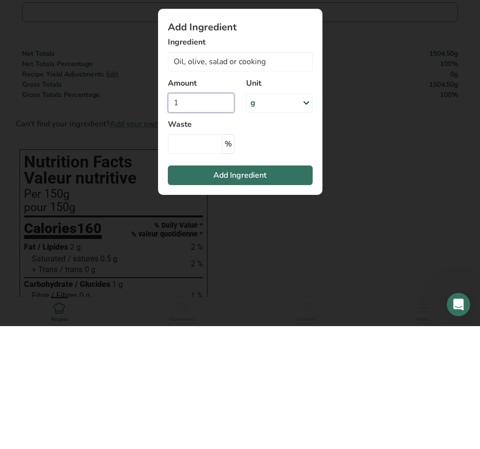
type input "1"
click at [269, 216] on div "g" at bounding box center [279, 226] width 67 height 20
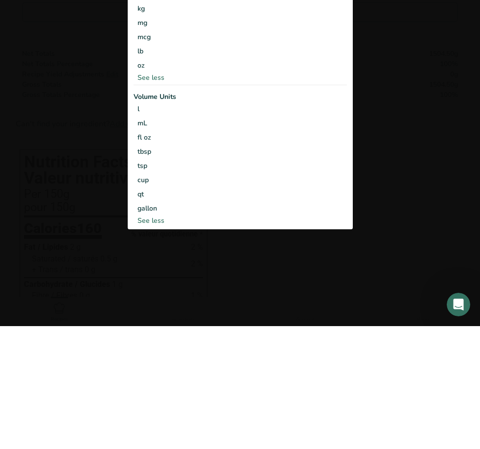
scroll to position [205, 0]
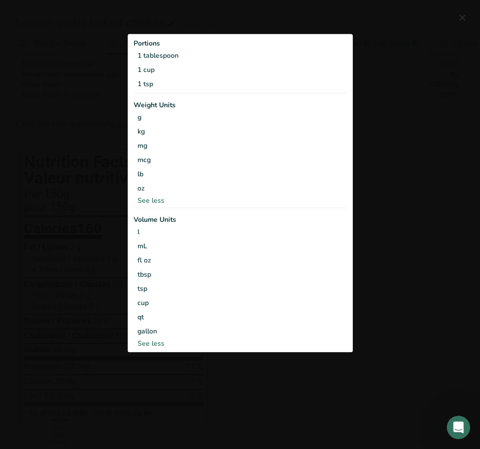
click at [150, 72] on div "1 cup" at bounding box center [240, 70] width 213 height 14
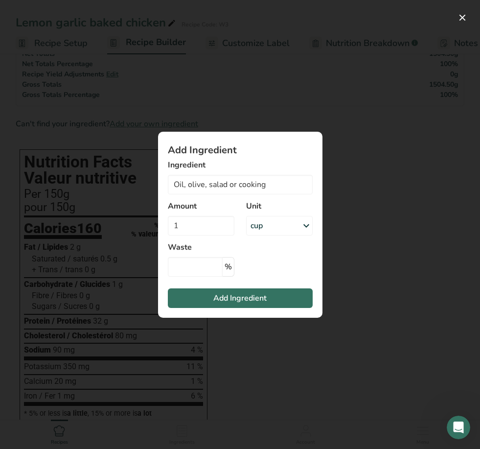
click at [222, 303] on span "Add Ingredient" at bounding box center [239, 298] width 53 height 12
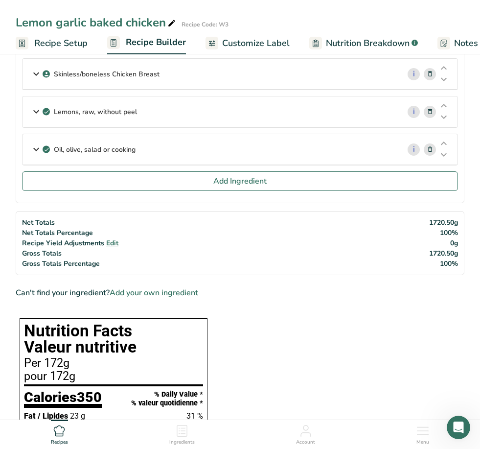
scroll to position [74, 0]
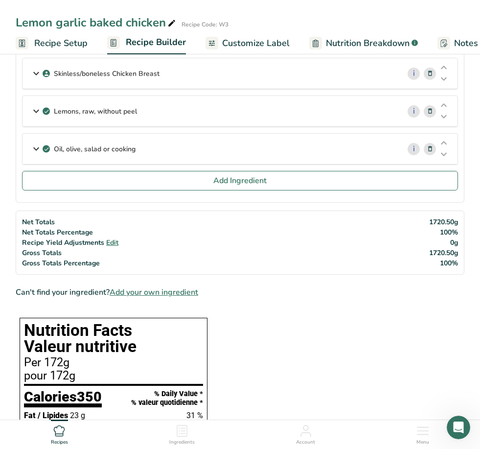
click at [140, 184] on button "Add Ingredient" at bounding box center [240, 181] width 436 height 20
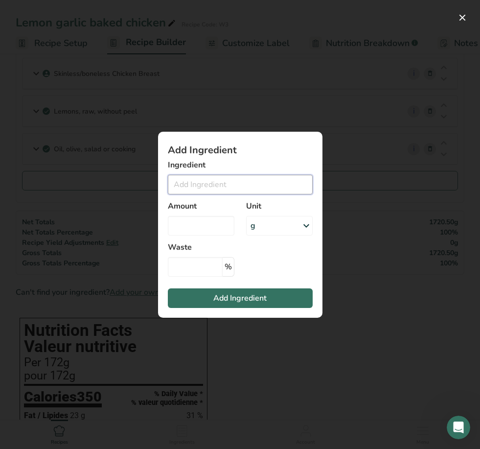
click at [197, 189] on input "Add ingredient modal" at bounding box center [240, 185] width 145 height 20
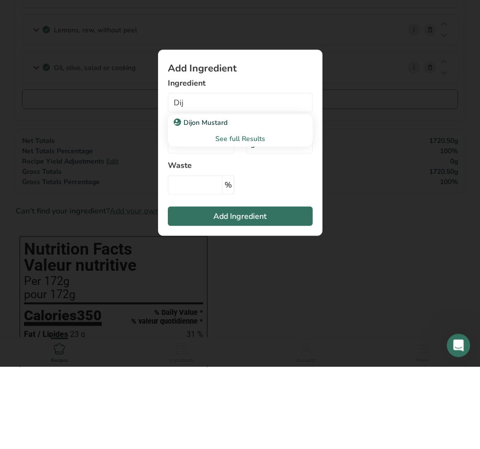
click at [226, 199] on p "Dijon Mustard" at bounding box center [202, 204] width 52 height 10
type input "Dijon Mustard"
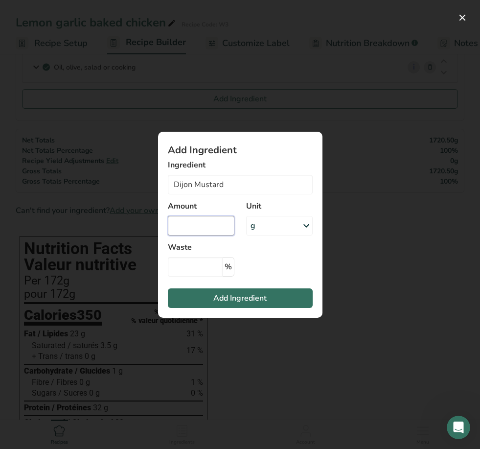
click at [202, 227] on input "Add ingredient modal" at bounding box center [201, 226] width 67 height 20
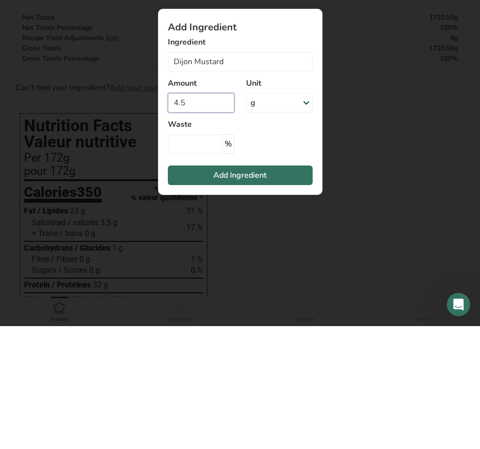
type input "4.5"
click at [280, 216] on div "g" at bounding box center [279, 226] width 67 height 20
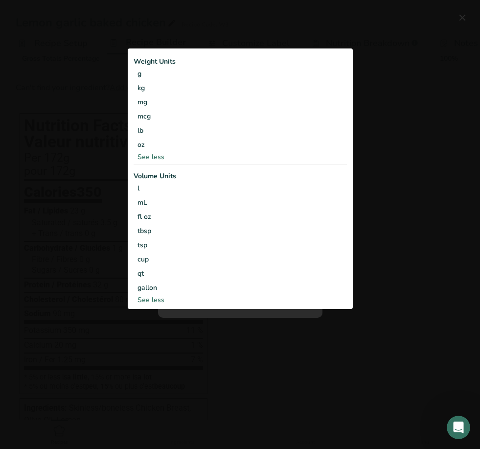
click at [156, 156] on div "See less" at bounding box center [240, 157] width 213 height 10
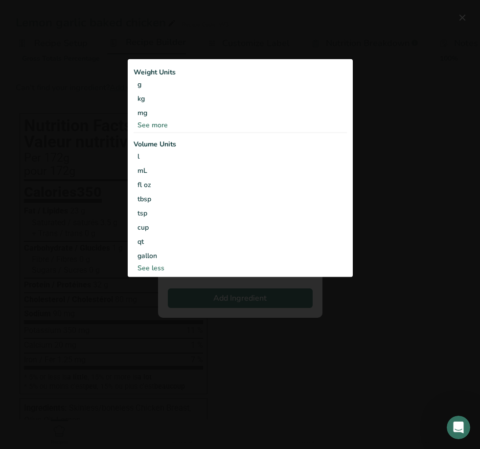
click at [149, 200] on div "tbsp" at bounding box center [239, 199] width 205 height 10
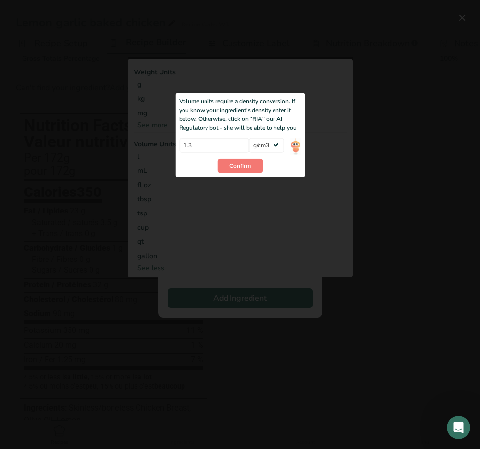
click at [251, 166] on span "Confirm" at bounding box center [239, 165] width 21 height 9
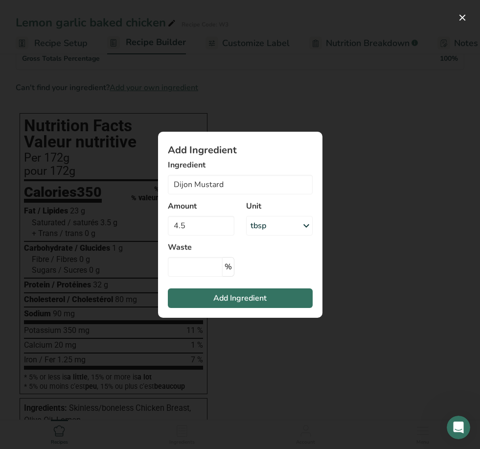
click at [267, 301] on button "Add Ingredient" at bounding box center [240, 298] width 145 height 20
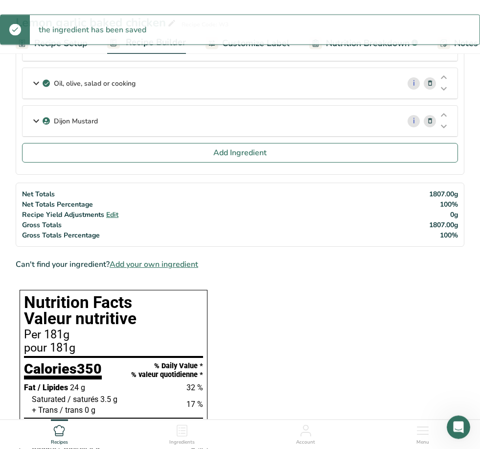
scroll to position [139, 0]
click at [162, 159] on button "Add Ingredient" at bounding box center [240, 153] width 436 height 20
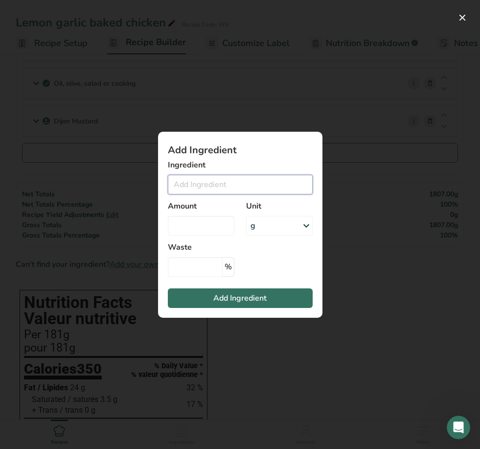
click at [211, 188] on input "Add ingredient modal" at bounding box center [240, 185] width 145 height 20
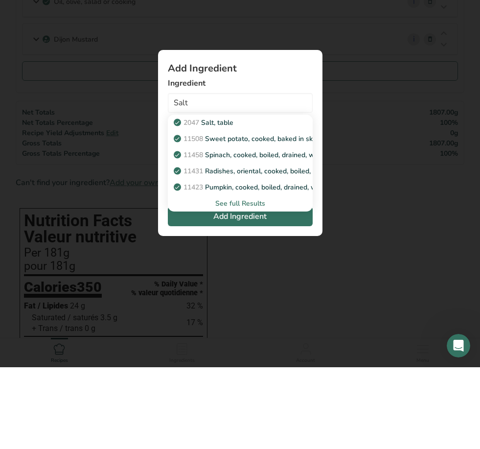
click at [230, 196] on link "2047 Salt, table" at bounding box center [240, 204] width 145 height 16
type input "Salt, table"
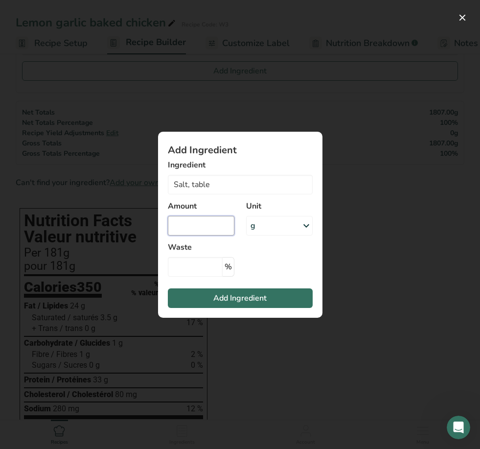
click at [201, 219] on input "Add ingredient modal" at bounding box center [201, 226] width 67 height 20
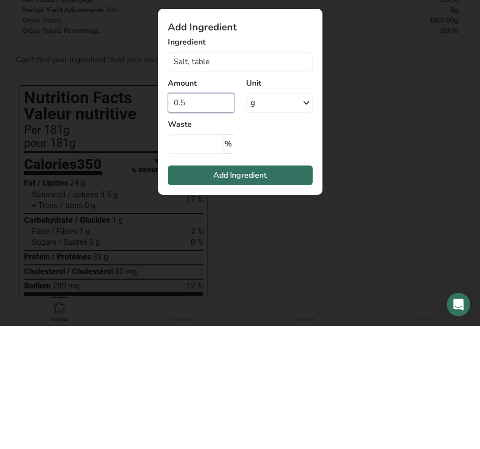
type input "0.5"
click at [281, 216] on div "g" at bounding box center [279, 226] width 67 height 20
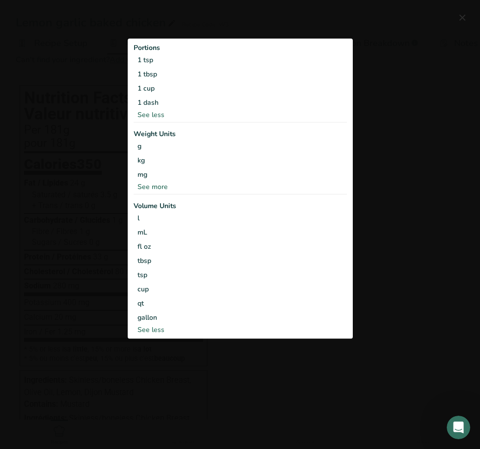
click at [155, 64] on div "1 tsp" at bounding box center [240, 60] width 213 height 14
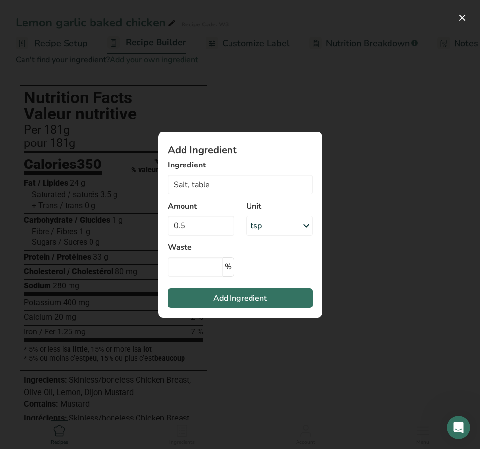
click at [244, 300] on span "Add Ingredient" at bounding box center [239, 298] width 53 height 12
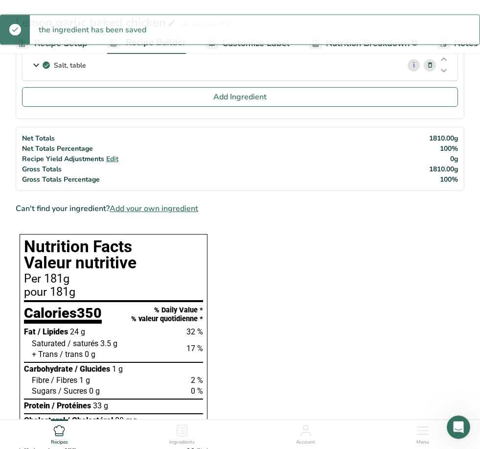
scroll to position [221, 0]
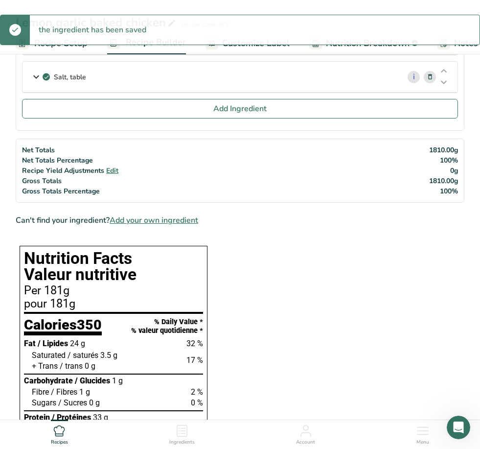
click at [213, 112] on span "Add Ingredient" at bounding box center [239, 109] width 53 height 12
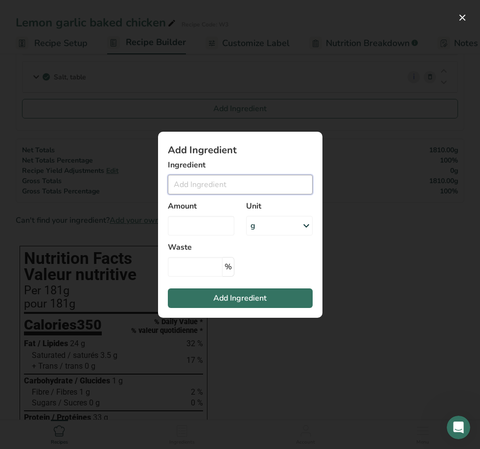
click at [212, 186] on input "Add ingredient modal" at bounding box center [240, 185] width 145 height 20
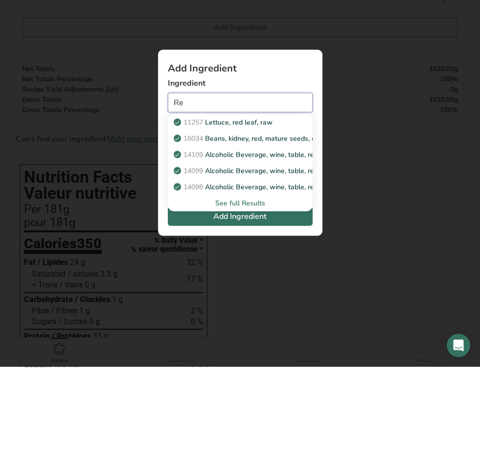
type input "R"
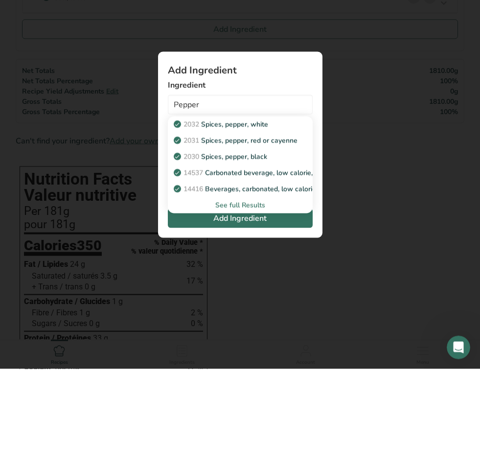
click at [285, 215] on p "2031 Spices, pepper, red or cayenne" at bounding box center [237, 220] width 122 height 10
type input "Spices, pepper, red or cayenne"
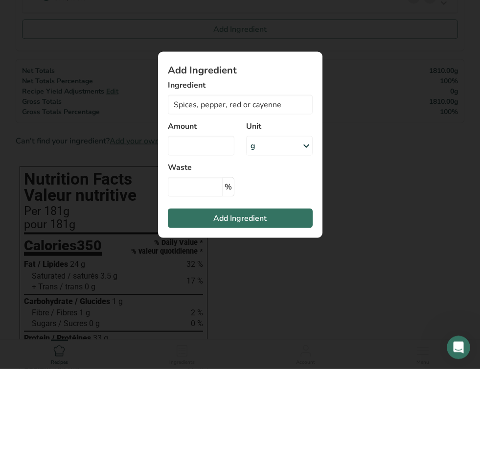
scroll to position [301, 0]
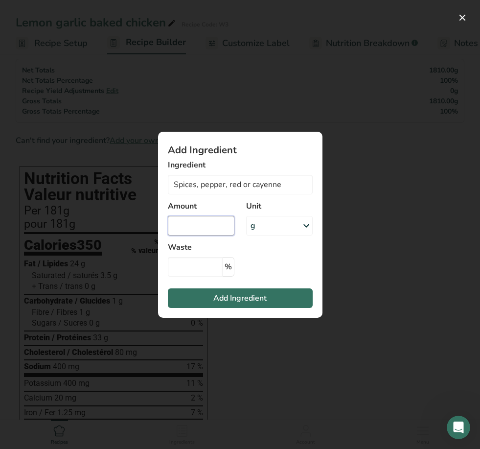
click at [208, 235] on input "Add ingredient modal" at bounding box center [201, 226] width 67 height 20
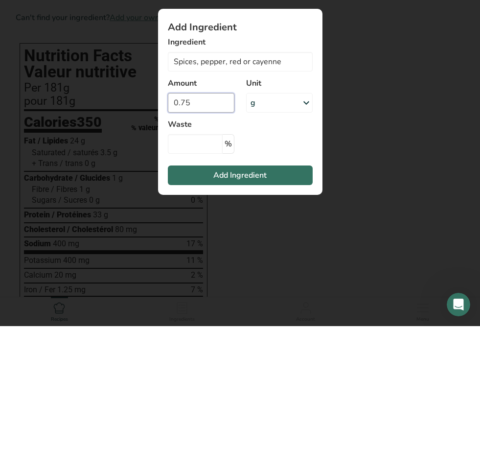
type input "0.75"
click at [282, 216] on div "g" at bounding box center [279, 226] width 67 height 20
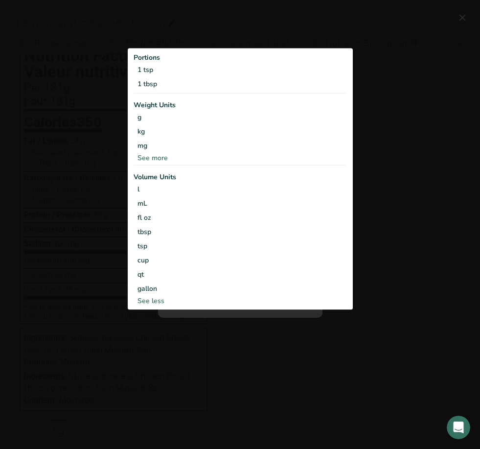
click at [151, 77] on div "1 tsp" at bounding box center [240, 70] width 213 height 14
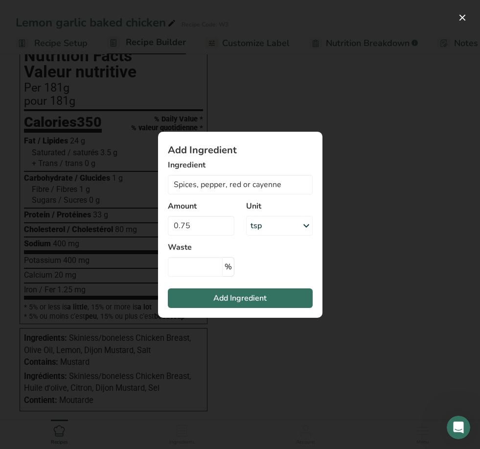
click at [223, 304] on span "Add Ingredient" at bounding box center [239, 298] width 53 height 12
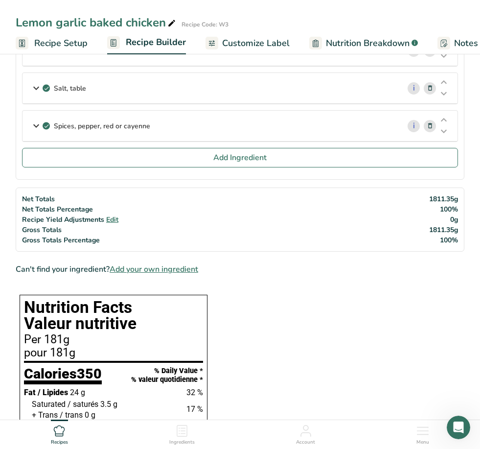
scroll to position [211, 0]
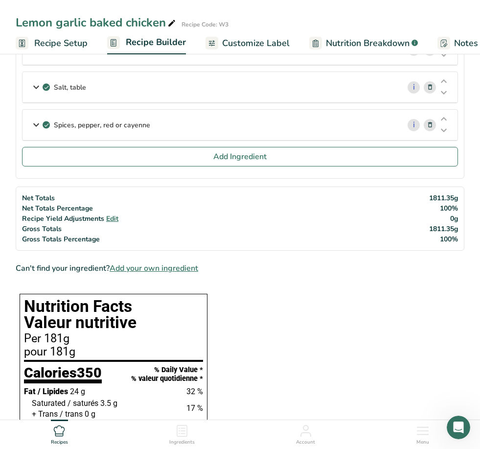
click at [128, 164] on button "Add Ingredient" at bounding box center [240, 157] width 436 height 20
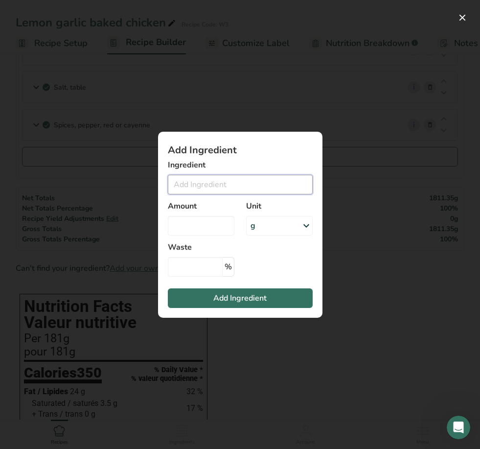
click at [220, 189] on input "Add ingredient modal" at bounding box center [240, 185] width 145 height 20
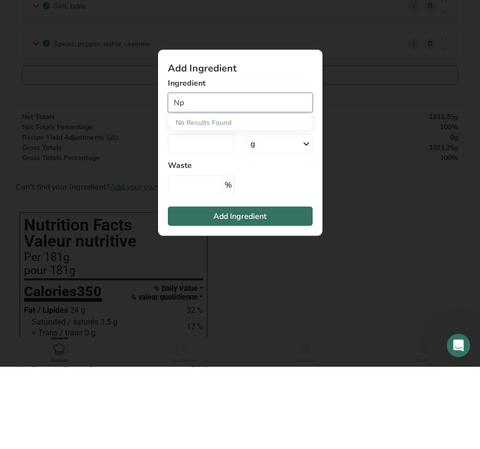
type input "N"
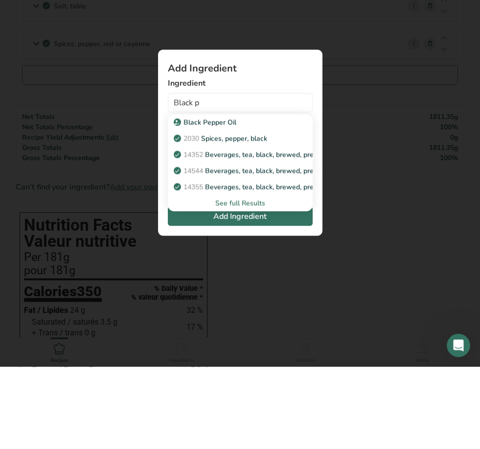
click at [256, 215] on p "2030 Spices, pepper, black" at bounding box center [221, 220] width 91 height 10
type input "Spices, pepper, black"
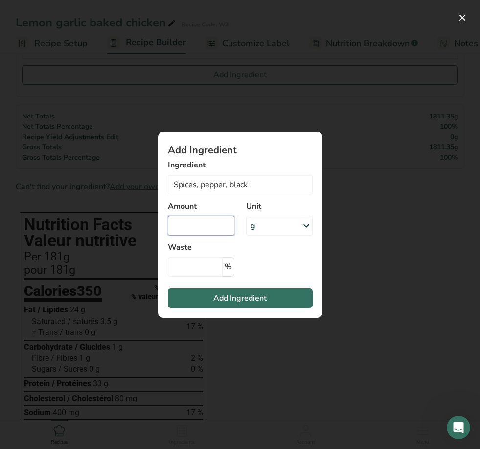
click at [216, 224] on input "Add ingredient modal" at bounding box center [201, 226] width 67 height 20
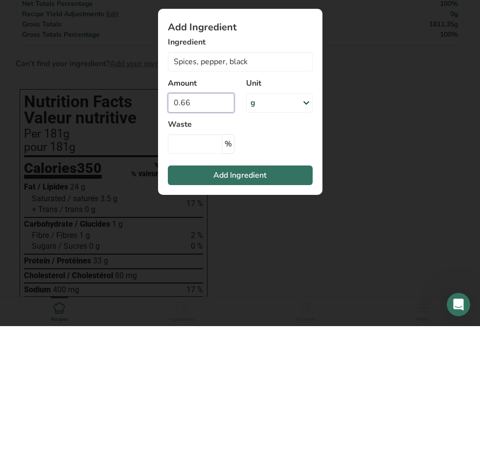
type input "0"
type input "0.5"
click at [276, 216] on div "g" at bounding box center [279, 226] width 67 height 20
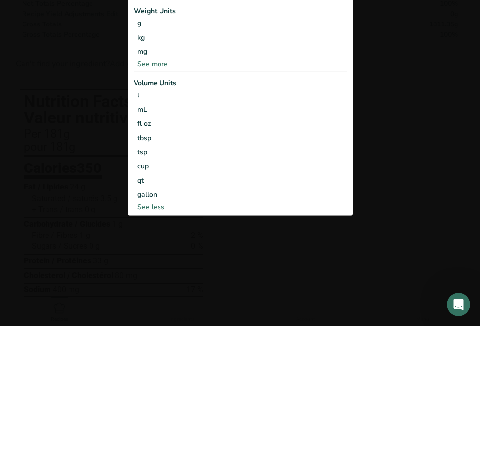
scroll to position [415, 0]
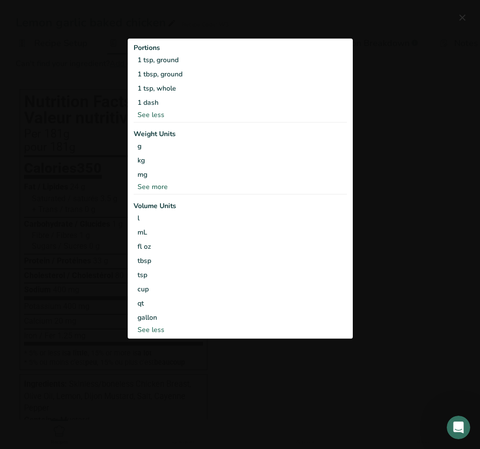
click at [178, 61] on div "1 tsp, ground" at bounding box center [240, 60] width 213 height 14
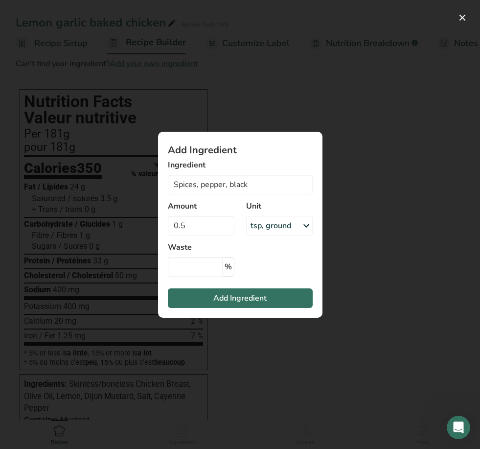
click at [231, 303] on span "Add Ingredient" at bounding box center [239, 298] width 53 height 12
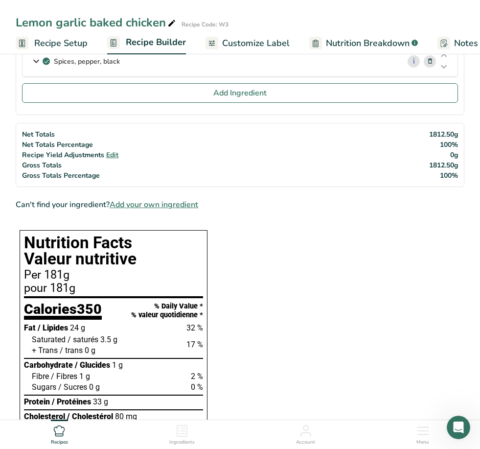
scroll to position [258, 0]
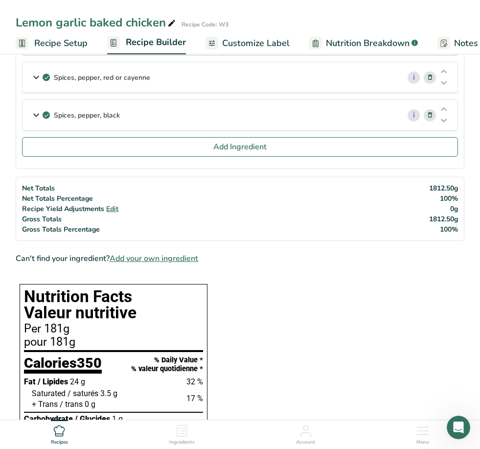
click at [180, 151] on button "Add Ingredient" at bounding box center [240, 147] width 436 height 20
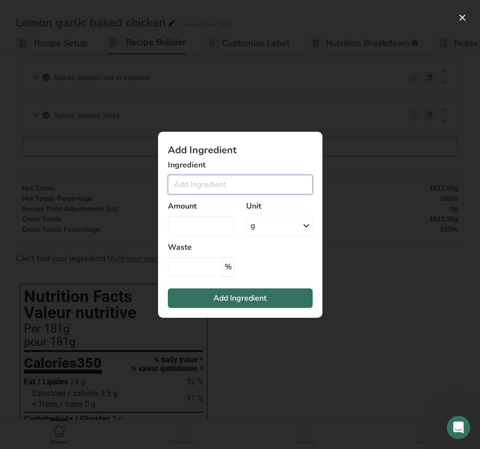
click at [217, 182] on input "Add ingredient modal" at bounding box center [240, 185] width 145 height 20
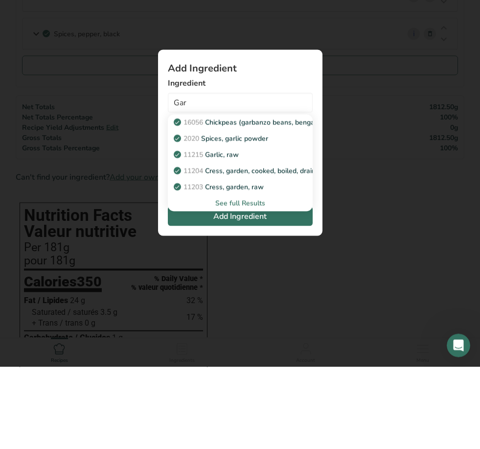
click at [232, 231] on p "11215 Garlic, raw" at bounding box center [207, 236] width 63 height 10
type input "Garlic, raw"
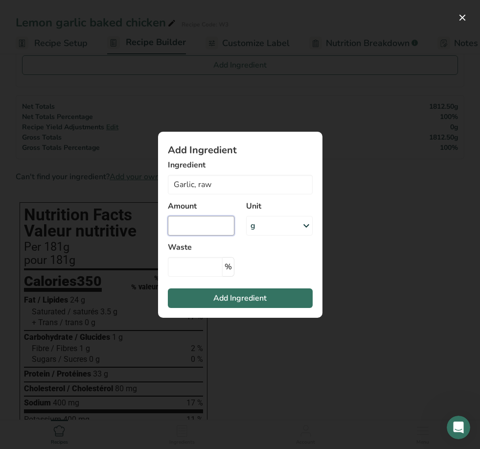
click at [211, 225] on input "Add ingredient modal" at bounding box center [201, 226] width 67 height 20
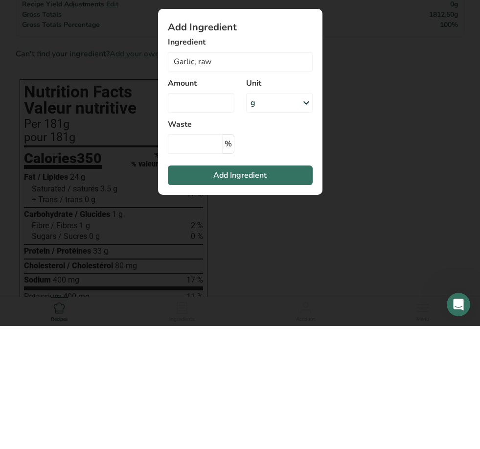
click at [294, 216] on div "g" at bounding box center [279, 226] width 67 height 20
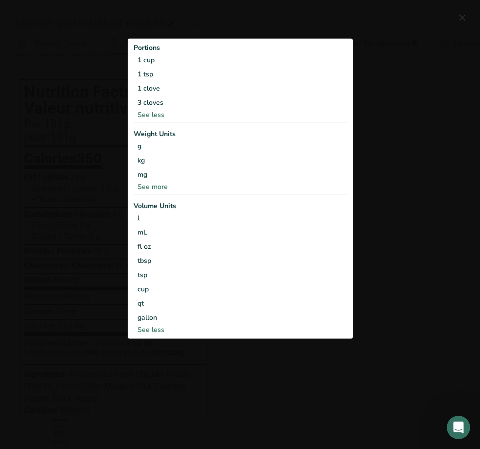
click at [155, 90] on div "1 clove" at bounding box center [240, 88] width 213 height 14
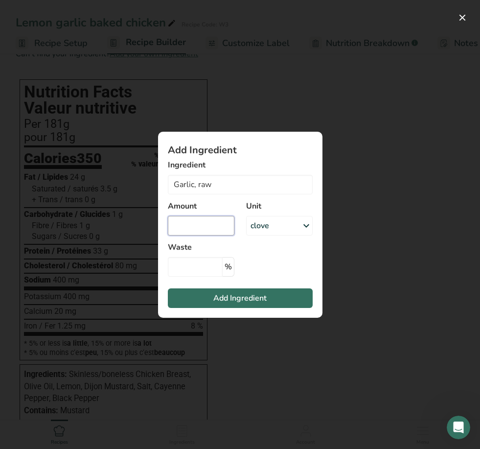
click at [191, 221] on input "Add ingredient modal" at bounding box center [201, 226] width 67 height 20
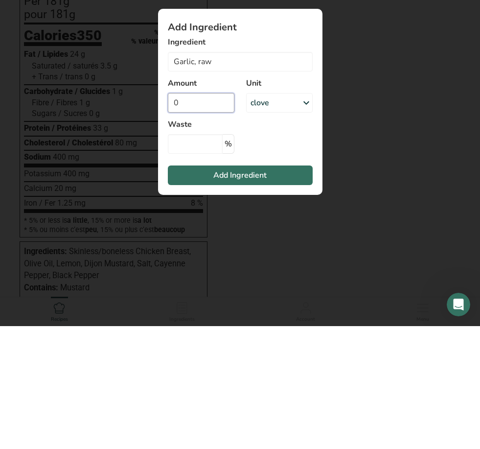
type input "5"
click at [259, 292] on span "Add Ingredient" at bounding box center [239, 298] width 53 height 12
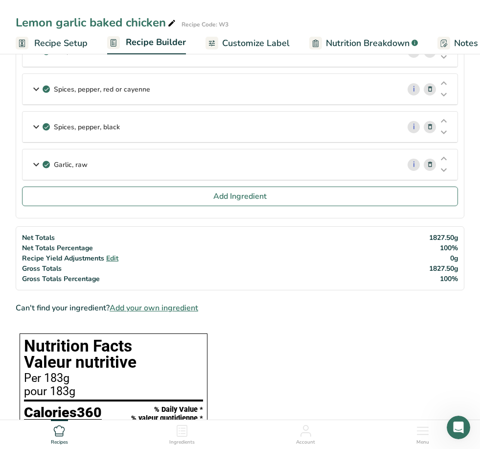
scroll to position [247, 0]
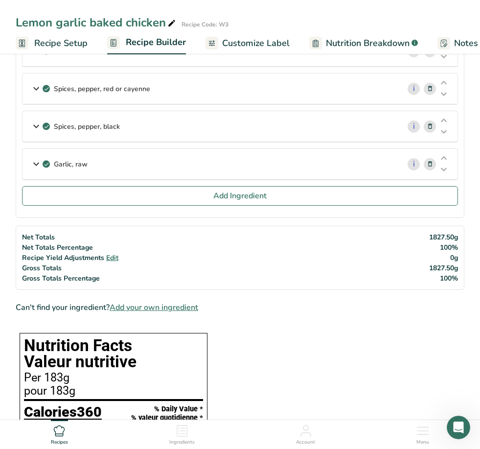
click at [147, 202] on button "Add Ingredient" at bounding box center [240, 196] width 436 height 20
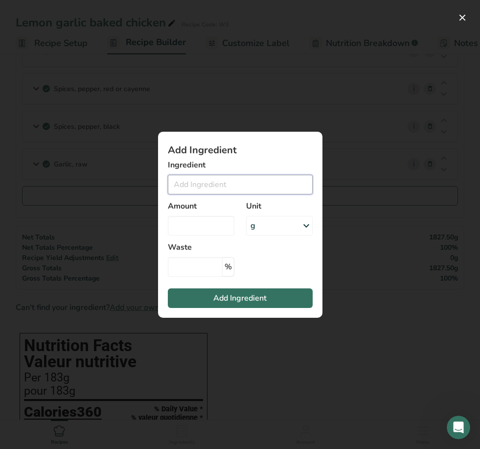
click at [233, 185] on input "Add ingredient modal" at bounding box center [240, 185] width 145 height 20
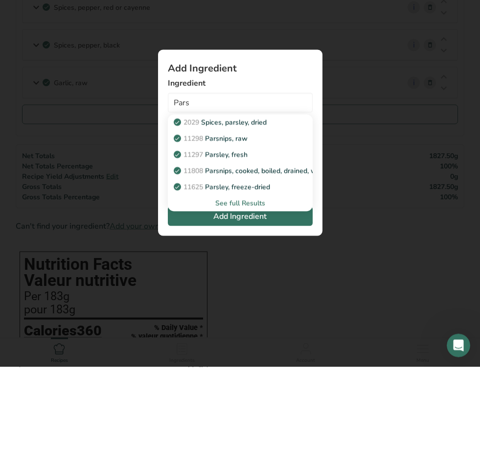
click at [241, 231] on p "11297 Parsley, fresh" at bounding box center [212, 236] width 72 height 10
type input "Parsley, fresh"
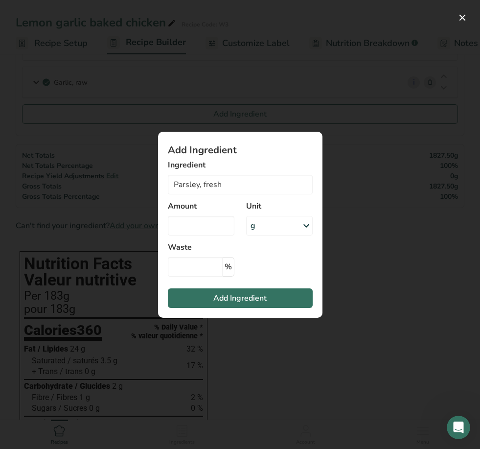
click at [276, 223] on div "g" at bounding box center [279, 226] width 67 height 20
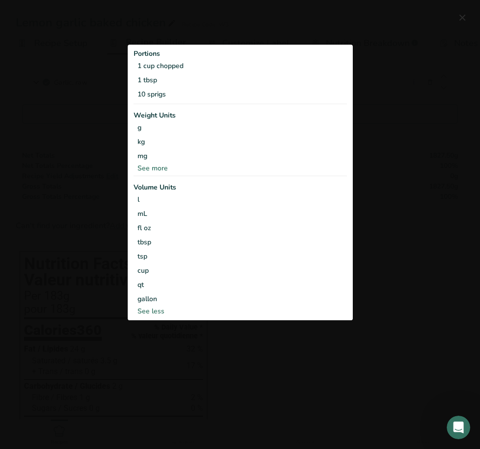
click at [157, 96] on div "10 sprigs" at bounding box center [240, 95] width 213 height 14
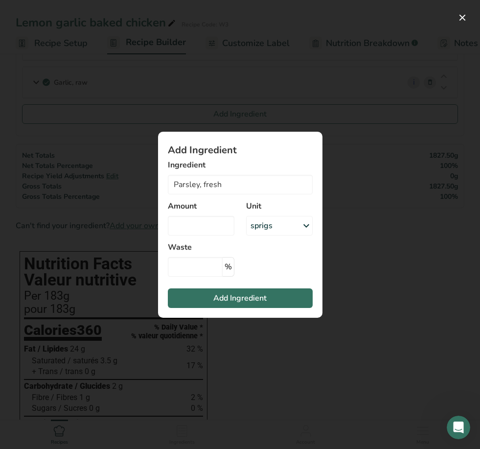
click at [205, 298] on button "Add Ingredient" at bounding box center [240, 298] width 145 height 20
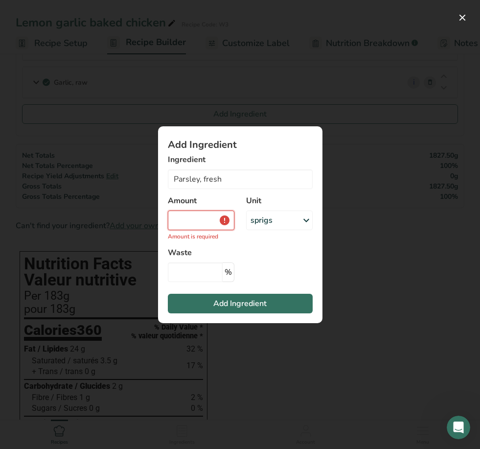
click at [191, 214] on input "Add ingredient modal" at bounding box center [201, 220] width 67 height 20
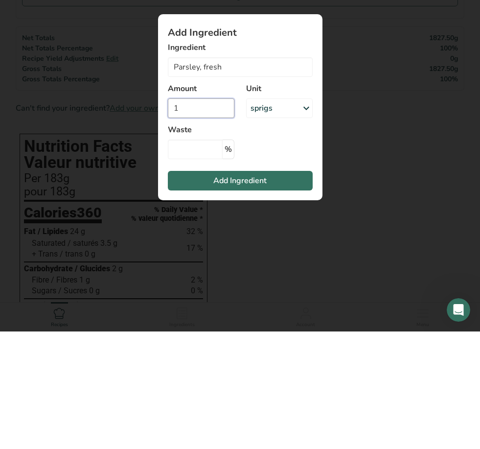
type input "1"
click at [254, 292] on span "Add Ingredient" at bounding box center [239, 298] width 53 height 12
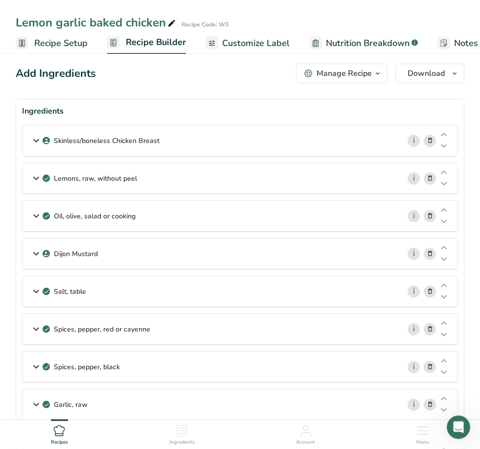
scroll to position [0, 0]
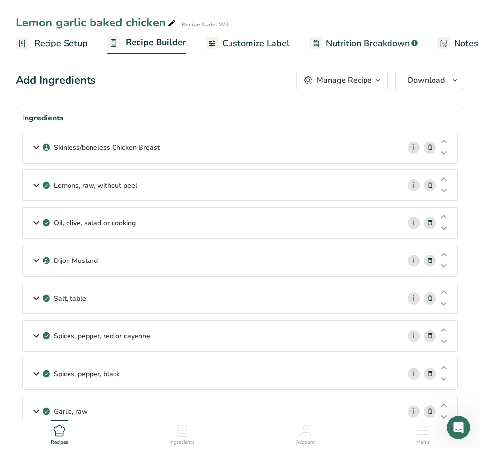
click at [65, 44] on span "Recipe Setup" at bounding box center [60, 43] width 53 height 13
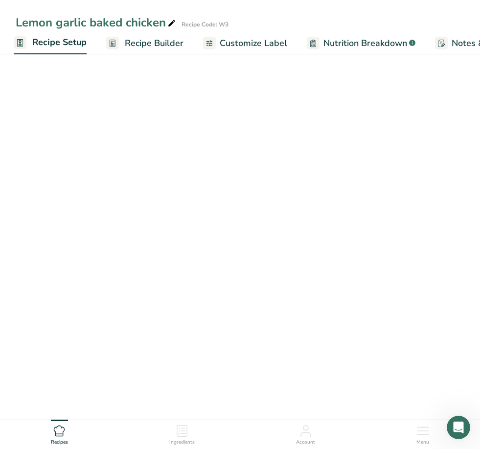
scroll to position [0, 3]
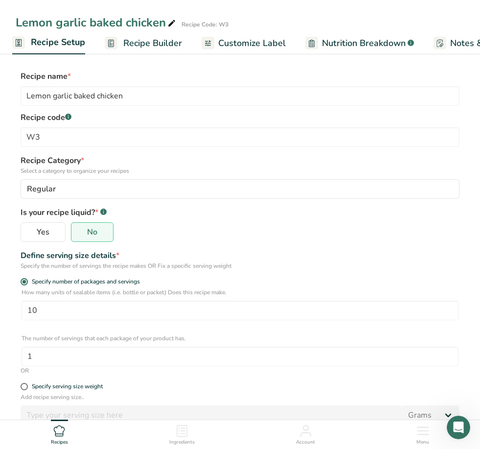
click at [111, 20] on div "Lemon garlic baked chicken" at bounding box center [97, 23] width 162 height 18
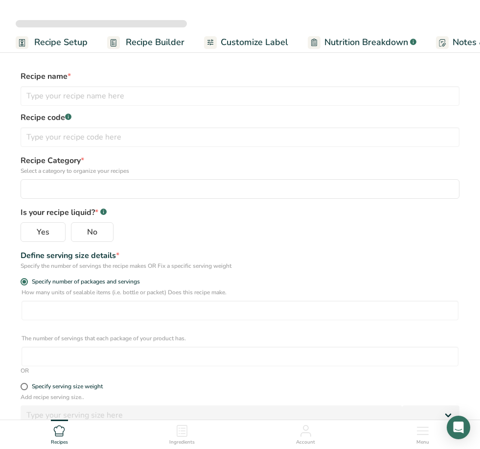
select select
type input "Lemon garlic baked chicken"
type input "W3"
radio input "true"
type input "10"
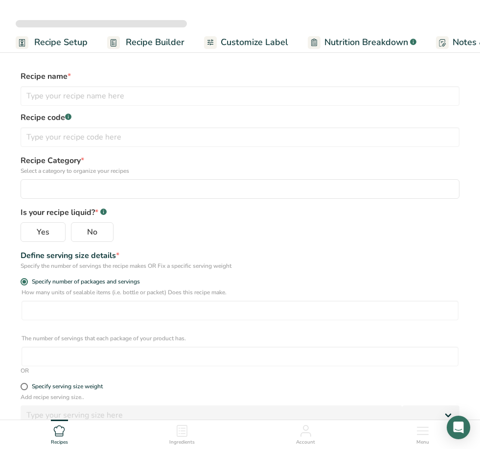
type input "1"
select select "0"
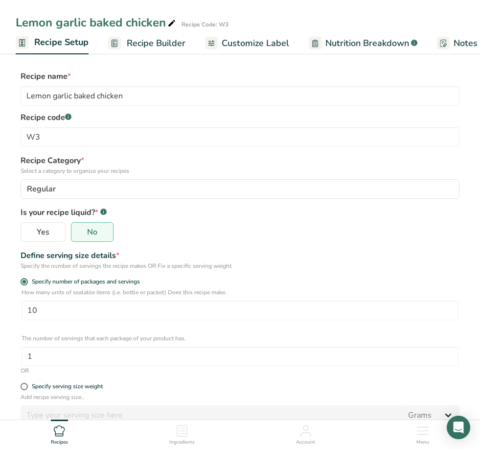
click at [125, 19] on div "Lemon garlic baked chicken" at bounding box center [97, 23] width 162 height 18
click at [158, 43] on span "Recipe Builder" at bounding box center [156, 43] width 59 height 13
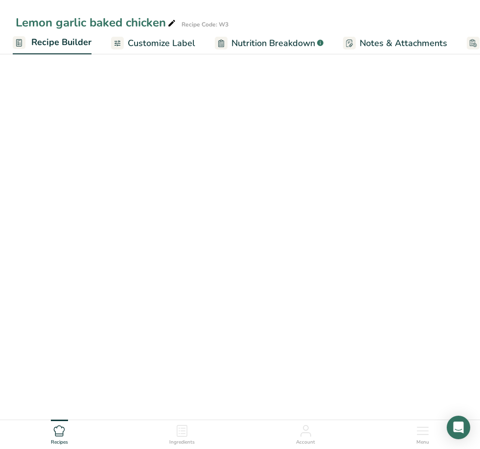
click at [174, 45] on span "Customize Label" at bounding box center [162, 43] width 68 height 13
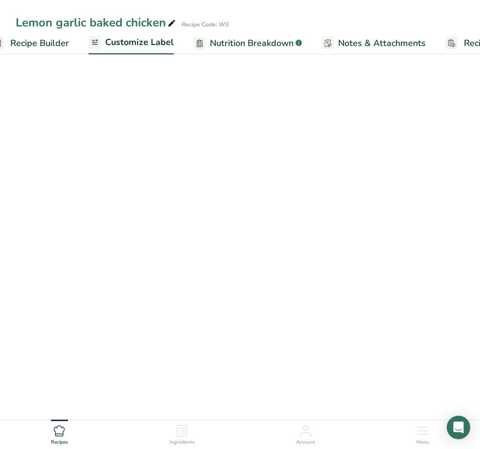
scroll to position [0, 175]
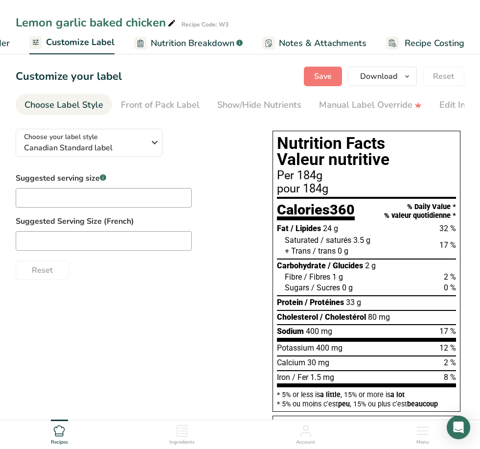
click at [338, 42] on span "Notes & Attachments" at bounding box center [323, 43] width 88 height 13
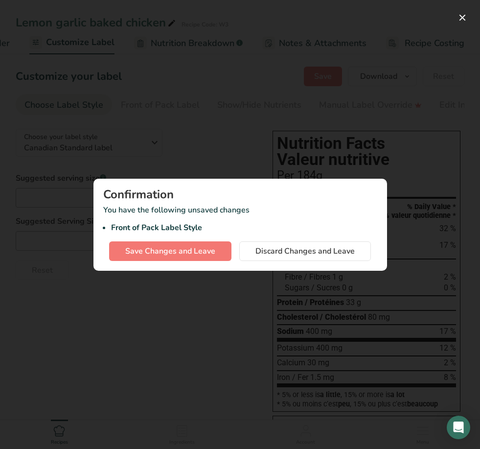
click at [451, 27] on div at bounding box center [240, 224] width 480 height 449
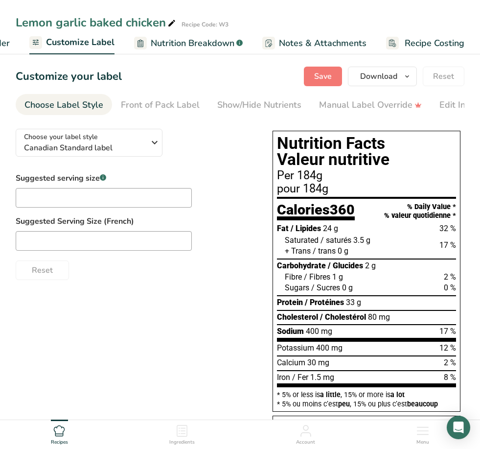
click at [451, 27] on div at bounding box center [240, 224] width 480 height 449
click at [429, 46] on span "Recipe Costing" at bounding box center [435, 43] width 60 height 13
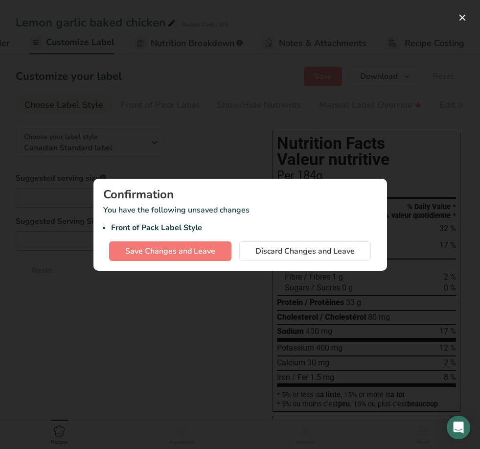
click at [464, 15] on button "button" at bounding box center [463, 18] width 16 height 16
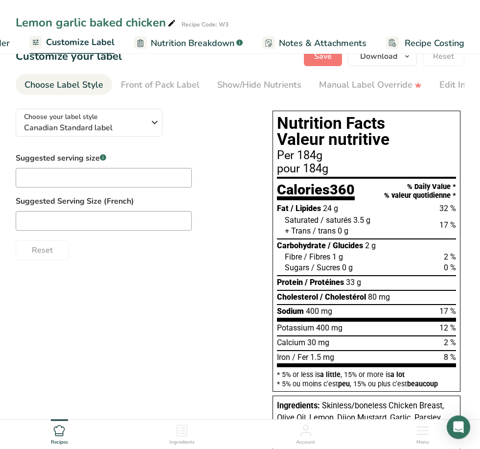
scroll to position [21, 0]
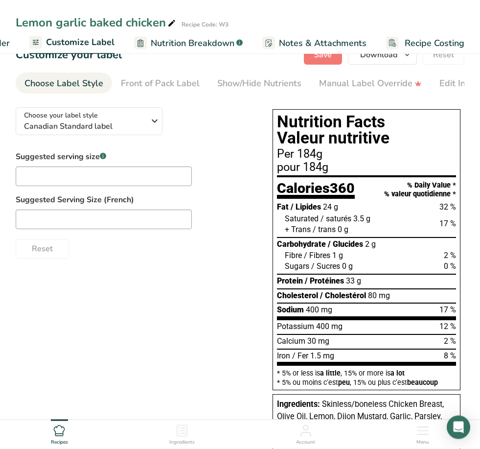
click at [53, 436] on icon at bounding box center [59, 431] width 12 height 12
click at [48, 446] on ul "Recipes Ingredients Account Menu" at bounding box center [240, 433] width 480 height 26
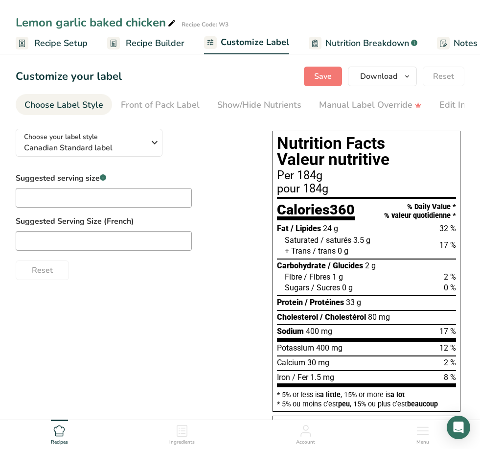
scroll to position [0, 0]
click at [63, 41] on span "Recipe Setup" at bounding box center [60, 43] width 53 height 13
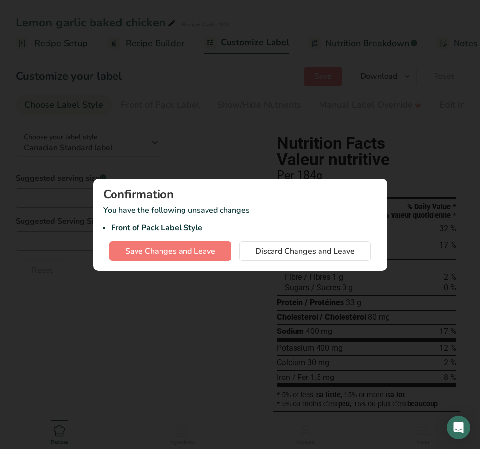
scroll to position [0, 3]
click at [454, 22] on div at bounding box center [240, 224] width 480 height 449
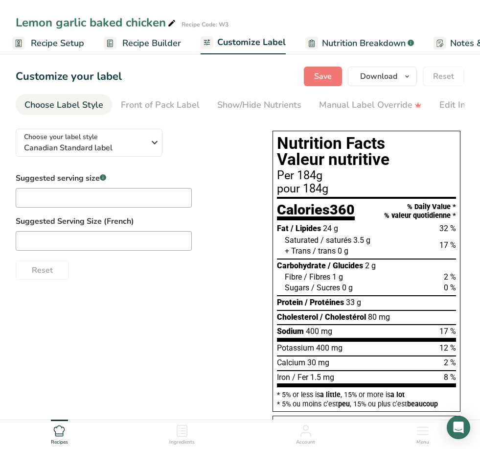
click at [467, 18] on div "Lemon garlic baked chicken Recipe Code: W3" at bounding box center [240, 23] width 480 height 18
click at [429, 430] on div "Menu" at bounding box center [422, 432] width 13 height 26
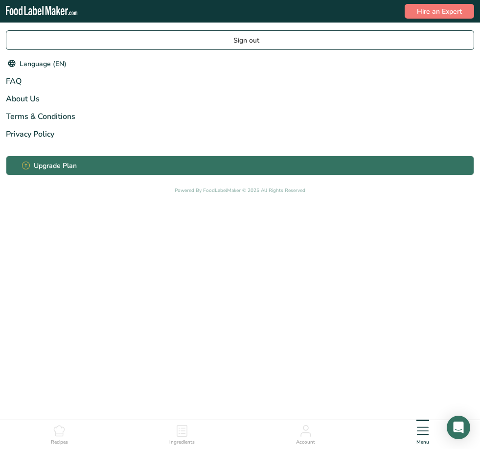
click at [421, 433] on icon at bounding box center [423, 431] width 12 height 12
click at [42, 419] on div ".a-20{fill:#fff;} Hire an Expert Sign out Language (EN) English Spanish FAQ Abo…" at bounding box center [240, 209] width 480 height 419
click at [57, 432] on icon at bounding box center [59, 431] width 12 height 12
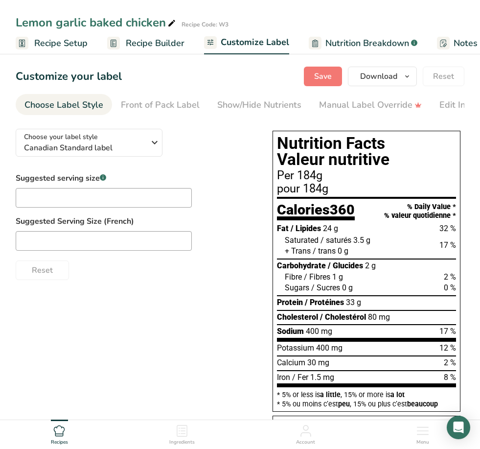
click at [53, 46] on span "Recipe Setup" at bounding box center [60, 43] width 53 height 13
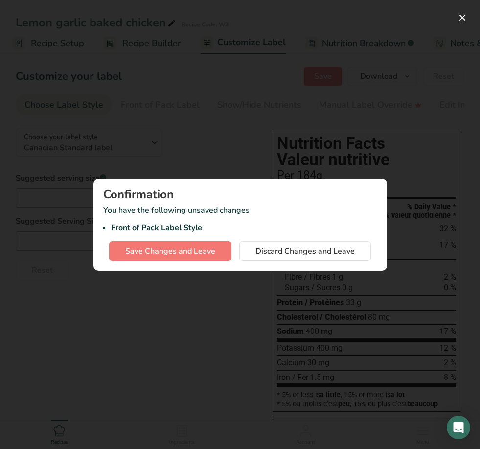
scroll to position [0, 3]
click at [207, 248] on span "Save Changes and Leave" at bounding box center [170, 251] width 90 height 12
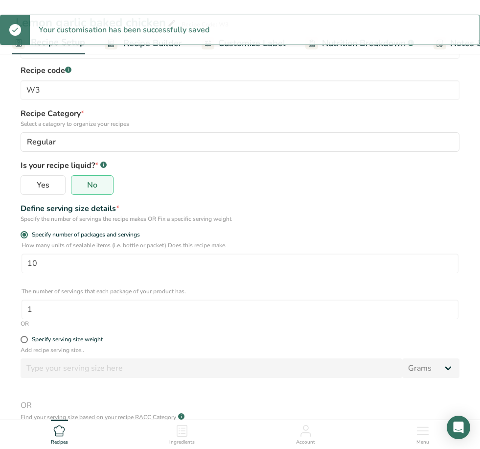
scroll to position [133, 0]
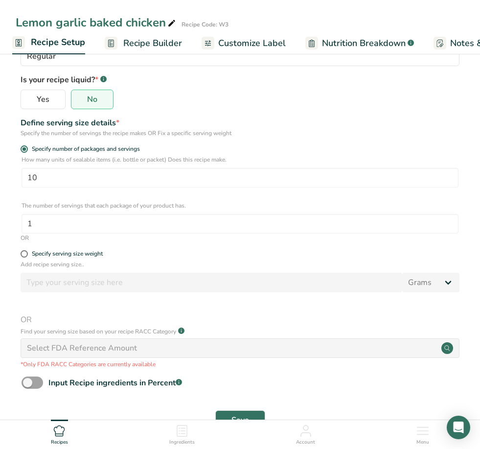
click at [177, 436] on icon at bounding box center [182, 431] width 12 height 12
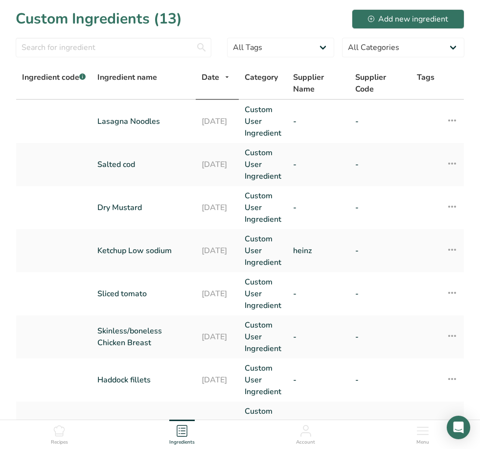
click at [141, 29] on h1 "Custom Ingredients (13)" at bounding box center [99, 19] width 166 height 22
click at [66, 432] on div "Recipes" at bounding box center [59, 432] width 17 height 26
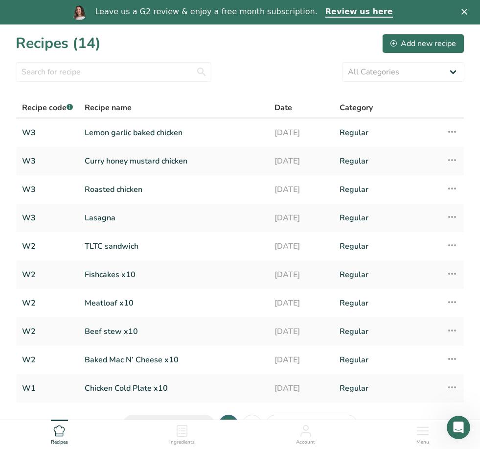
click at [355, 113] on span "Category" at bounding box center [356, 108] width 33 height 12
click at [71, 106] on rect at bounding box center [70, 107] width 6 height 6
click at [62, 109] on span "Recipe code .a-a{fill:#347362;}.b-a{fill:#fff;}" at bounding box center [47, 107] width 51 height 11
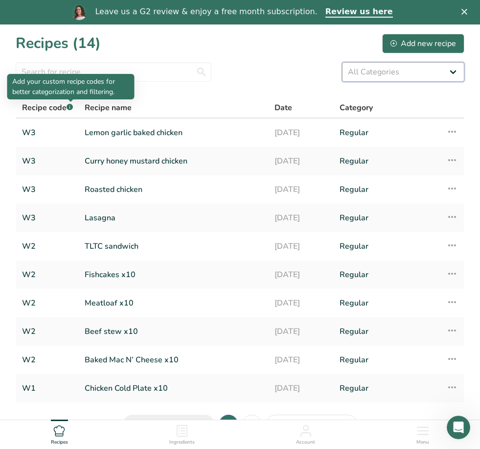
click at [410, 73] on select "All Categories Baked Goods [GEOGRAPHIC_DATA] Confectionery Cooked Meals, Salads…" at bounding box center [403, 72] width 122 height 20
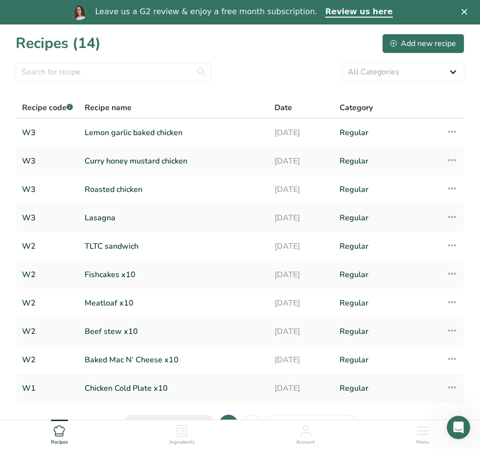
click at [456, 125] on icon at bounding box center [452, 132] width 12 height 18
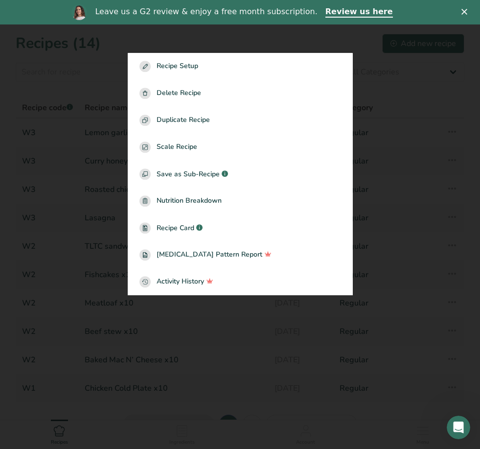
click at [438, 179] on div at bounding box center [240, 224] width 480 height 449
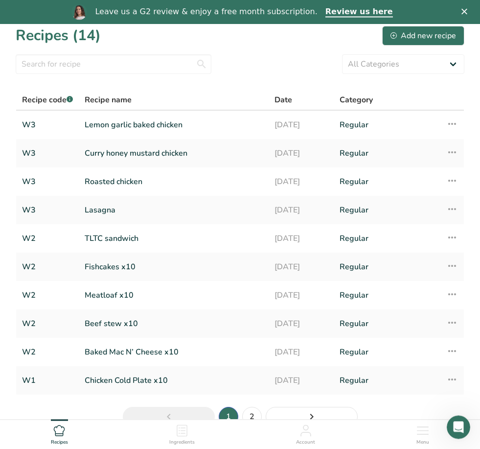
scroll to position [8, 0]
click at [439, 37] on div "Add new recipe" at bounding box center [423, 36] width 66 height 12
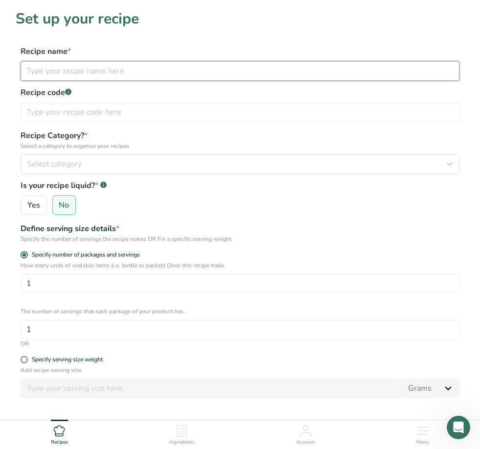
click at [213, 80] on input "text" at bounding box center [240, 71] width 439 height 20
type input "Zesty chicken"
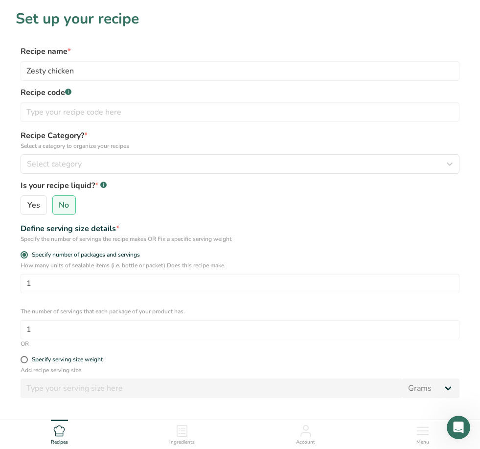
click at [267, 94] on label "Recipe code .a-a{fill:#347362;}.b-a{fill:#fff;}" at bounding box center [240, 93] width 439 height 12
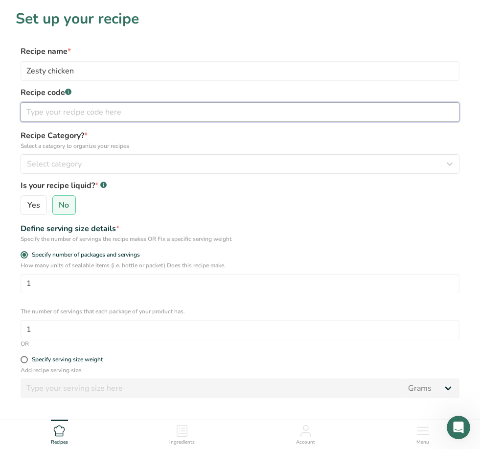
click at [250, 104] on input "text" at bounding box center [240, 112] width 439 height 20
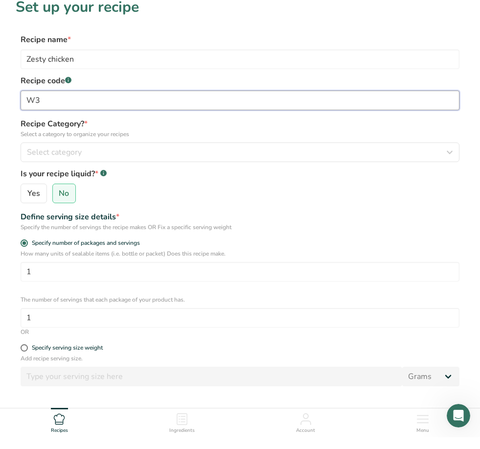
type input "W3"
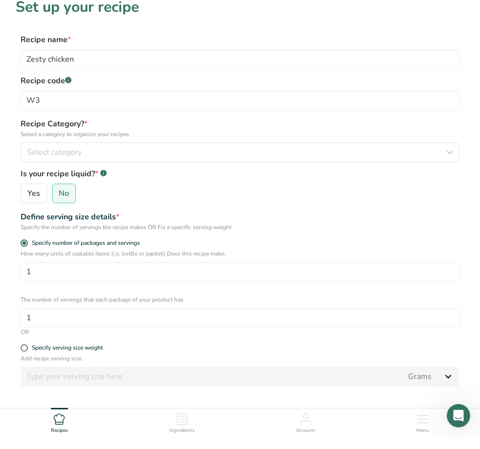
click at [199, 158] on div "Select category" at bounding box center [237, 164] width 420 height 12
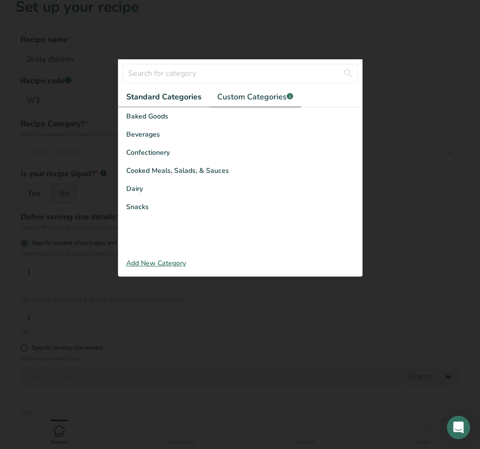
click at [242, 103] on span "Custom Categories .a-a{fill:#347362;}.b-a{fill:#fff;}" at bounding box center [255, 97] width 76 height 12
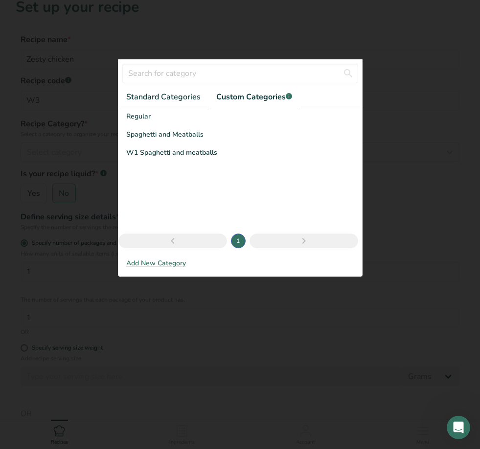
click at [146, 125] on div "Regular" at bounding box center [240, 116] width 244 height 18
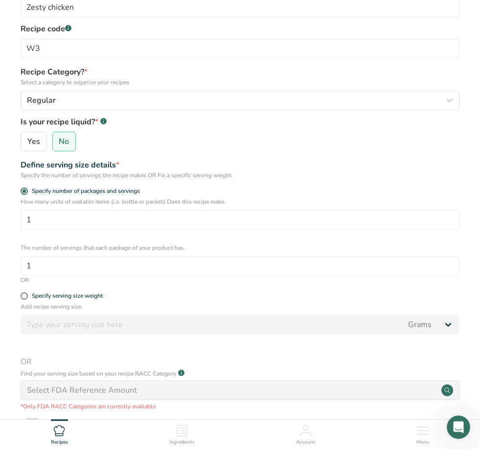
scroll to position [72, 0]
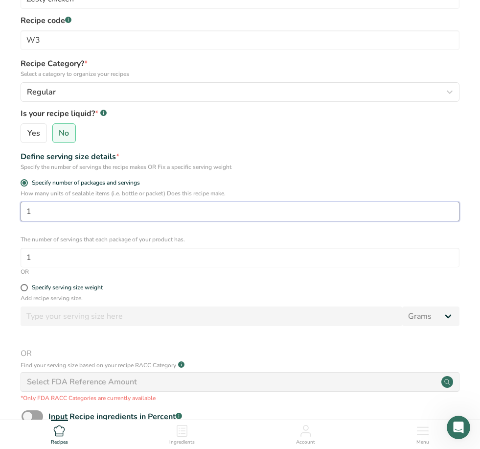
click at [157, 210] on input "1" at bounding box center [240, 212] width 439 height 20
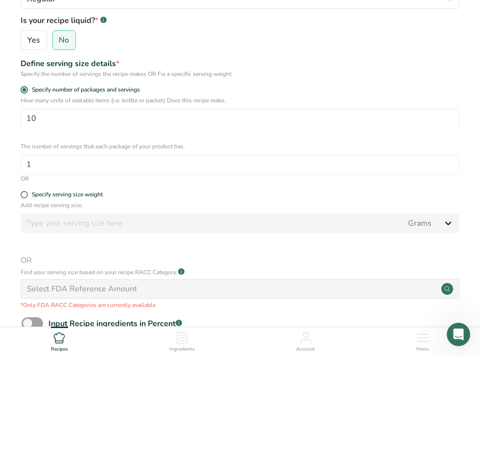
scroll to position [164, 0]
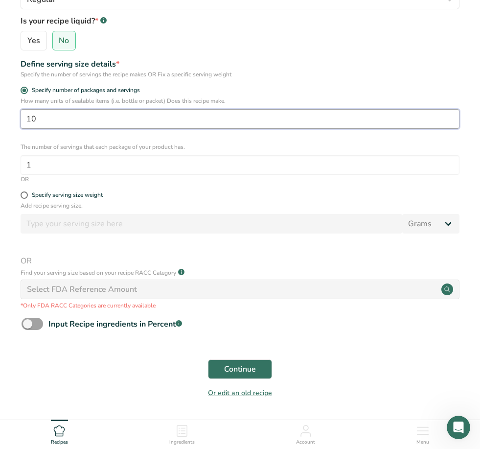
type input "10"
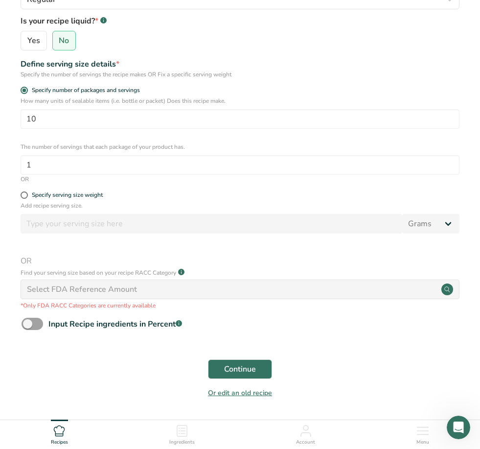
click at [226, 373] on span "Continue" at bounding box center [240, 369] width 32 height 12
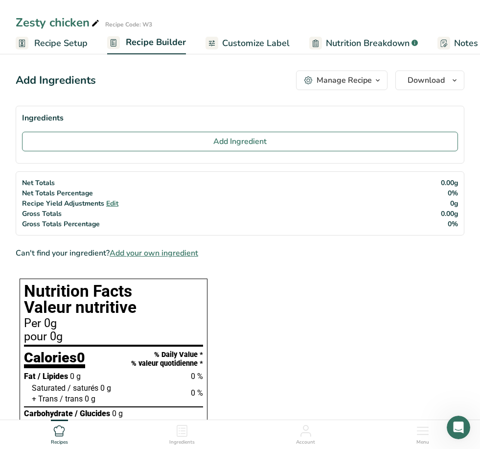
click at [337, 140] on button "Add Ingredient" at bounding box center [240, 142] width 436 height 20
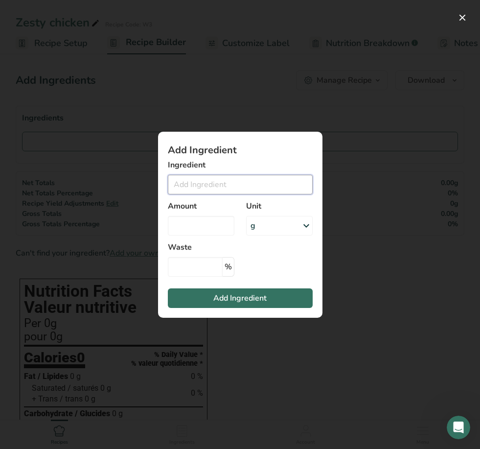
click at [256, 188] on input "Add ingredient modal" at bounding box center [240, 185] width 145 height 20
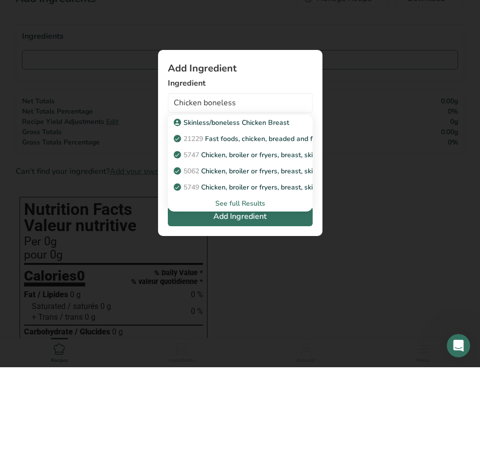
click at [241, 196] on link "Skinless/boneless Chicken Breast" at bounding box center [240, 204] width 145 height 16
type input "Skinless/boneless Chicken Breast"
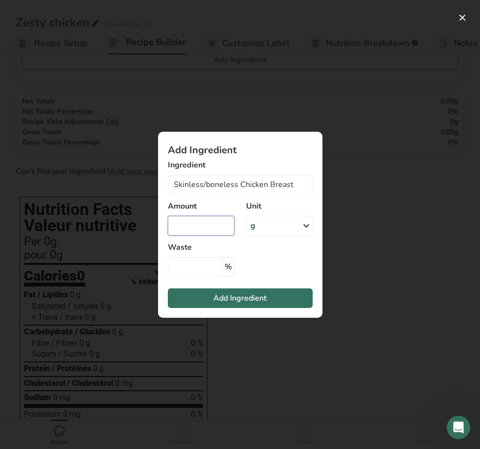
click at [208, 217] on input "Add ingredient modal" at bounding box center [201, 226] width 67 height 20
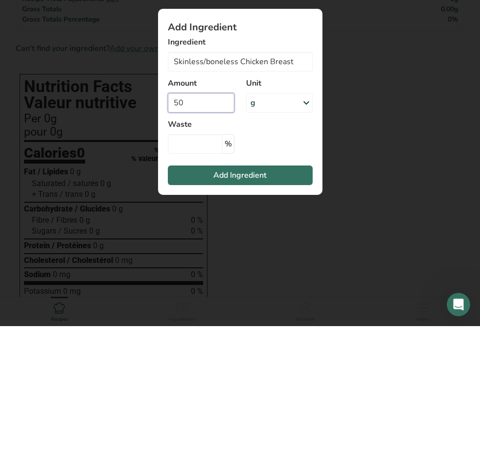
type input "50"
click at [274, 216] on div "g" at bounding box center [279, 226] width 67 height 20
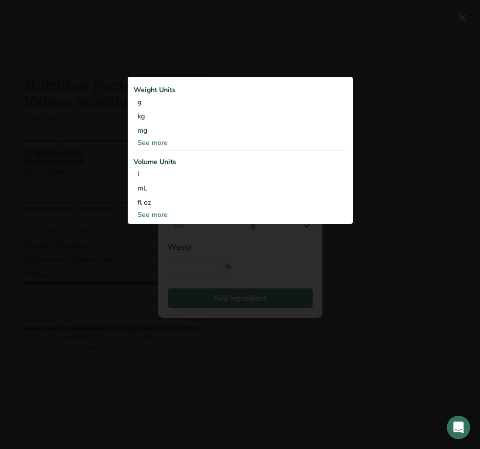
click at [150, 144] on div "See more" at bounding box center [240, 142] width 213 height 10
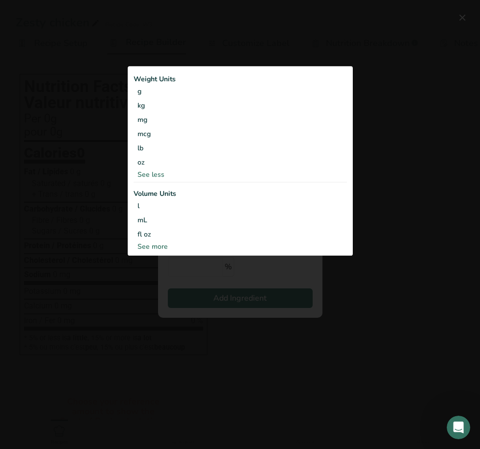
click at [139, 166] on div "oz" at bounding box center [240, 163] width 213 height 14
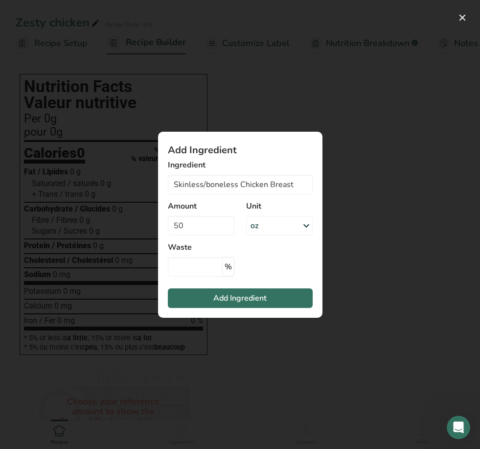
click at [284, 288] on button "Add Ingredient" at bounding box center [240, 298] width 145 height 20
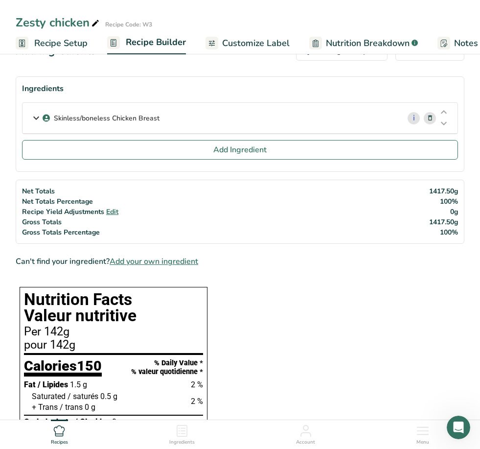
scroll to position [0, 0]
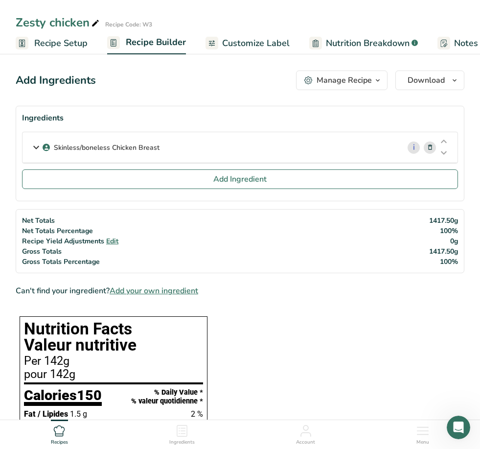
click at [171, 169] on button "Add Ingredient" at bounding box center [240, 179] width 436 height 20
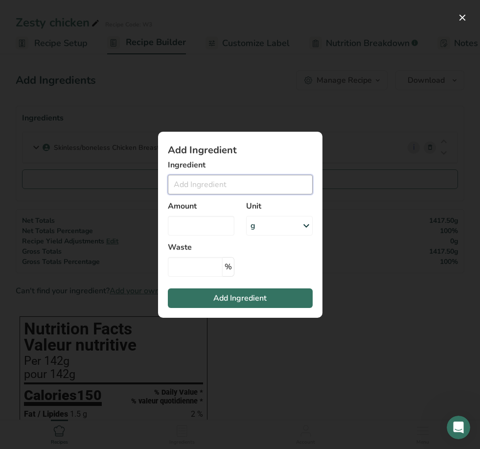
click at [218, 193] on input "Add ingredient modal" at bounding box center [240, 185] width 145 height 20
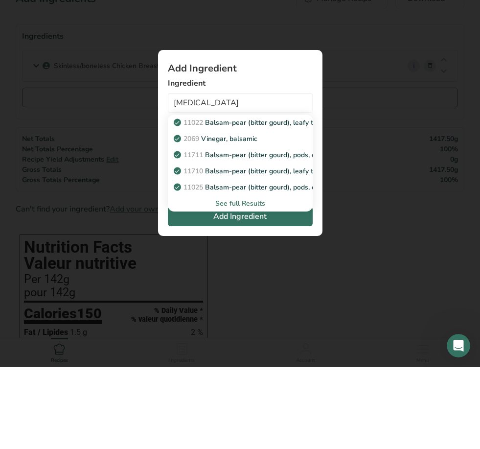
click at [244, 215] on p "2069 Vinegar, balsamic" at bounding box center [217, 220] width 82 height 10
type input "Vinegar, balsamic"
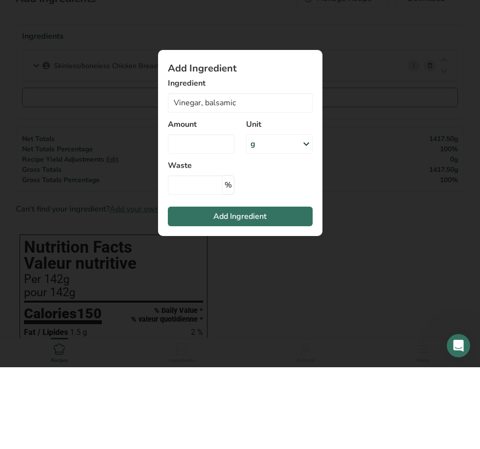
scroll to position [82, 0]
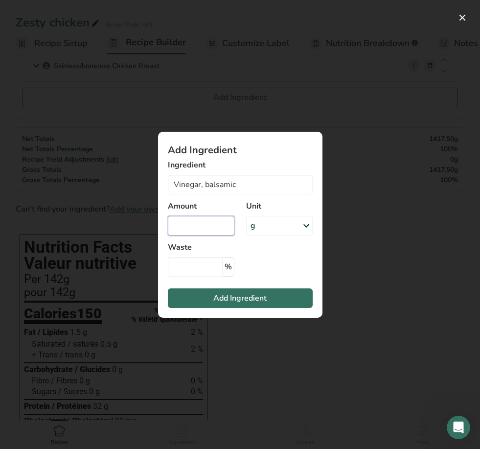
click at [216, 223] on input "Add ingredient modal" at bounding box center [201, 226] width 67 height 20
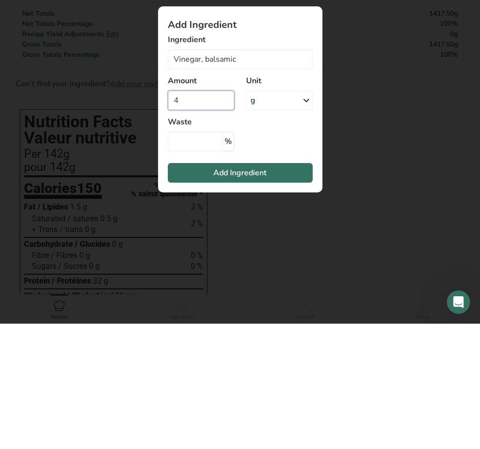
type input "4"
click at [304, 217] on icon "Add ingredient modal" at bounding box center [306, 226] width 12 height 18
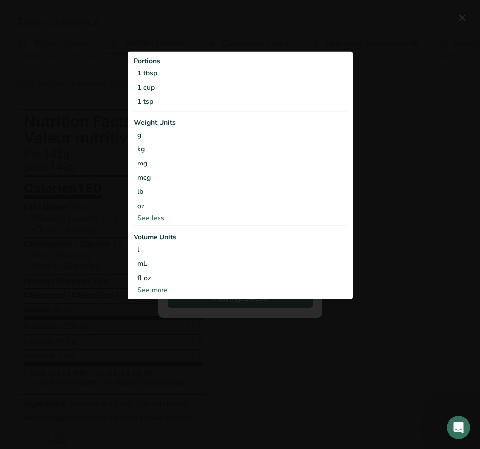
click at [161, 71] on div "1 tbsp" at bounding box center [240, 73] width 213 height 14
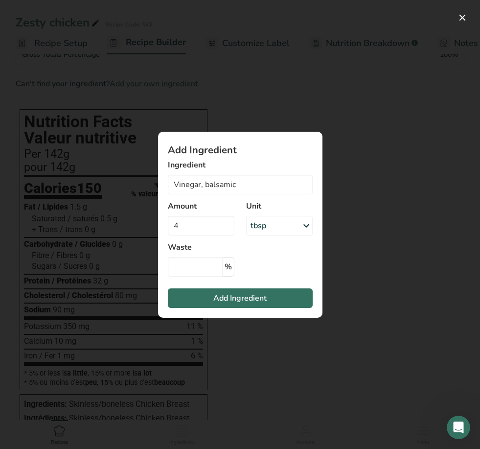
click at [220, 299] on span "Add Ingredient" at bounding box center [239, 298] width 53 height 12
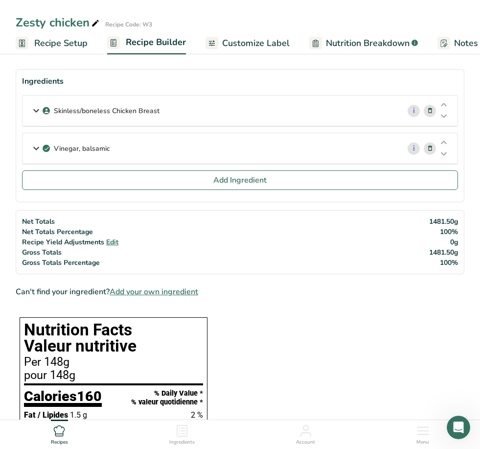
scroll to position [27, 0]
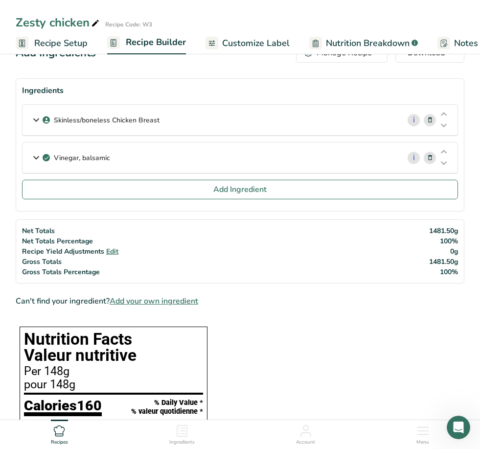
click at [171, 194] on button "Add Ingredient" at bounding box center [240, 190] width 436 height 20
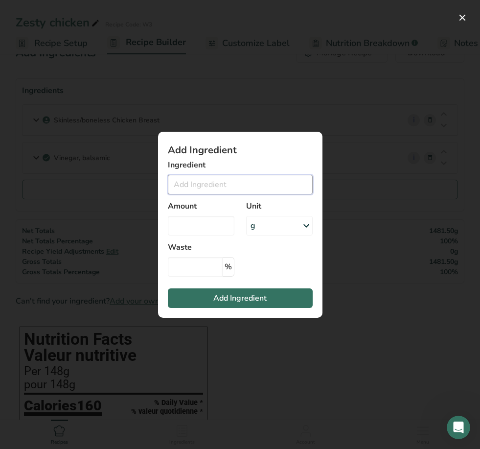
click at [226, 192] on input "Add ingredient modal" at bounding box center [240, 185] width 145 height 20
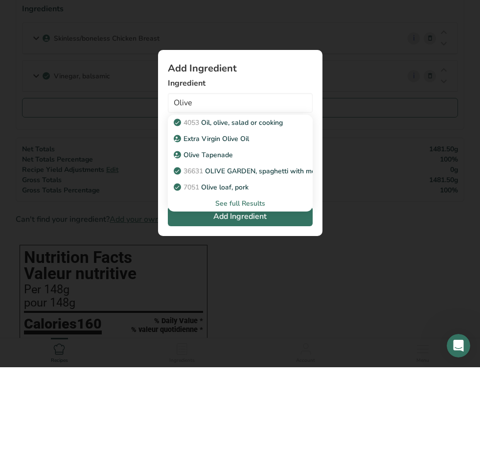
click at [265, 199] on p "4053 Oil, olive, salad or cooking" at bounding box center [229, 204] width 107 height 10
type input "Oil, olive, salad or cooking"
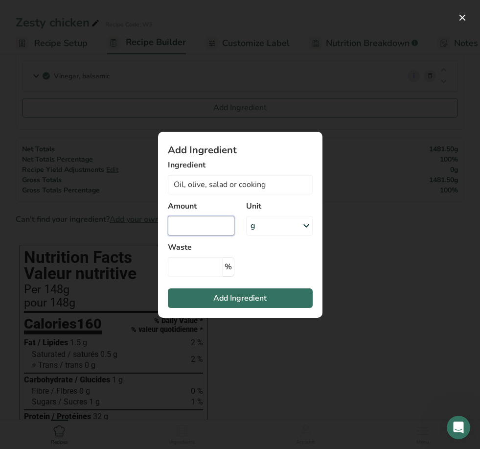
click at [191, 226] on input "Add ingredient modal" at bounding box center [201, 226] width 67 height 20
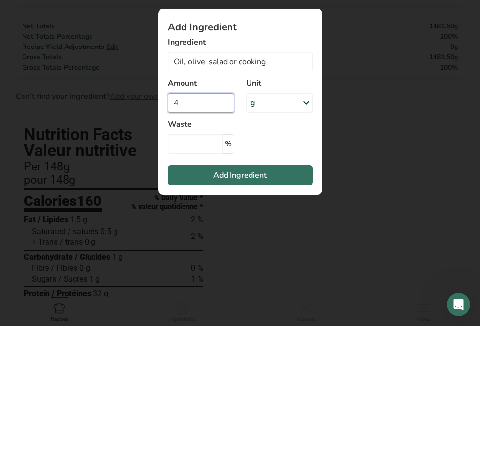
type input "4"
click at [276, 216] on div "g" at bounding box center [279, 226] width 67 height 20
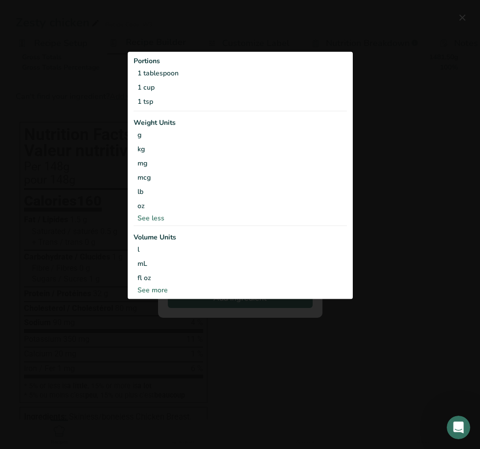
click at [168, 73] on div "1 tablespoon" at bounding box center [240, 73] width 213 height 14
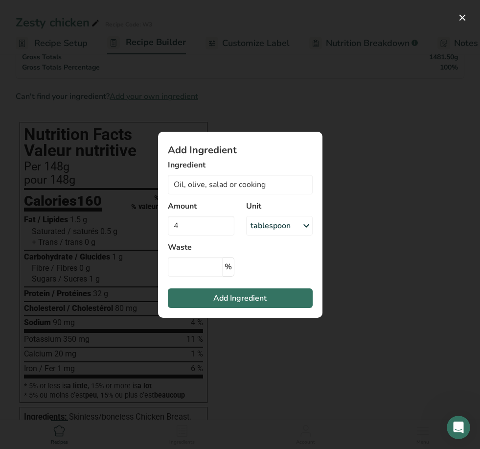
click at [191, 304] on button "Add Ingredient" at bounding box center [240, 298] width 145 height 20
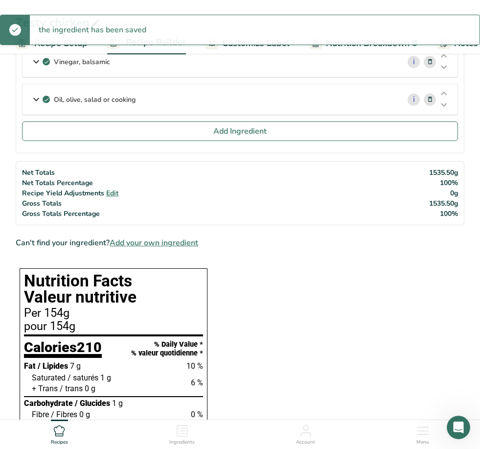
scroll to position [98, 0]
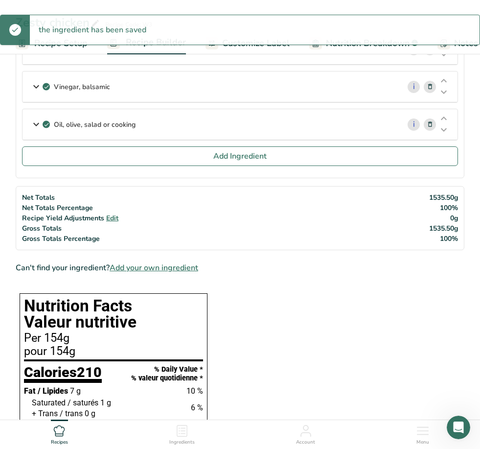
click at [215, 157] on span "Add Ingredient" at bounding box center [239, 156] width 53 height 12
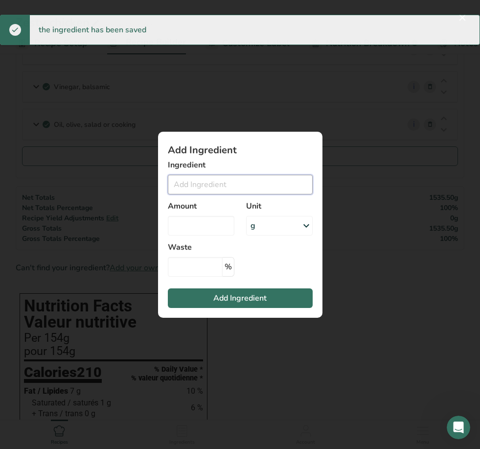
click at [221, 182] on input "Add ingredient modal" at bounding box center [240, 185] width 145 height 20
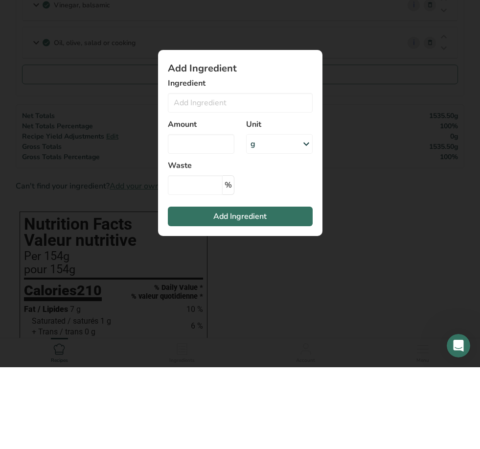
scroll to position [180, 0]
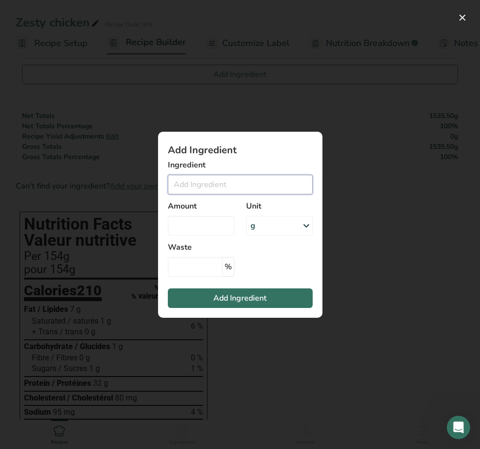
click at [206, 184] on input "Add ingredient modal" at bounding box center [240, 185] width 145 height 20
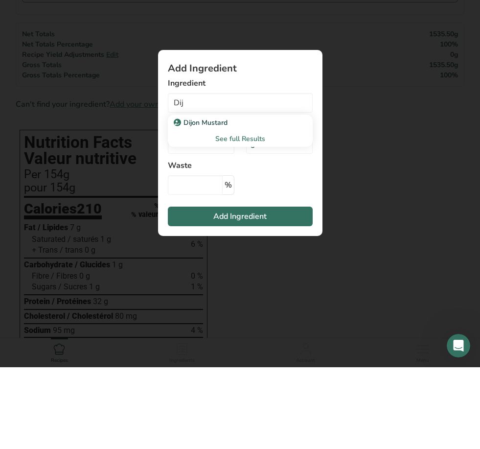
click at [222, 199] on p "Dijon Mustard" at bounding box center [202, 204] width 52 height 10
type input "Dijon Mustard"
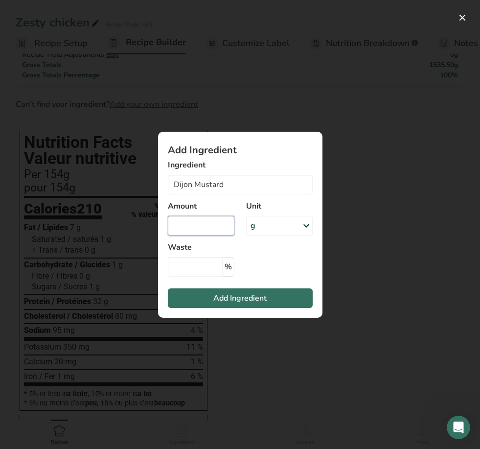
click at [207, 227] on input "Add ingredient modal" at bounding box center [201, 226] width 67 height 20
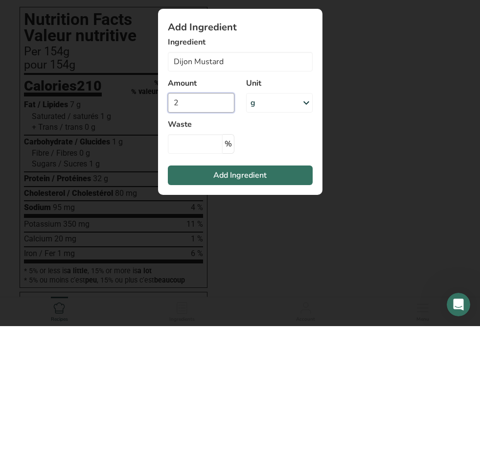
type input "2"
click at [285, 216] on div "g" at bounding box center [279, 226] width 67 height 20
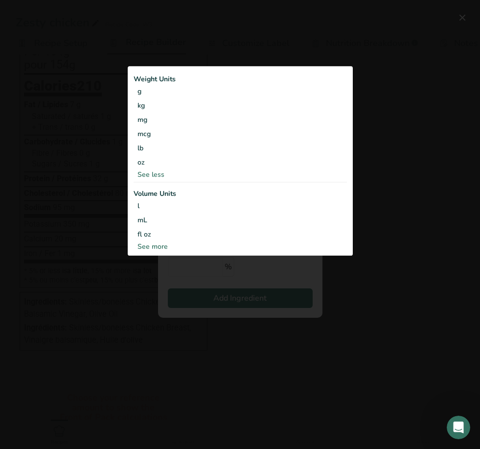
click at [155, 177] on div "See less" at bounding box center [240, 175] width 213 height 10
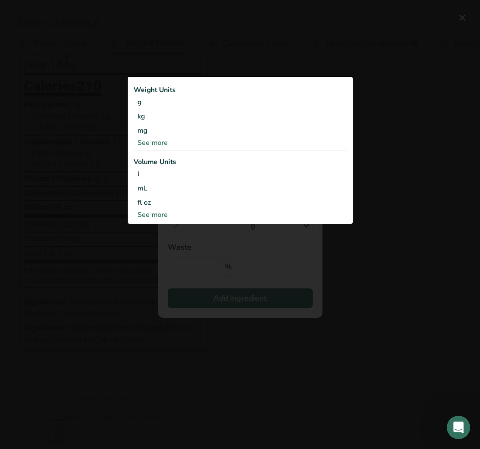
click at [157, 217] on div "See more" at bounding box center [240, 214] width 213 height 10
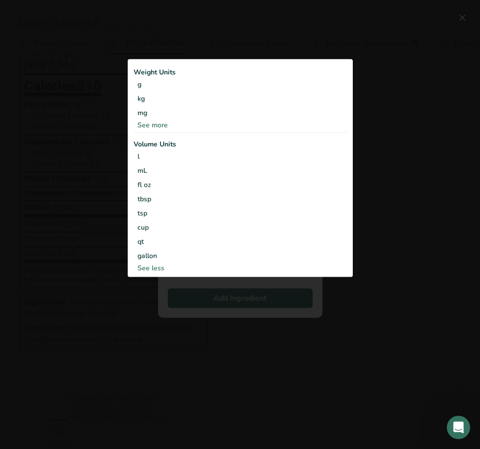
click at [147, 201] on div "tbsp" at bounding box center [239, 199] width 205 height 10
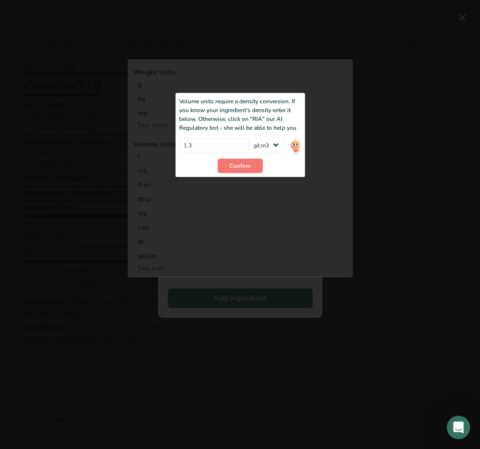
click at [251, 159] on button "Confirm" at bounding box center [240, 165] width 46 height 15
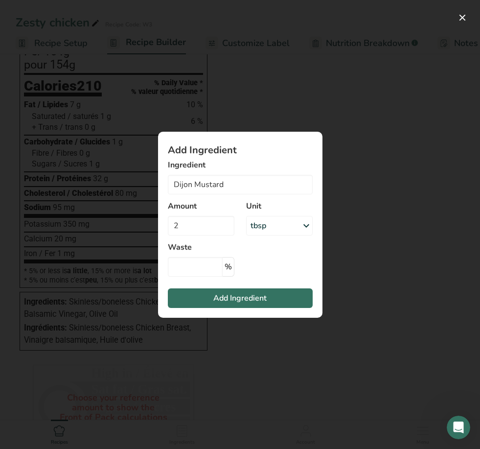
click at [198, 307] on button "Add Ingredient" at bounding box center [240, 298] width 145 height 20
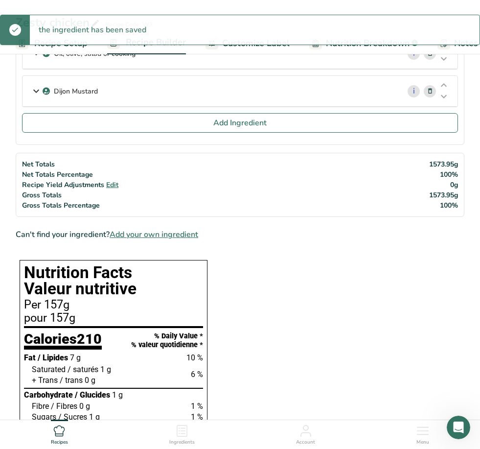
scroll to position [166, 0]
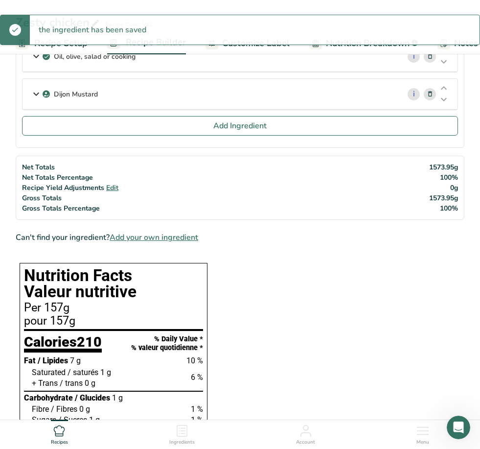
click at [229, 118] on button "Add Ingredient" at bounding box center [240, 126] width 436 height 20
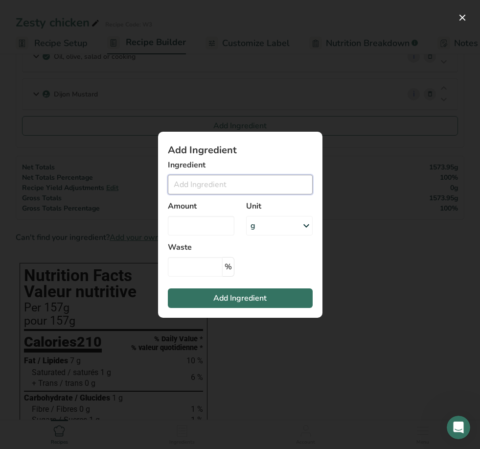
click at [221, 189] on input "Add ingredient modal" at bounding box center [240, 185] width 145 height 20
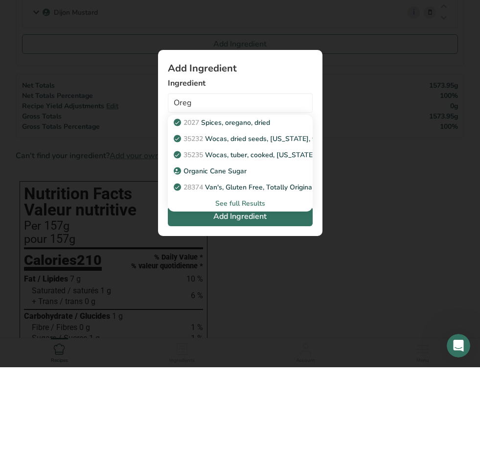
click at [257, 199] on p "2027 Spices, oregano, dried" at bounding box center [223, 204] width 94 height 10
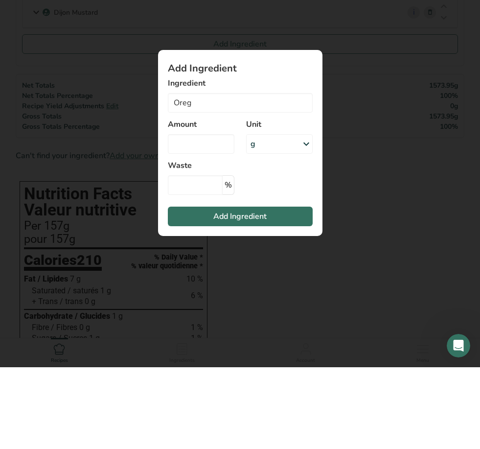
type input "Spices, oregano, dried"
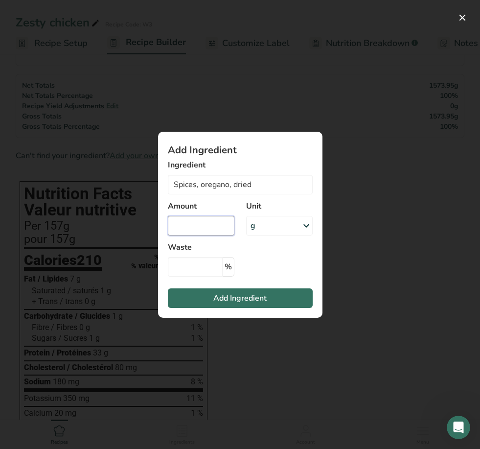
click at [216, 217] on input "Add ingredient modal" at bounding box center [201, 226] width 67 height 20
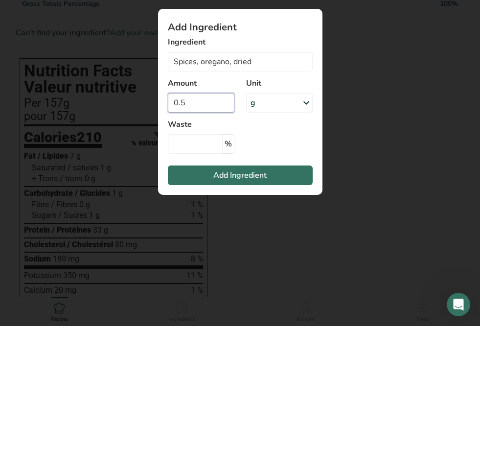
type input "0.5"
click at [270, 216] on div "g" at bounding box center [279, 226] width 67 height 20
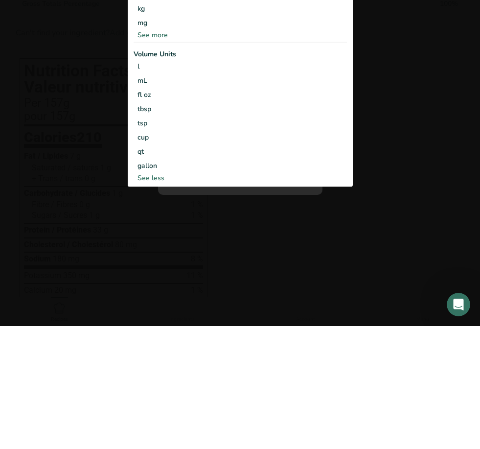
scroll to position [371, 0]
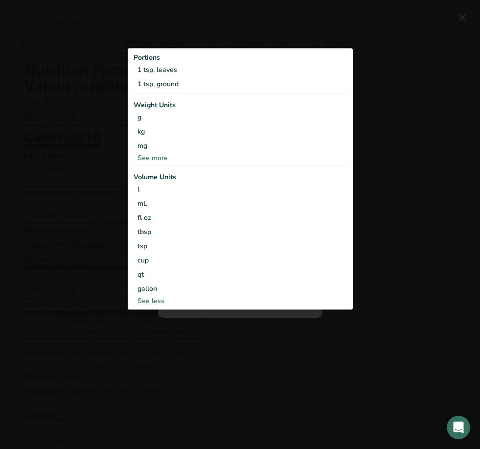
click at [171, 73] on div "1 tsp, leaves" at bounding box center [240, 70] width 213 height 14
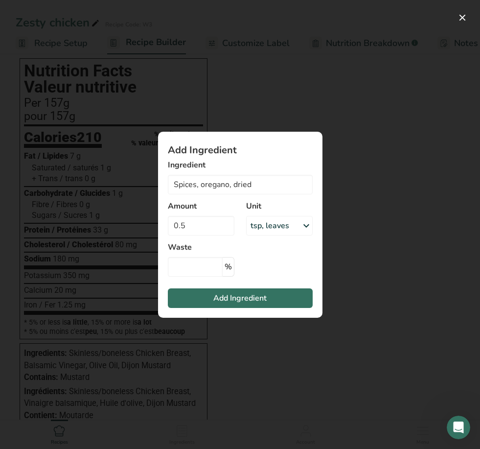
click at [195, 293] on button "Add Ingredient" at bounding box center [240, 298] width 145 height 20
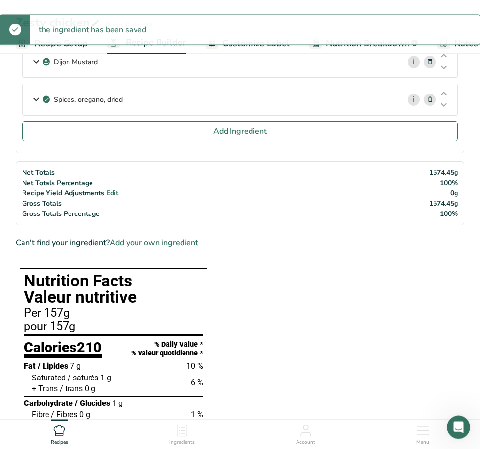
scroll to position [194, 0]
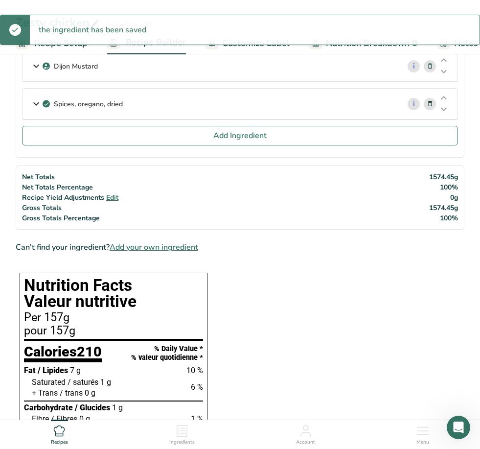
click at [213, 144] on button "Add Ingredient" at bounding box center [240, 136] width 436 height 20
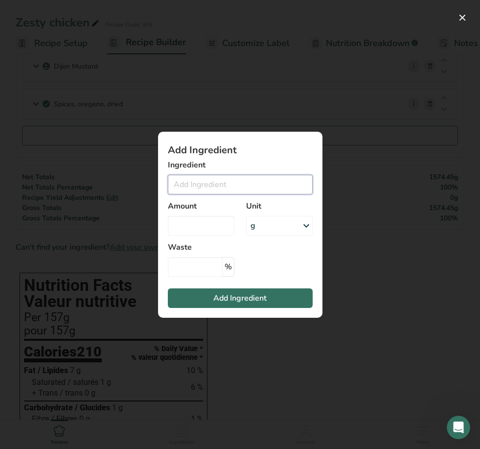
click at [216, 191] on input "Add ingredient modal" at bounding box center [240, 185] width 145 height 20
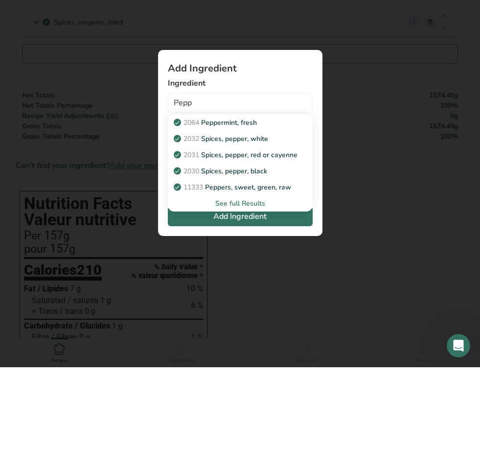
click at [248, 248] on p "2030 Spices, pepper, black" at bounding box center [221, 253] width 91 height 10
type input "Spices, pepper, black"
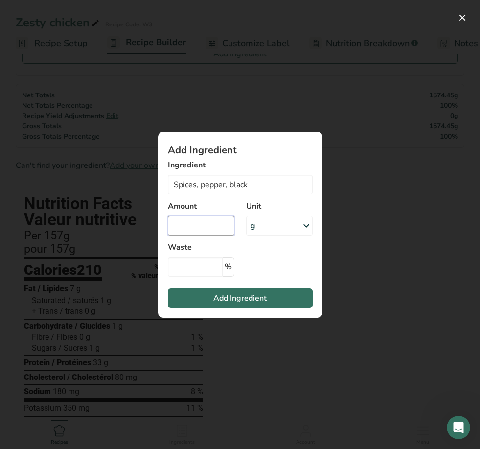
click at [208, 228] on input "Add ingredient modal" at bounding box center [201, 226] width 67 height 20
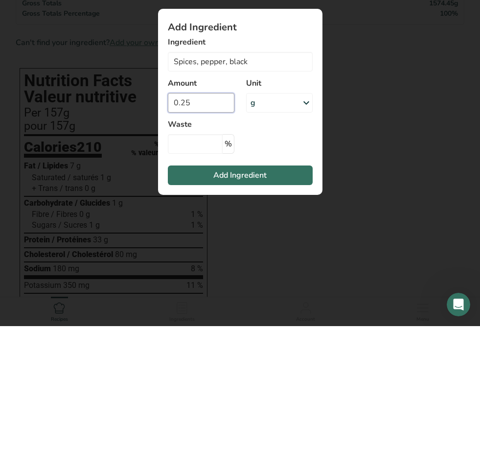
type input "0.25"
click at [276, 216] on div "g" at bounding box center [279, 226] width 67 height 20
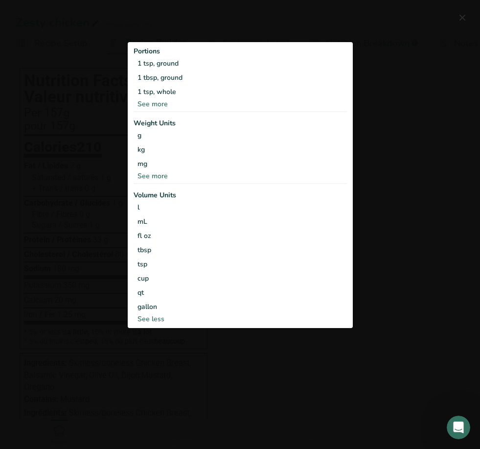
click at [174, 62] on div "1 tsp, ground" at bounding box center [240, 63] width 213 height 14
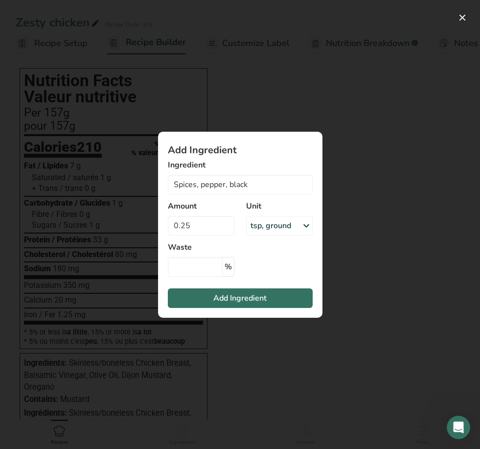
click at [204, 297] on button "Add Ingredient" at bounding box center [240, 298] width 145 height 20
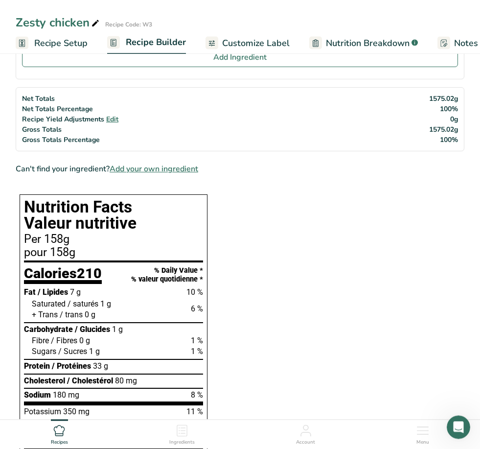
click at [282, 67] on button "Add Ingredient" at bounding box center [240, 58] width 436 height 20
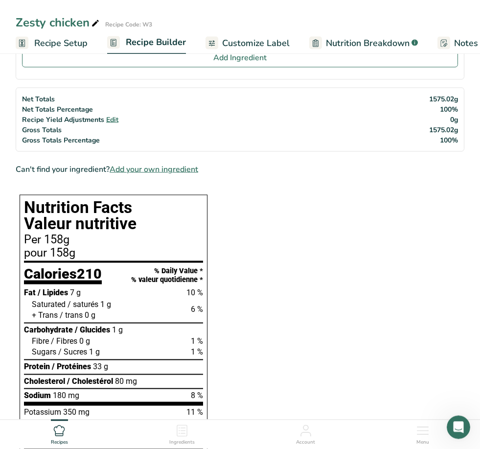
scroll to position [310, 0]
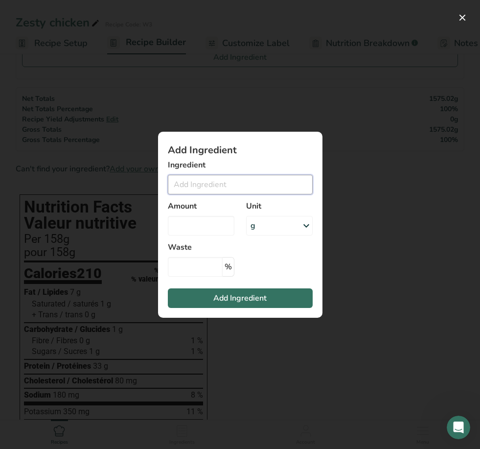
click at [259, 182] on input "Add ingredient modal" at bounding box center [240, 185] width 145 height 20
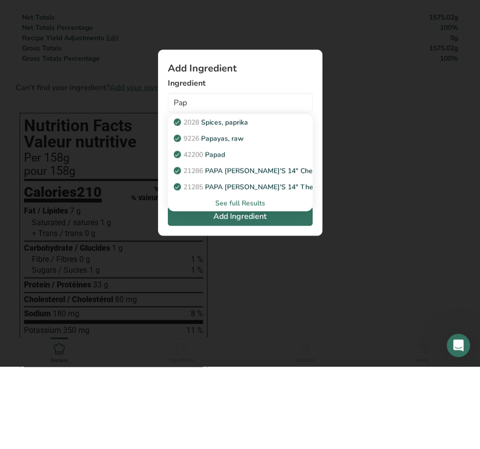
click at [242, 199] on p "2028 Spices, paprika" at bounding box center [212, 204] width 72 height 10
type input "Spices, paprika"
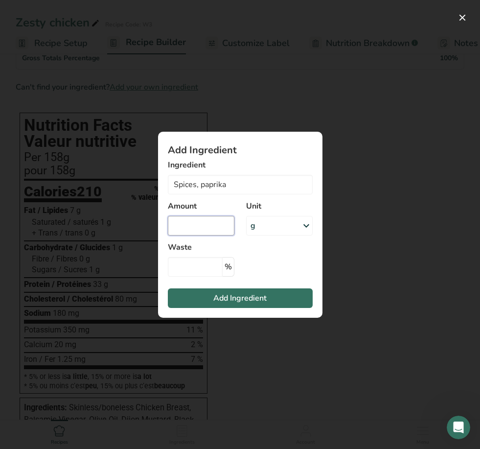
click at [200, 228] on input "Add ingredient modal" at bounding box center [201, 226] width 67 height 20
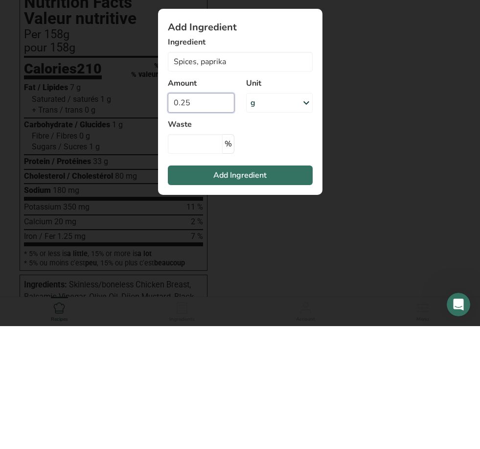
type input "0.25"
click at [278, 216] on div "g" at bounding box center [279, 226] width 67 height 20
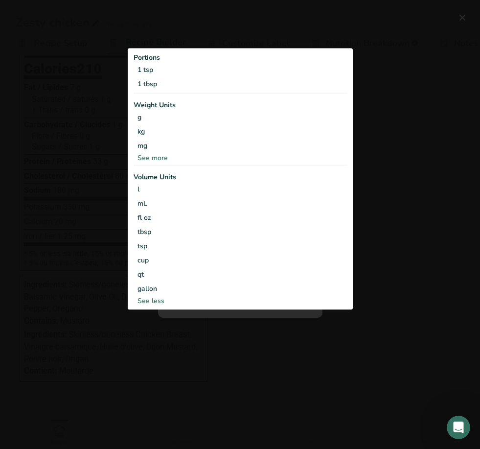
click at [151, 68] on div "1 tsp" at bounding box center [240, 70] width 213 height 14
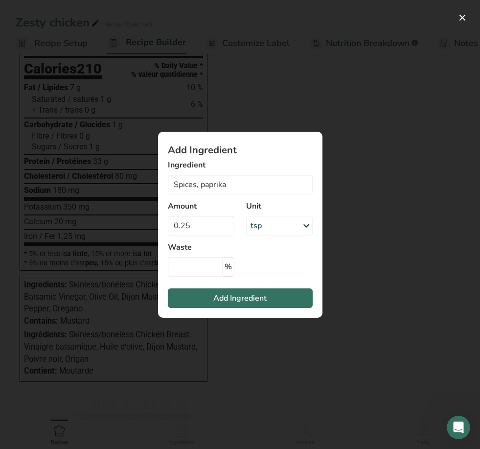
click at [182, 302] on button "Add Ingredient" at bounding box center [240, 298] width 145 height 20
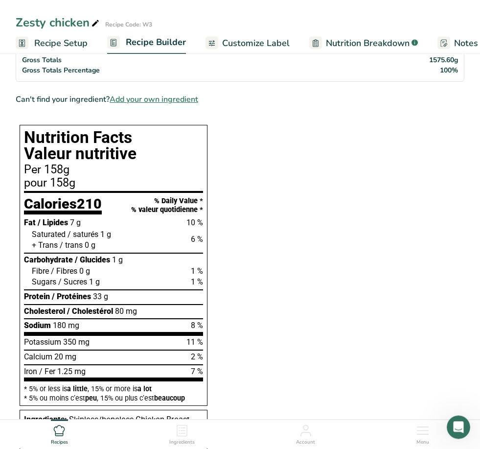
scroll to position [211, 0]
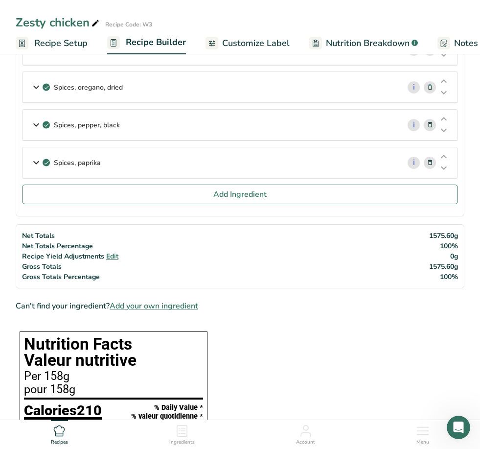
click at [212, 196] on button "Add Ingredient" at bounding box center [240, 194] width 436 height 20
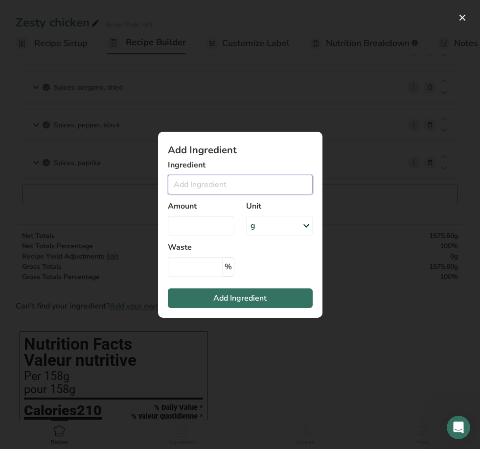
click at [239, 177] on input "Add ingredient modal" at bounding box center [240, 185] width 145 height 20
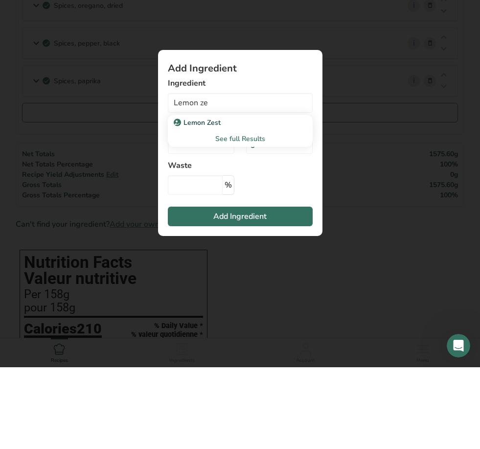
click at [230, 199] on div "Lemon Zest" at bounding box center [233, 204] width 114 height 10
type input "Lemon Zest"
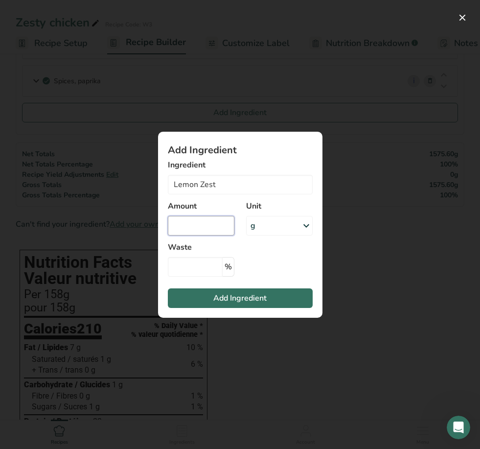
click at [218, 229] on input "Add ingredient modal" at bounding box center [201, 226] width 67 height 20
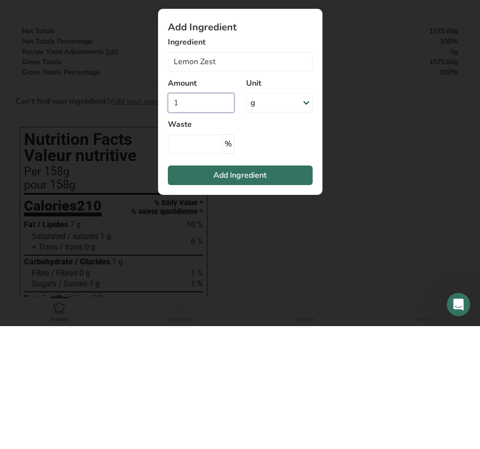
type input "1"
click at [283, 132] on section "Add Ingredient Ingredient Lemon Zest Lemon Zest See full Results Amount 1 Unit …" at bounding box center [240, 225] width 164 height 186
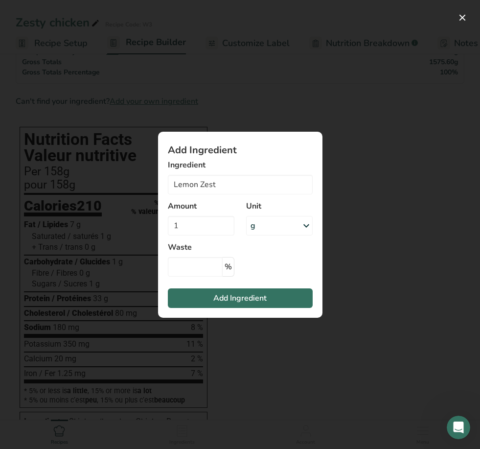
click at [282, 103] on div "Add ingredient modal" at bounding box center [240, 224] width 480 height 449
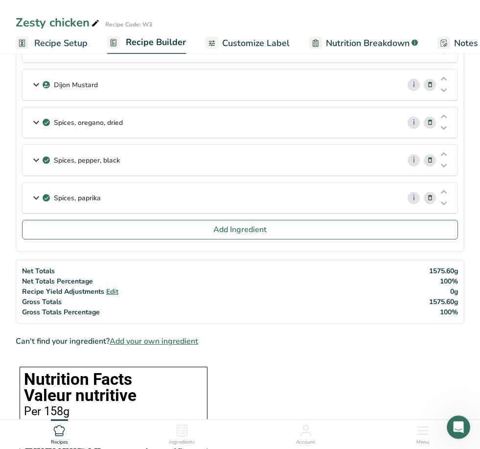
click at [204, 237] on button "Add Ingredient" at bounding box center [240, 230] width 436 height 20
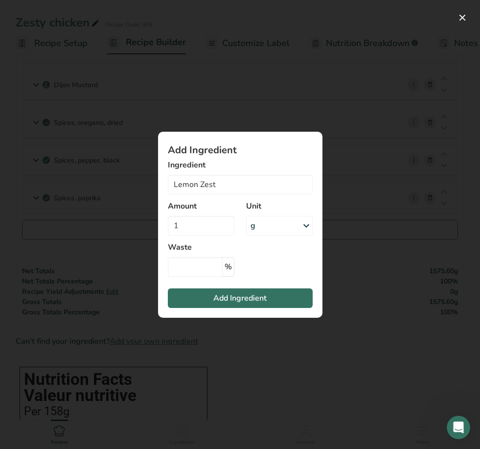
click at [274, 228] on div "g" at bounding box center [279, 226] width 67 height 20
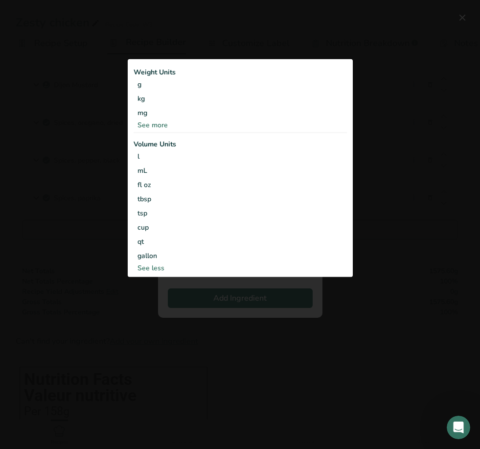
click at [157, 125] on div "See more" at bounding box center [240, 125] width 213 height 10
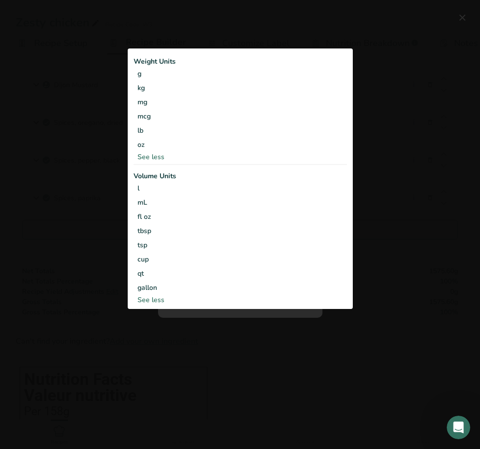
click at [143, 247] on div "tsp" at bounding box center [239, 245] width 205 height 10
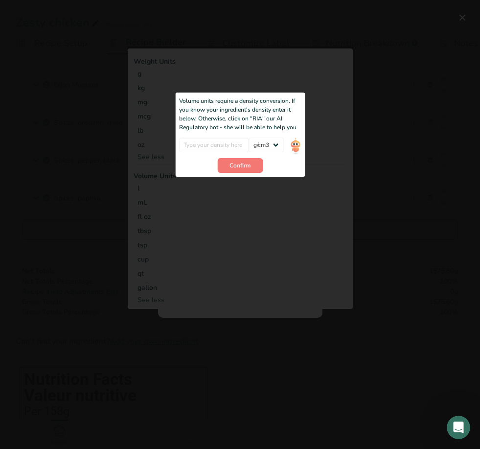
click at [298, 148] on img "Add ingredient modal" at bounding box center [295, 145] width 11 height 17
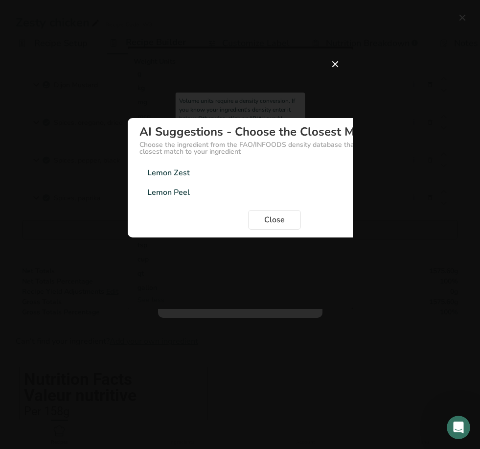
click at [176, 174] on div "Lemon Zest" at bounding box center [168, 173] width 43 height 12
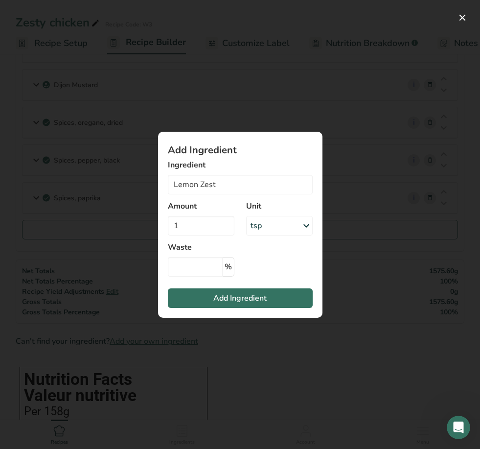
click at [205, 288] on button "Add Ingredient" at bounding box center [240, 298] width 145 height 20
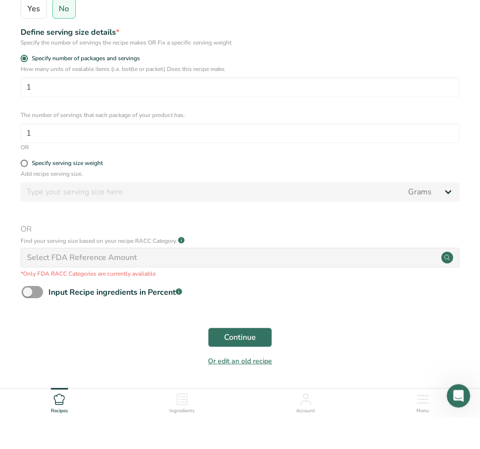
scroll to position [164, 0]
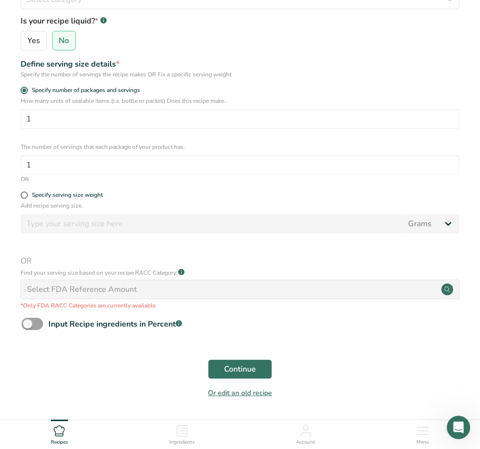
click at [232, 395] on link "Or edit an old recipe" at bounding box center [240, 392] width 64 height 9
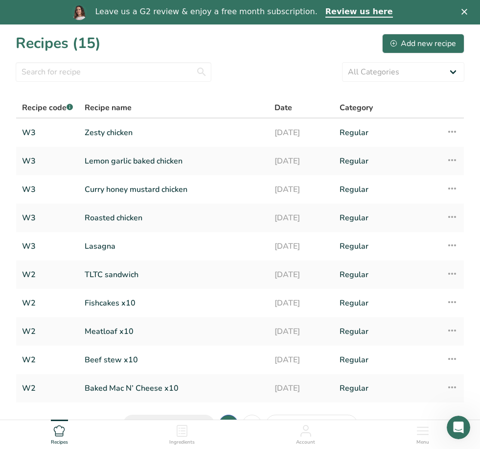
click at [105, 138] on link "Zesty chicken" at bounding box center [174, 132] width 178 height 21
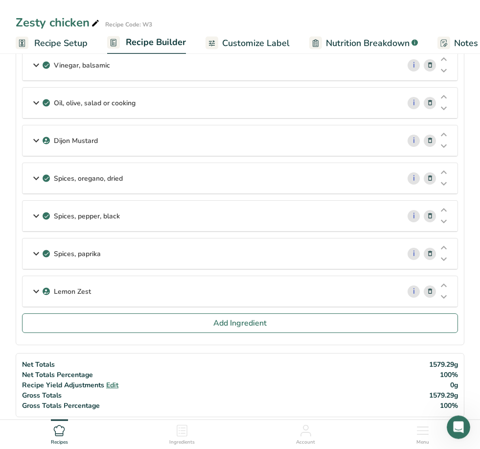
click at [77, 322] on button "Add Ingredient" at bounding box center [240, 324] width 436 height 20
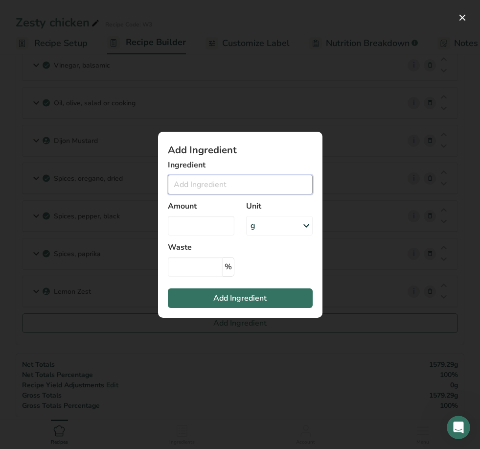
click at [197, 194] on input "Add ingredient modal" at bounding box center [240, 185] width 145 height 20
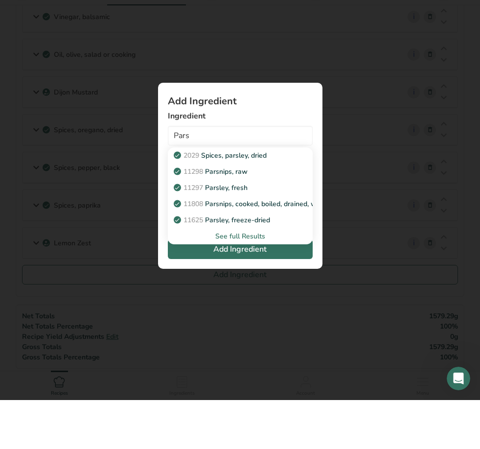
click at [237, 231] on p "11297 Parsley, fresh" at bounding box center [212, 236] width 72 height 10
type input "Parsley, fresh"
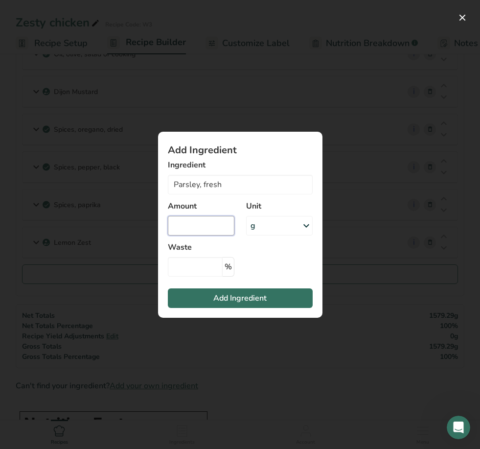
click at [207, 235] on input "Add ingredient modal" at bounding box center [201, 226] width 67 height 20
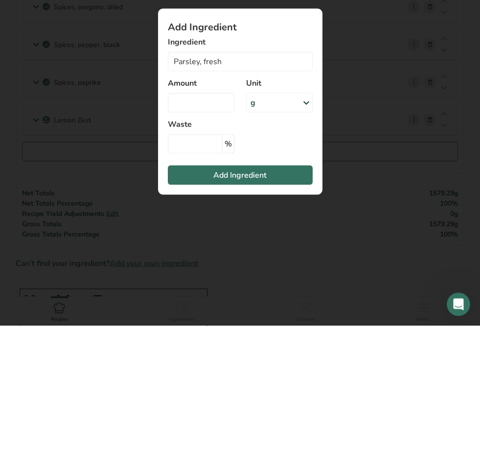
click at [285, 216] on div "g" at bounding box center [279, 226] width 67 height 20
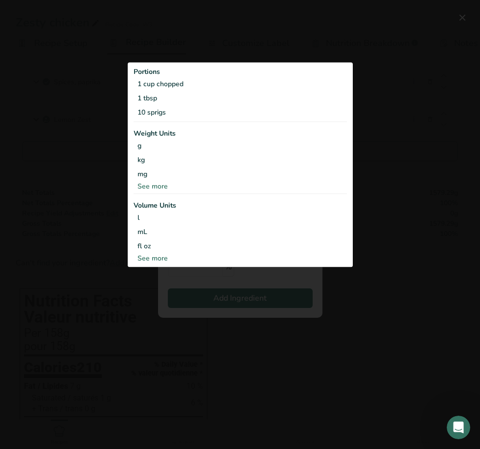
click at [159, 119] on div "10 sprigs" at bounding box center [240, 112] width 213 height 14
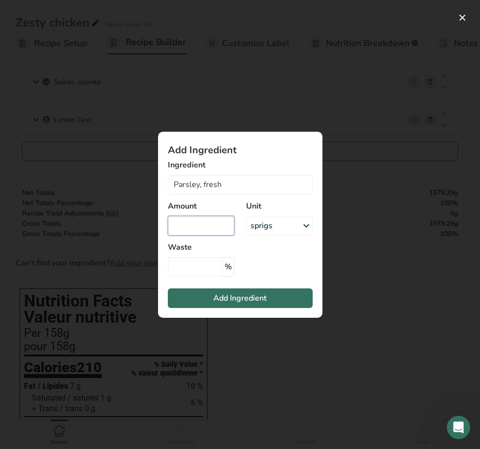
click at [188, 233] on input "Add ingredient modal" at bounding box center [201, 226] width 67 height 20
click at [188, 232] on div "Add ingredient modal" at bounding box center [240, 224] width 480 height 449
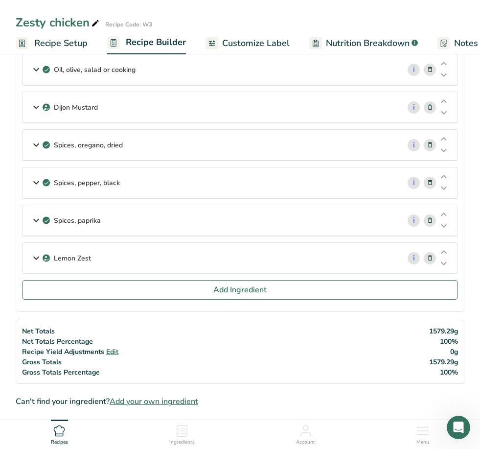
scroll to position [151, 0]
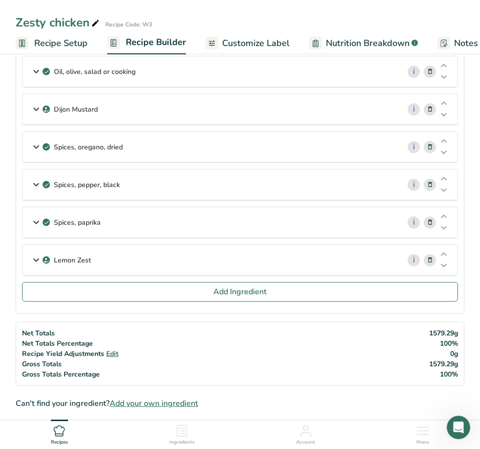
click at [111, 292] on button "Add Ingredient" at bounding box center [240, 292] width 436 height 20
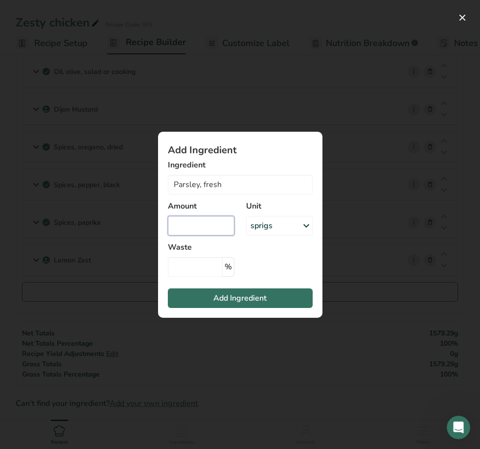
click at [204, 235] on input "Add ingredient modal" at bounding box center [201, 226] width 67 height 20
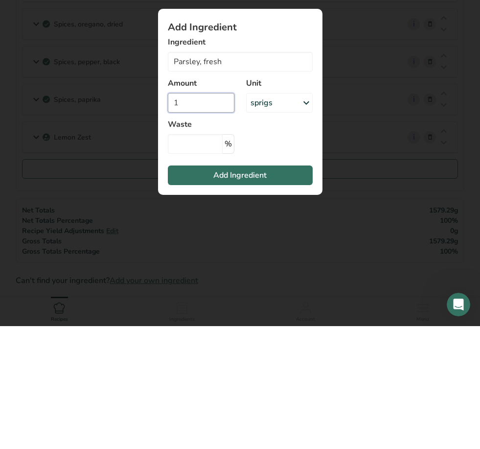
type input "1"
click at [231, 292] on span "Add Ingredient" at bounding box center [239, 298] width 53 height 12
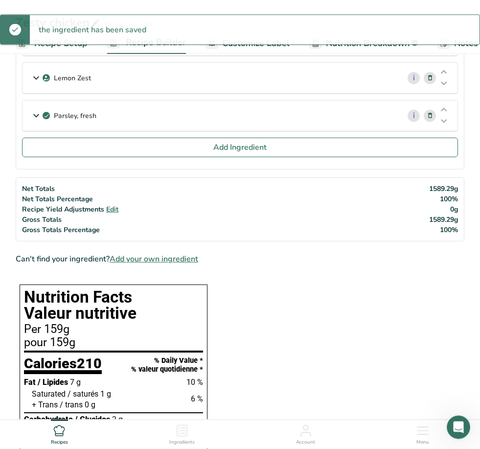
scroll to position [332, 0]
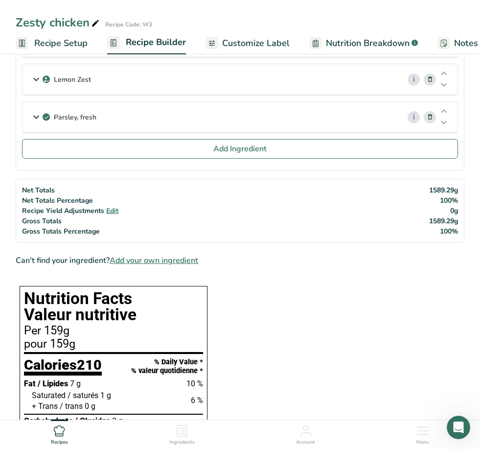
click at [331, 114] on div "Parsley, fresh" at bounding box center [211, 117] width 377 height 30
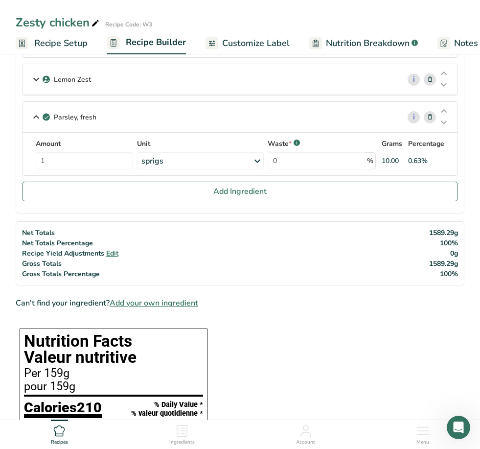
click at [190, 161] on div "sprigs" at bounding box center [200, 160] width 127 height 17
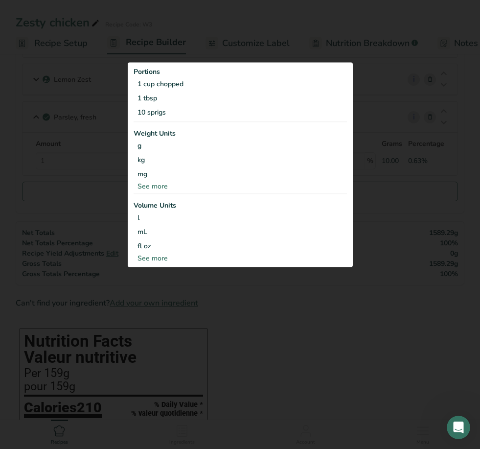
click at [161, 119] on div "10 sprigs" at bounding box center [240, 112] width 213 height 14
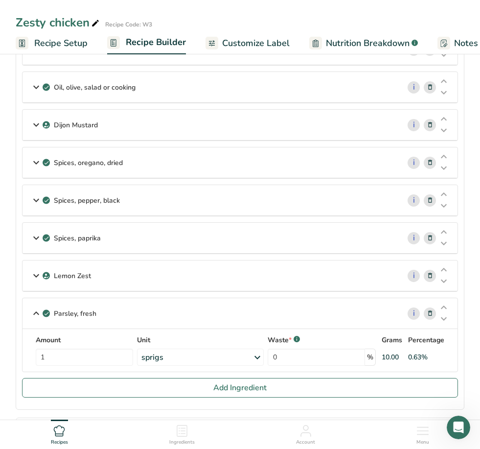
scroll to position [142, 0]
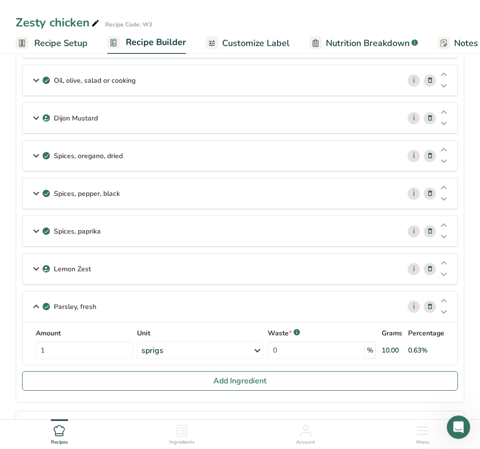
click at [60, 39] on span "Recipe Setup" at bounding box center [60, 43] width 53 height 13
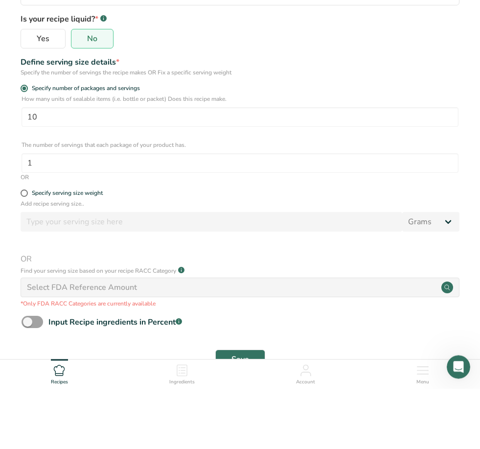
scroll to position [133, 0]
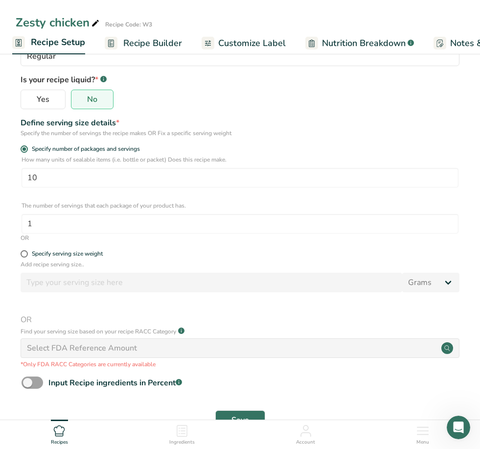
click at [233, 428] on button "Save" at bounding box center [240, 420] width 50 height 20
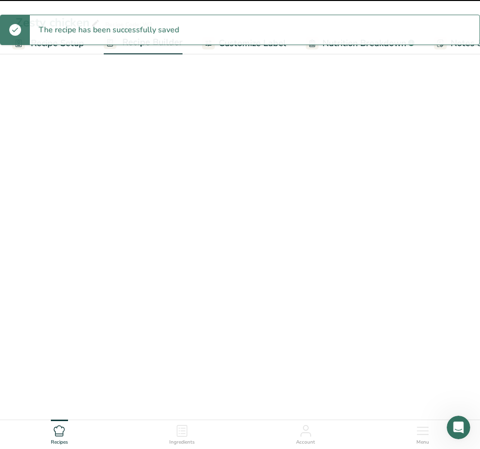
scroll to position [29, 0]
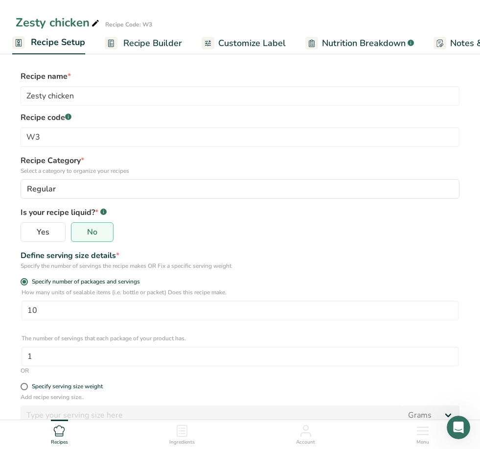
click at [145, 46] on span "Recipe Builder" at bounding box center [152, 43] width 59 height 13
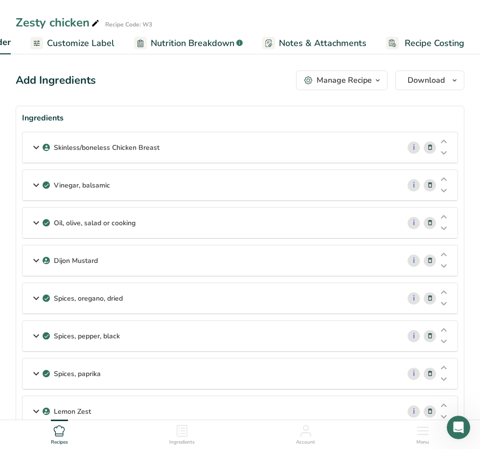
scroll to position [0, 175]
click at [422, 41] on span "Recipe Costing" at bounding box center [435, 43] width 60 height 13
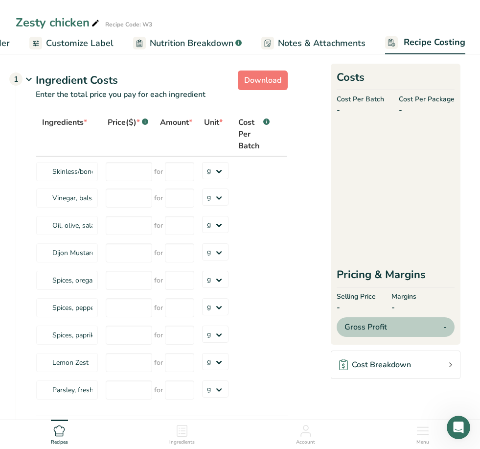
click at [324, 43] on span "Notes & Attachments" at bounding box center [322, 43] width 88 height 13
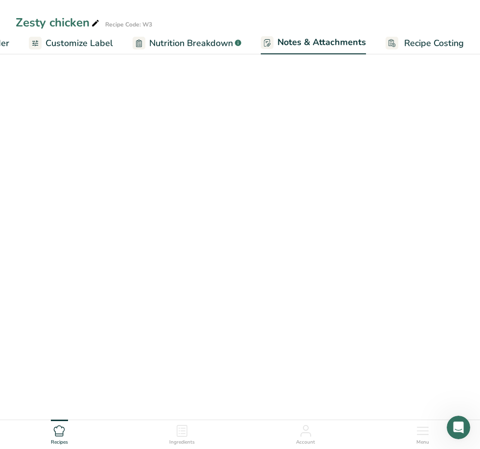
scroll to position [0, 175]
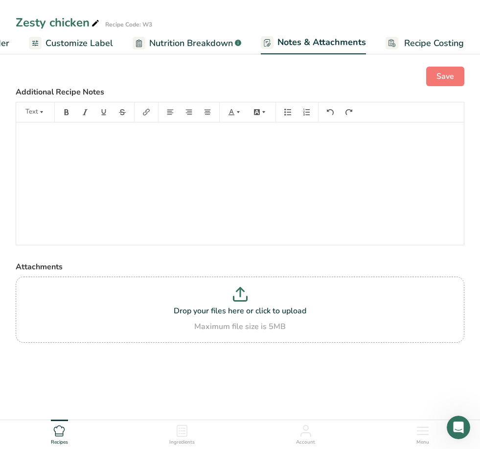
click at [73, 23] on div "Zesty chicken" at bounding box center [59, 23] width 86 height 18
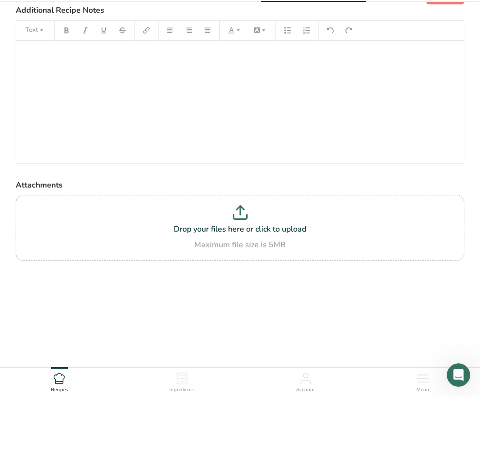
scroll to position [29, 0]
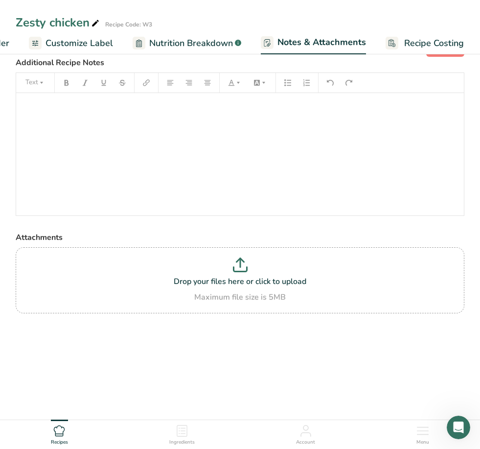
click at [218, 35] on link "Nutrition Breakdown .a-a{fill:#347362;}.b-a{fill:#fff;}" at bounding box center [187, 43] width 109 height 22
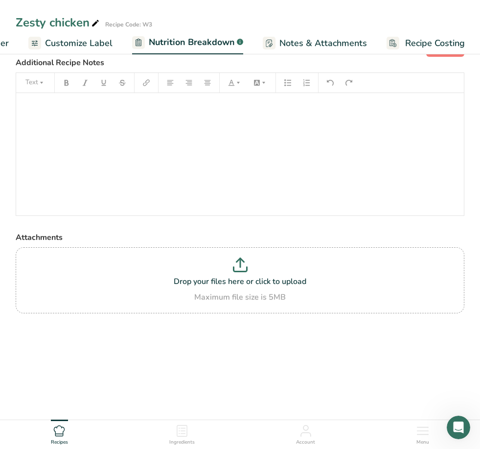
select select "Calories"
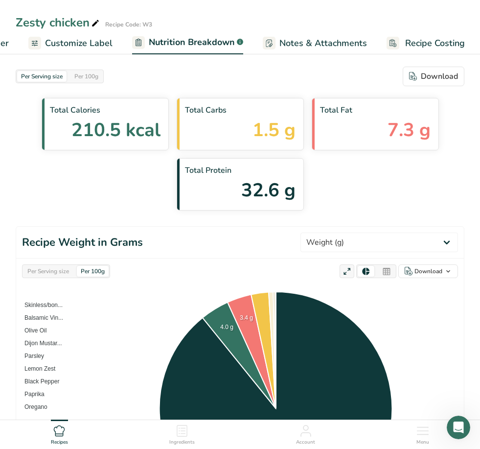
click at [86, 47] on span "Customize Label" at bounding box center [79, 43] width 68 height 13
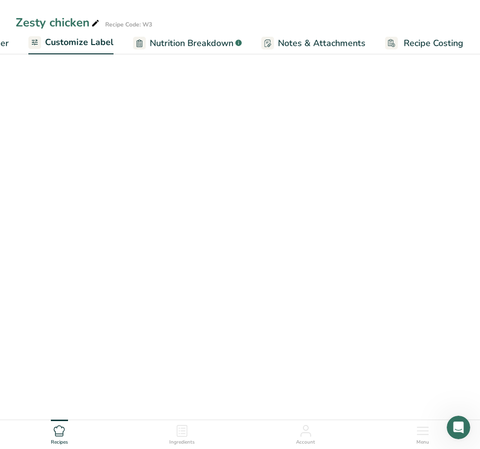
scroll to position [0, 175]
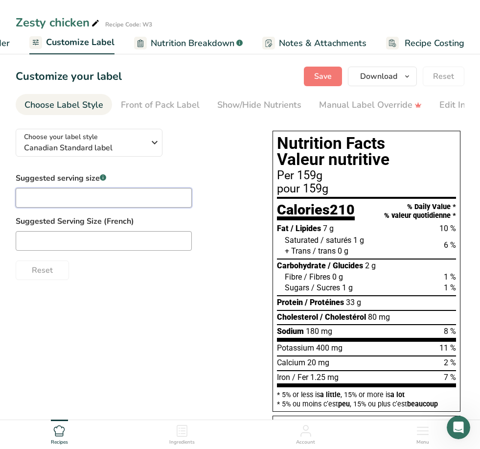
click at [144, 199] on input "text" at bounding box center [104, 198] width 176 height 20
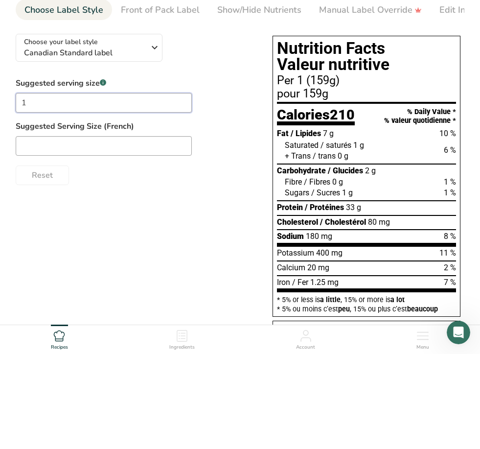
type input "1"
click at [119, 231] on input "text" at bounding box center [104, 241] width 176 height 20
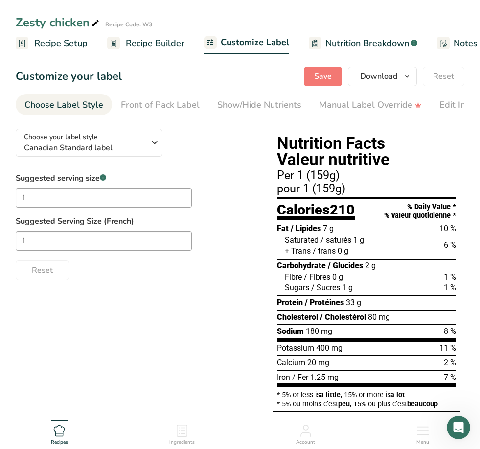
scroll to position [0, 0]
type input "1"
click at [67, 41] on span "Recipe Setup" at bounding box center [60, 43] width 53 height 13
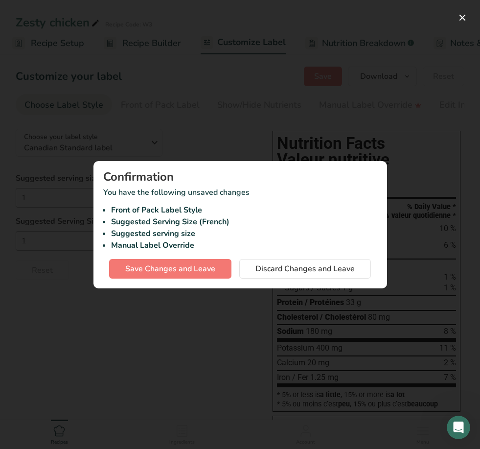
scroll to position [0, 3]
click at [214, 266] on span "Save Changes and Leave" at bounding box center [170, 269] width 90 height 12
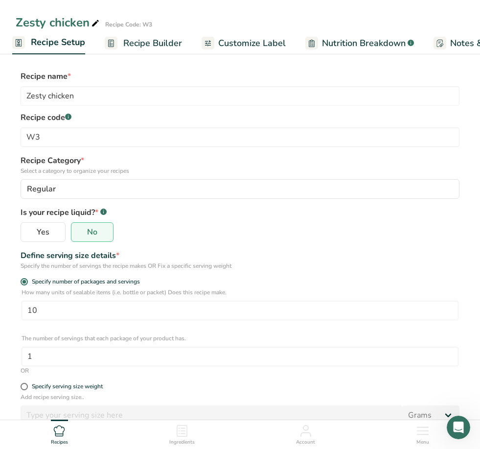
click at [56, 25] on div "Zesty chicken" at bounding box center [59, 23] width 86 height 18
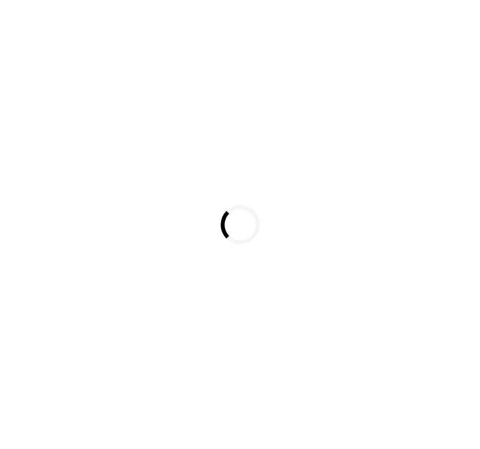
select select
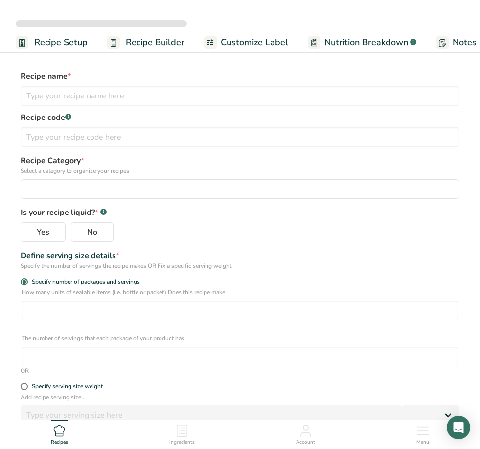
type input "Zesty chicken"
type input "W3"
radio input "true"
type input "10"
type input "1"
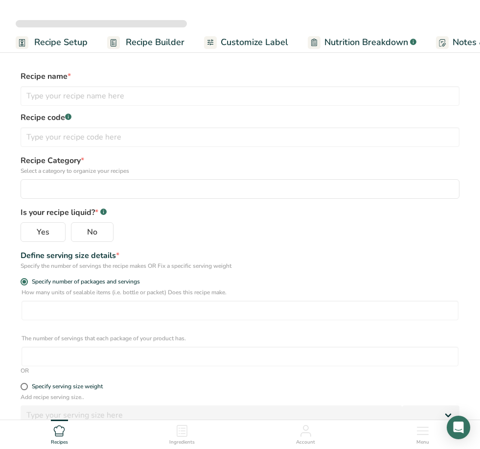
select select "0"
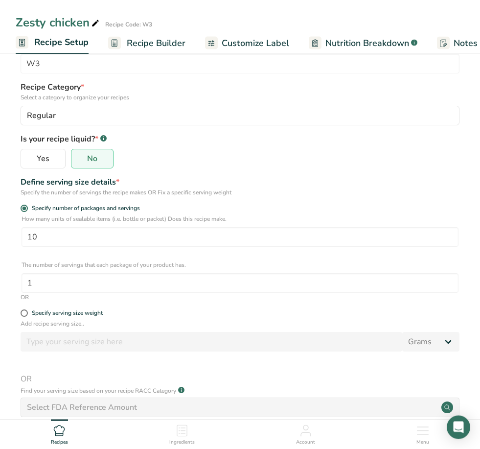
scroll to position [133, 0]
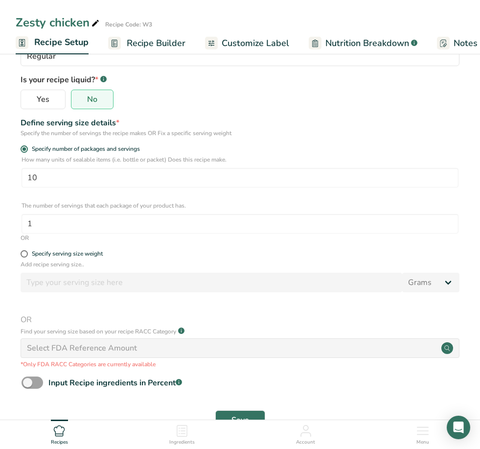
click at [189, 446] on div "Ingredients" at bounding box center [181, 432] width 25 height 26
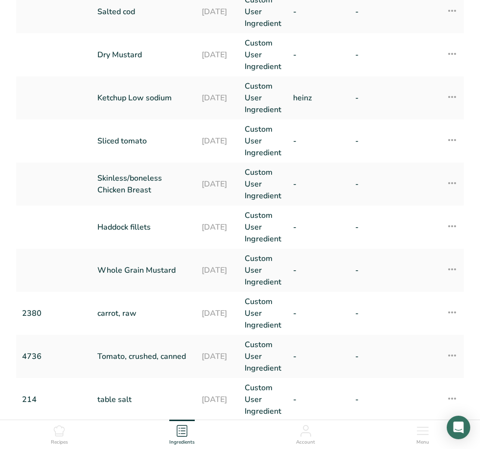
scroll to position [288, 0]
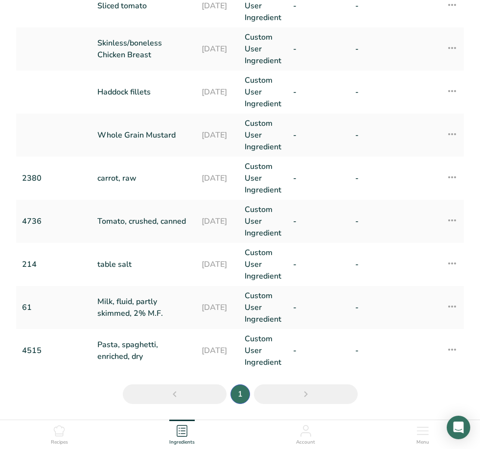
click at [61, 436] on icon at bounding box center [59, 431] width 12 height 12
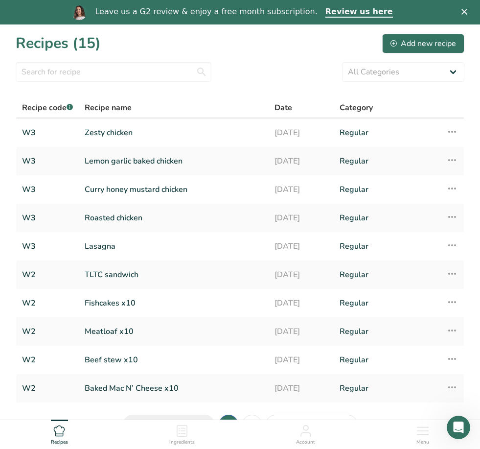
click at [402, 46] on div "Add new recipe" at bounding box center [423, 44] width 66 height 12
